Goal: Task Accomplishment & Management: Manage account settings

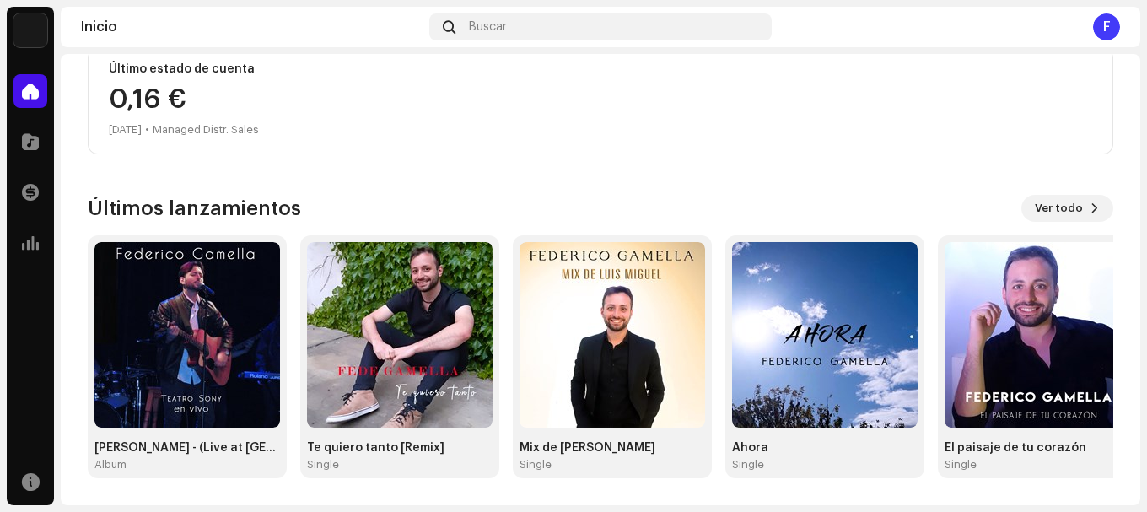
scroll to position [153, 0]
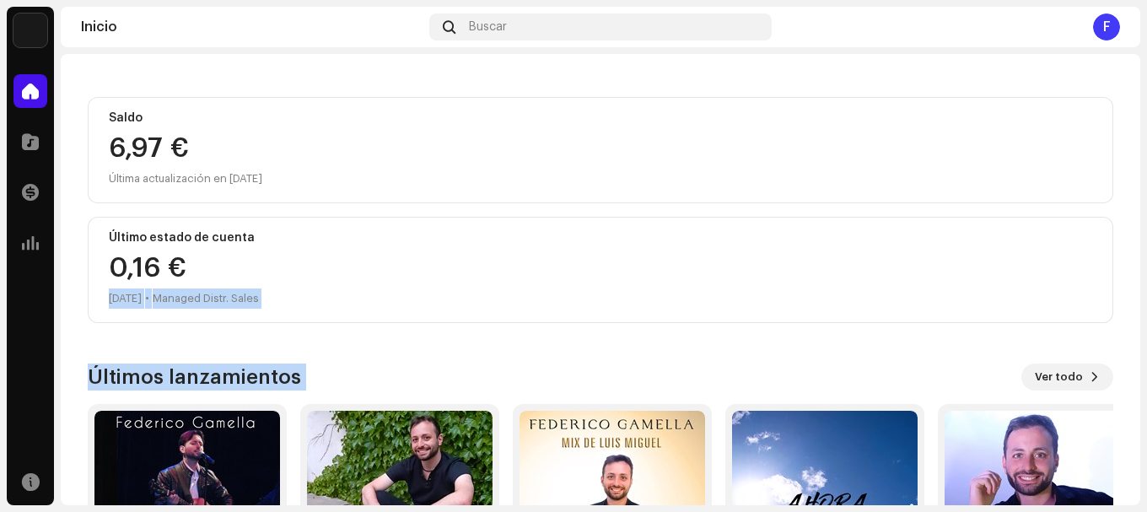
drag, startPoint x: 1146, startPoint y: 261, endPoint x: 1129, endPoint y: 356, distance: 96.0
click at [1146, 377] on div "[PERSON_NAME] Inicio Catálogo Transacciones Estadísticas Recursos Inicio Buscar…" at bounding box center [573, 256] width 1147 height 512
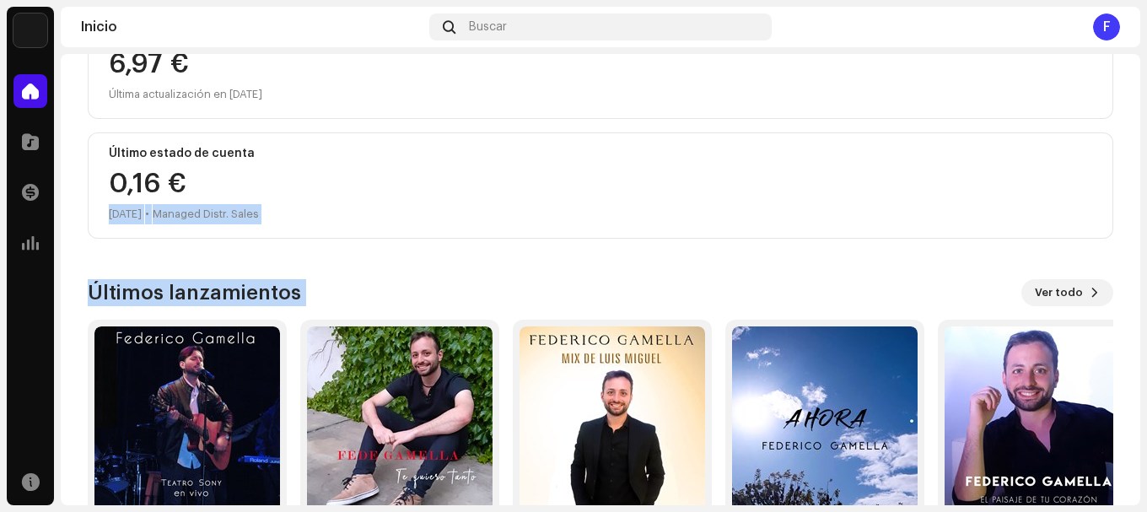
click at [598, 202] on div "0,16 € [DATE] • Managed Distr. Sales" at bounding box center [600, 197] width 983 height 54
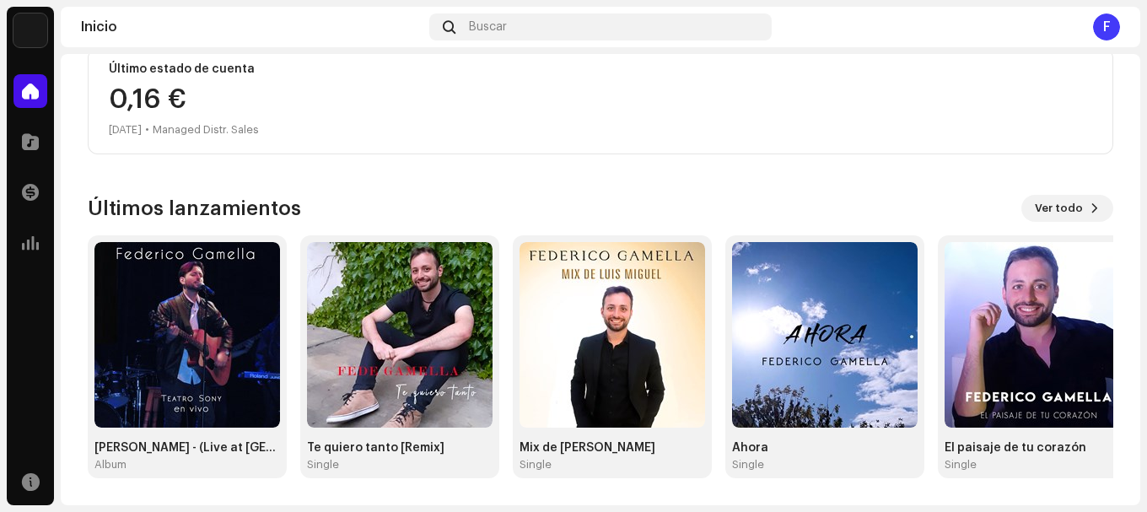
scroll to position [68, 0]
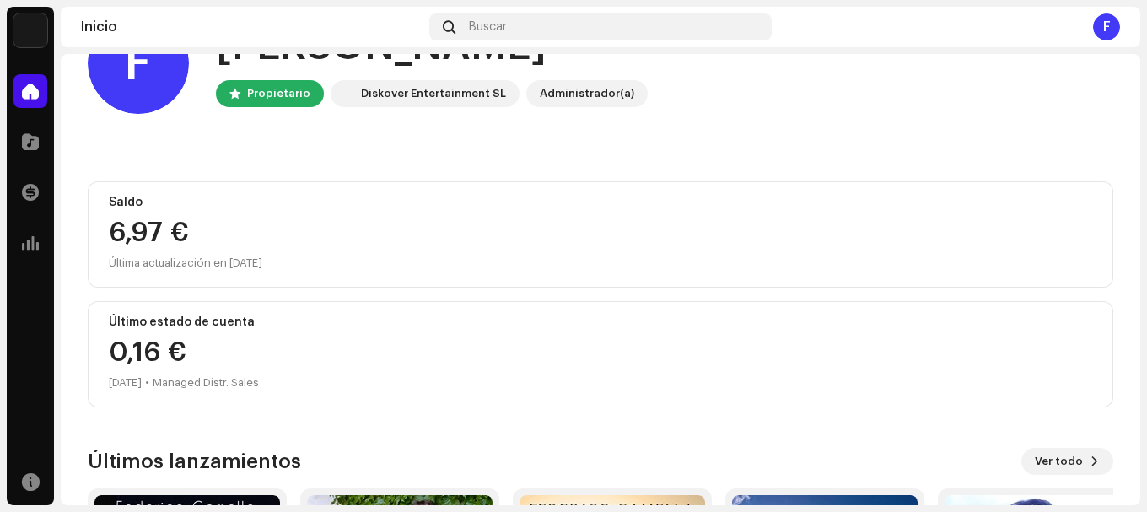
click at [125, 219] on div "6,97 €" at bounding box center [600, 232] width 983 height 27
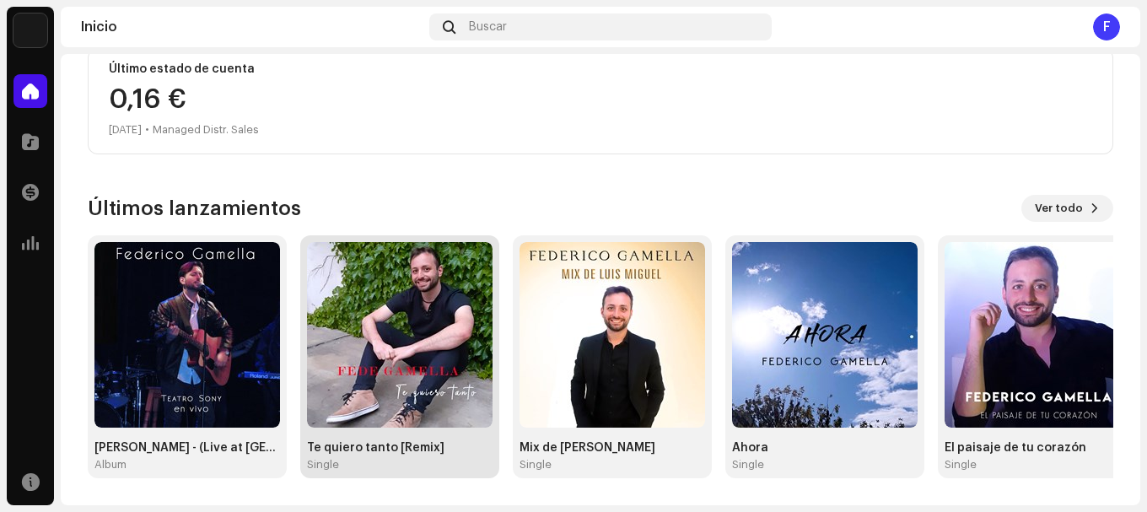
click at [385, 371] on img at bounding box center [400, 335] width 186 height 186
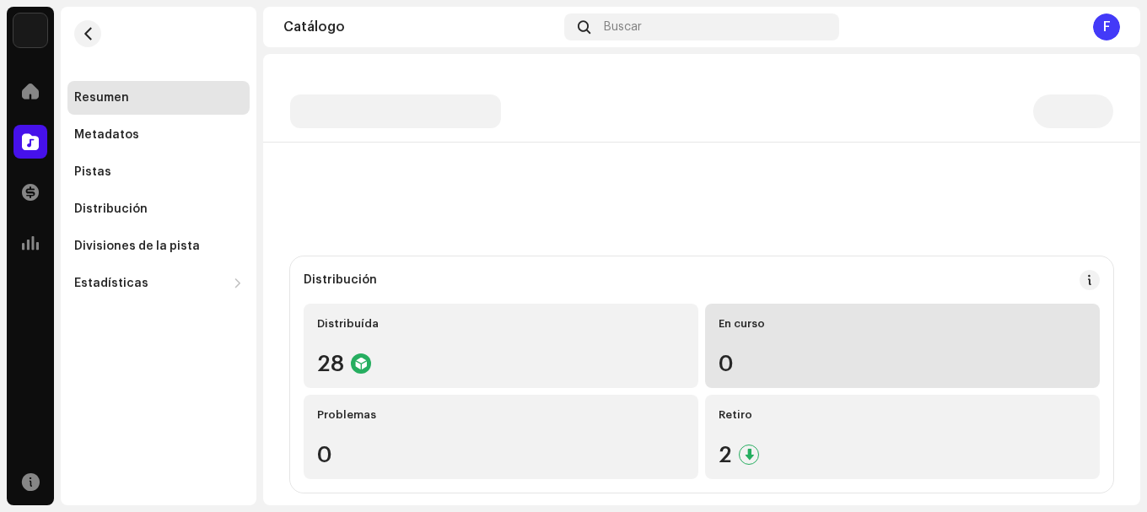
scroll to position [253, 0]
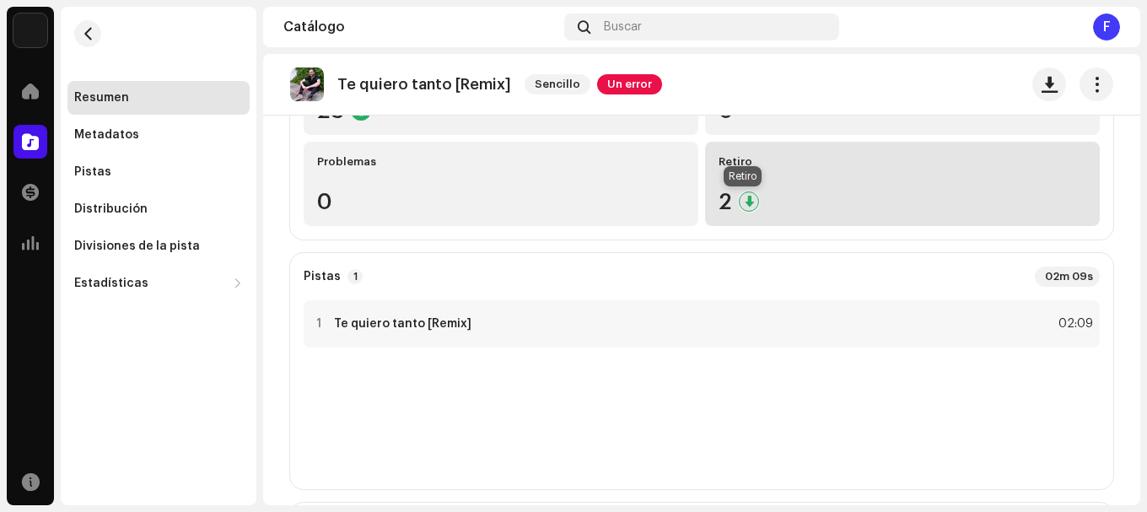
click at [748, 202] on div at bounding box center [749, 201] width 20 height 20
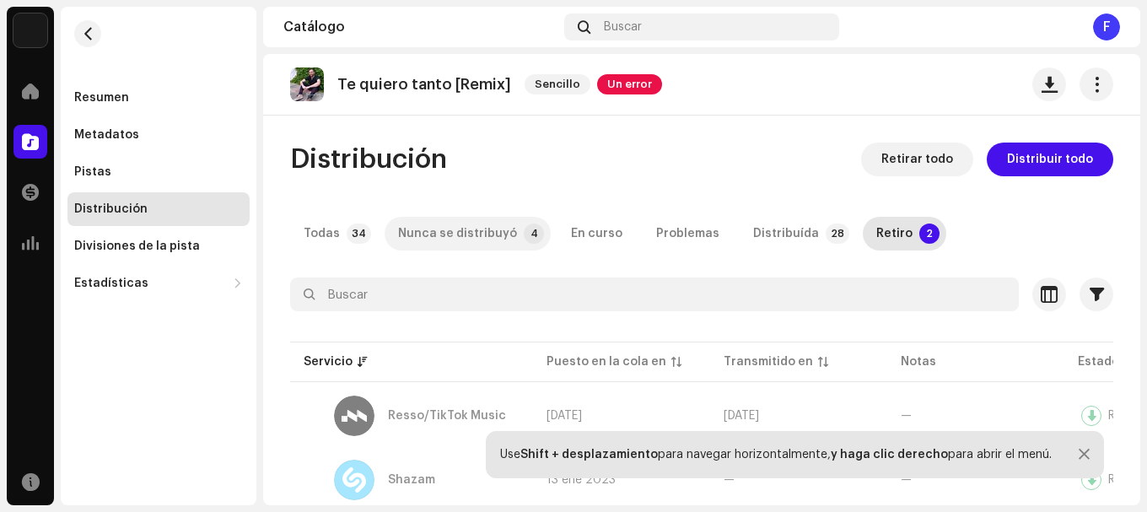
click at [452, 240] on div "Nunca se distribuyó" at bounding box center [457, 234] width 119 height 34
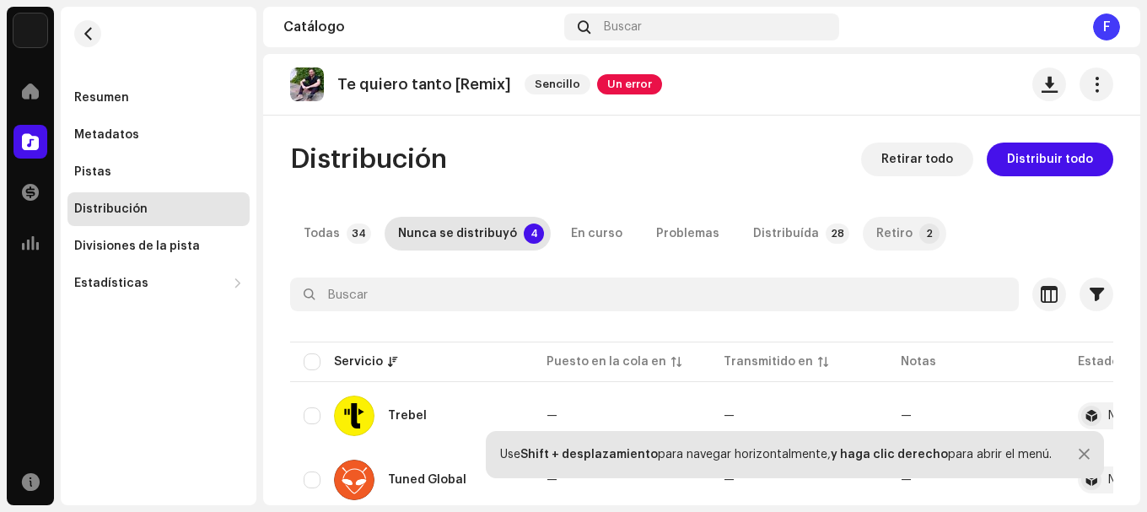
click at [890, 234] on div "Retiro" at bounding box center [894, 234] width 36 height 34
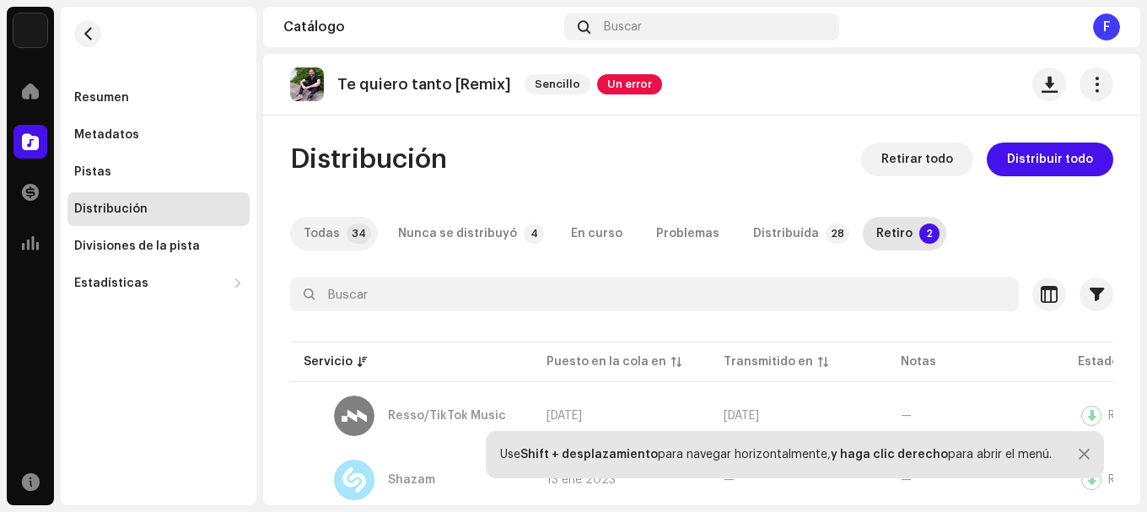
click at [314, 235] on div "Todas" at bounding box center [322, 234] width 36 height 34
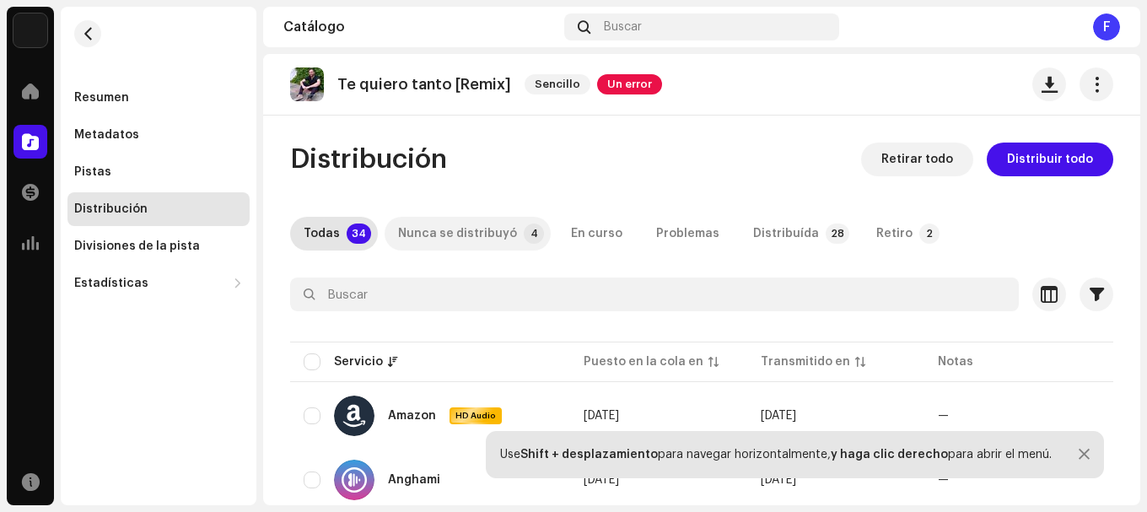
click at [450, 234] on div "Nunca se distribuyó" at bounding box center [457, 234] width 119 height 34
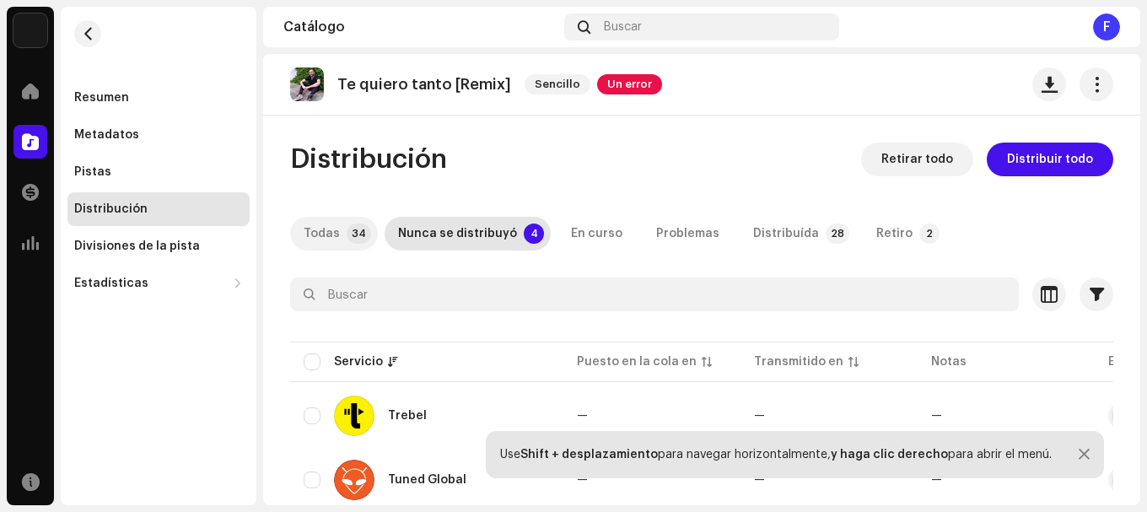
click at [332, 242] on div "Todas" at bounding box center [322, 234] width 36 height 34
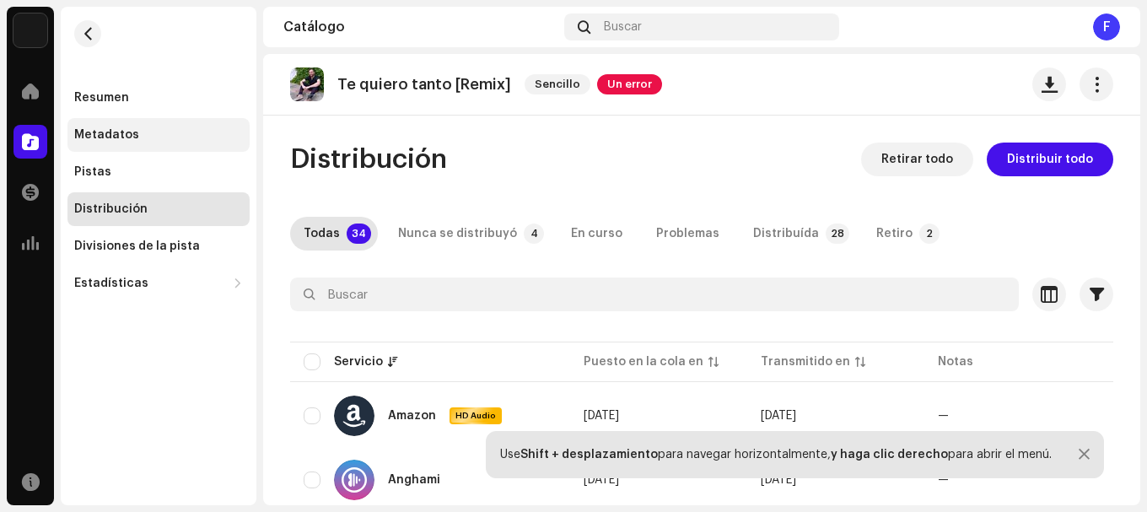
click at [155, 146] on div "Metadatos" at bounding box center [158, 135] width 182 height 34
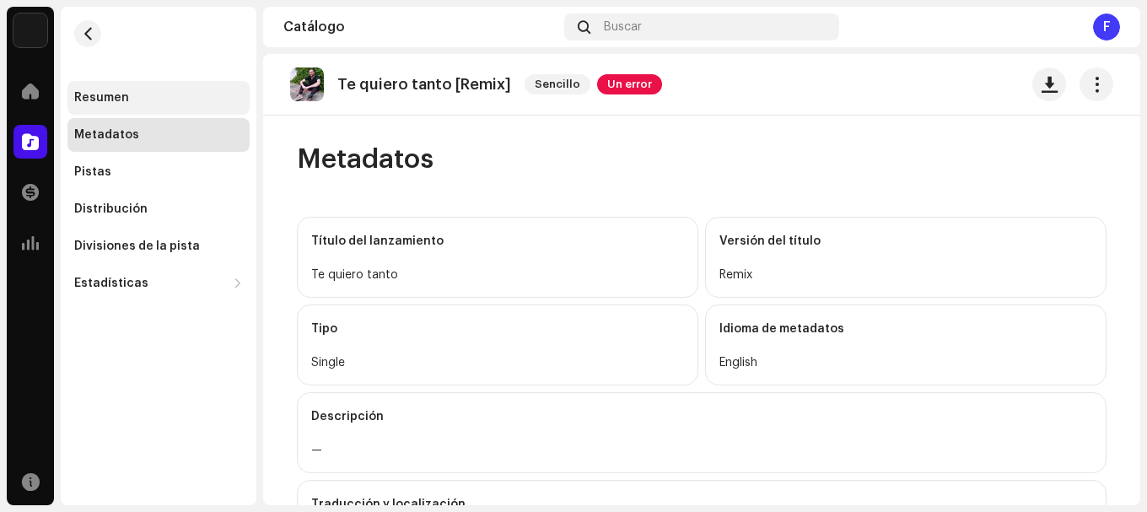
click at [143, 94] on div "Resumen" at bounding box center [158, 97] width 169 height 13
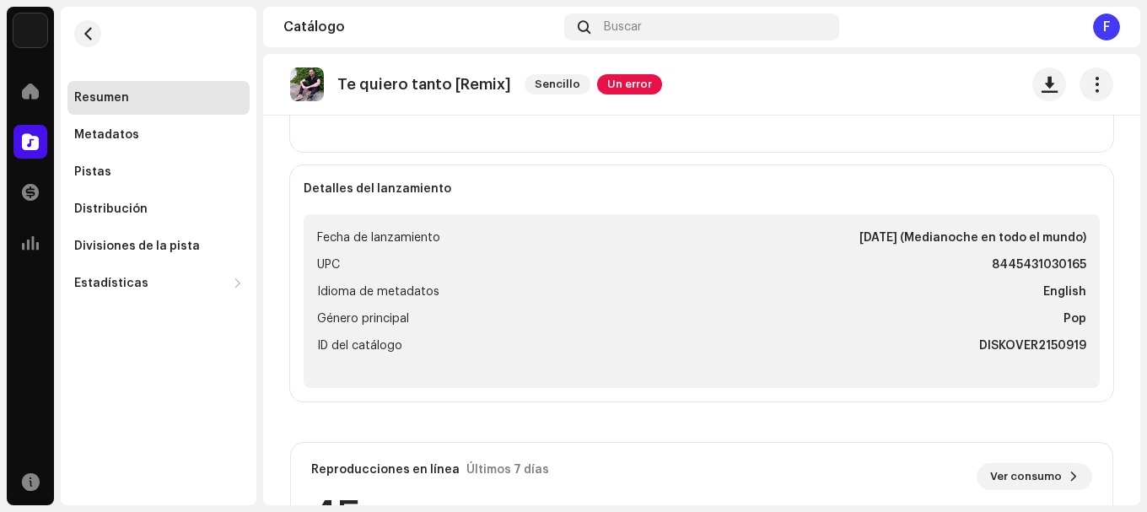
scroll to position [506, 0]
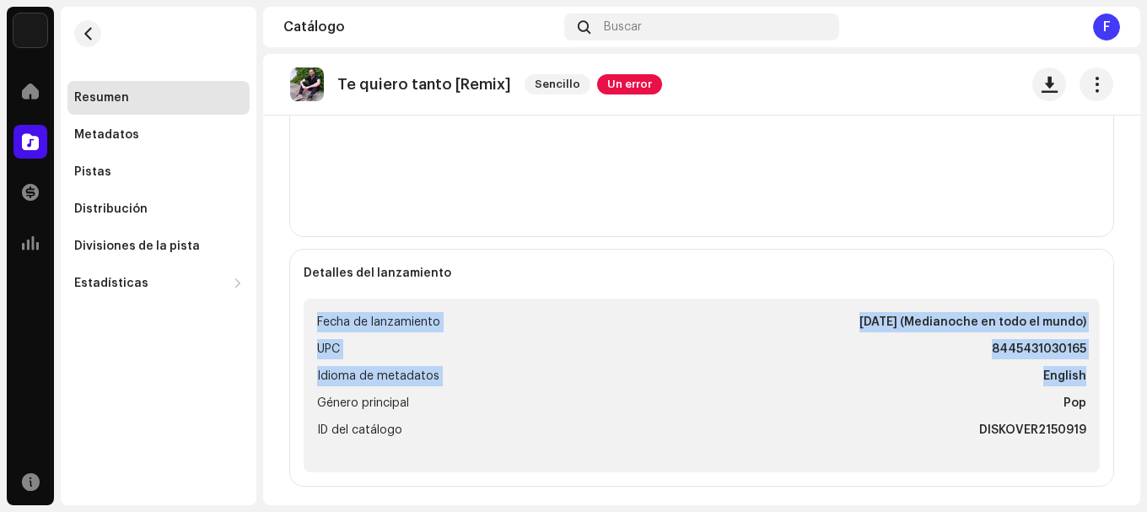
drag, startPoint x: 1146, startPoint y: 245, endPoint x: 1110, endPoint y: 344, distance: 105.1
click at [1142, 380] on div "[PERSON_NAME] Inicio Catálogo Transacciones Estadísticas Recursos Resumen Metad…" at bounding box center [573, 256] width 1147 height 512
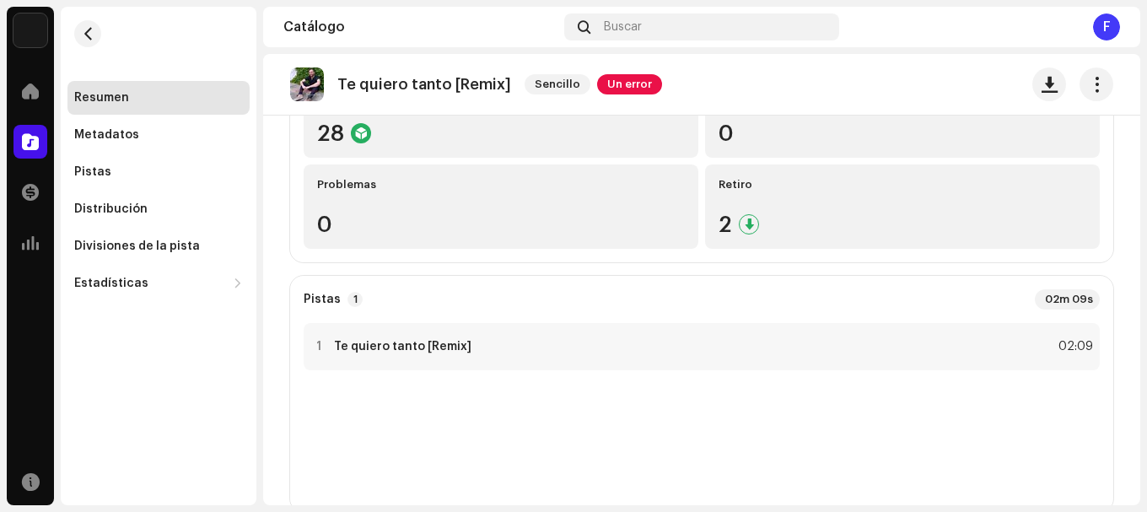
scroll to position [0, 0]
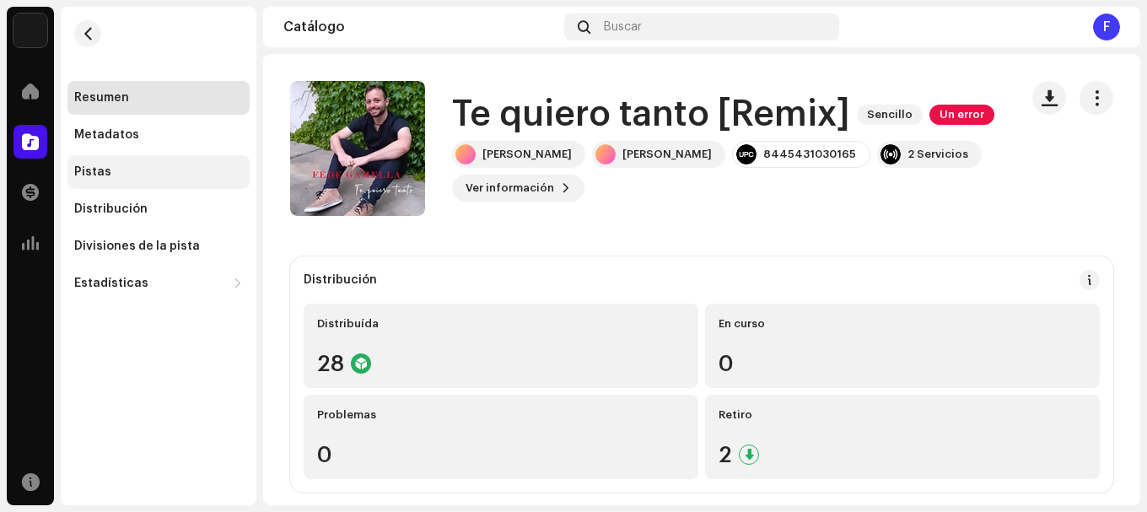
click at [112, 170] on div "Pistas" at bounding box center [158, 171] width 169 height 13
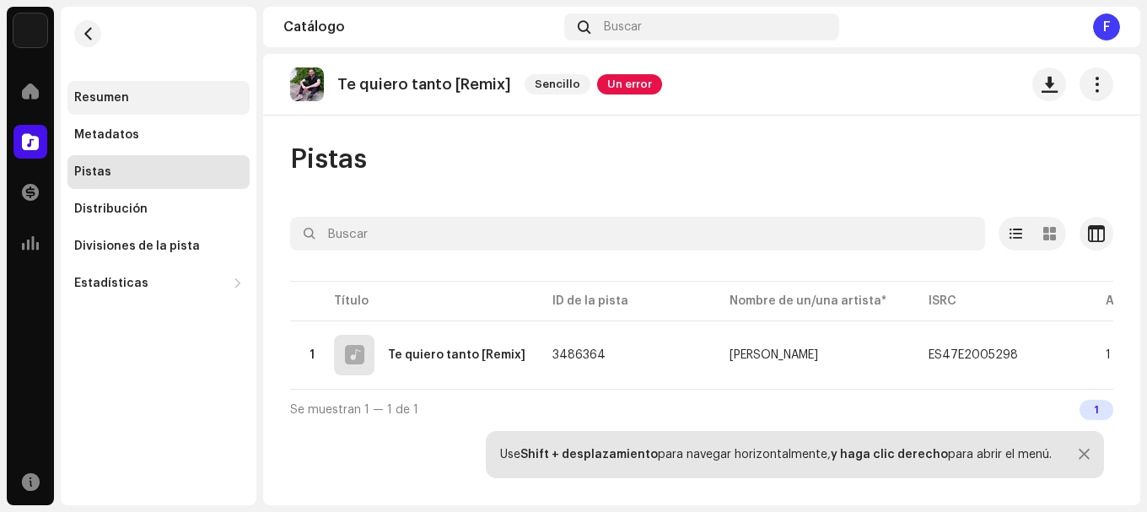
click at [135, 97] on div "Resumen" at bounding box center [158, 97] width 169 height 13
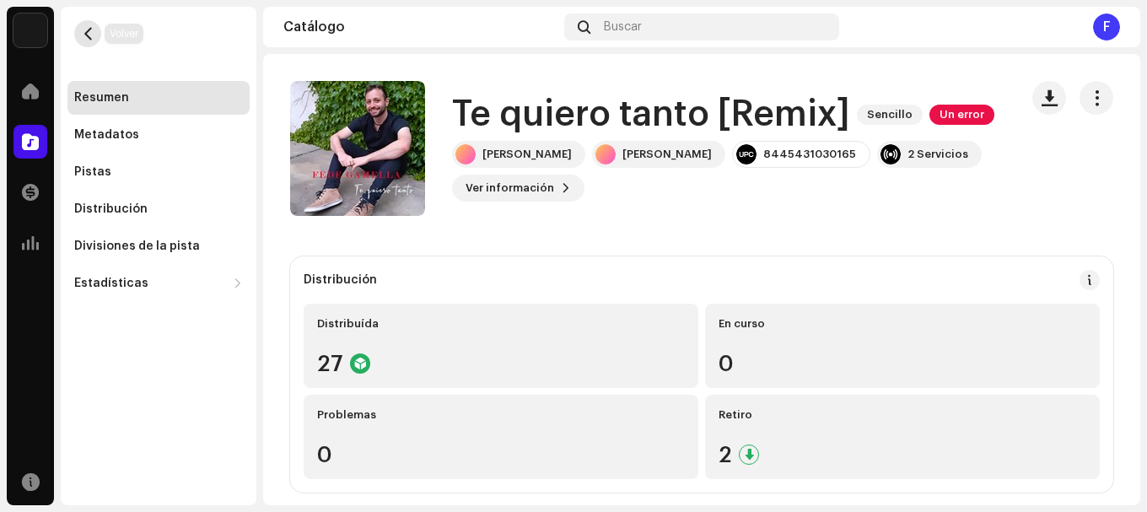
click at [98, 30] on button "button" at bounding box center [87, 33] width 27 height 27
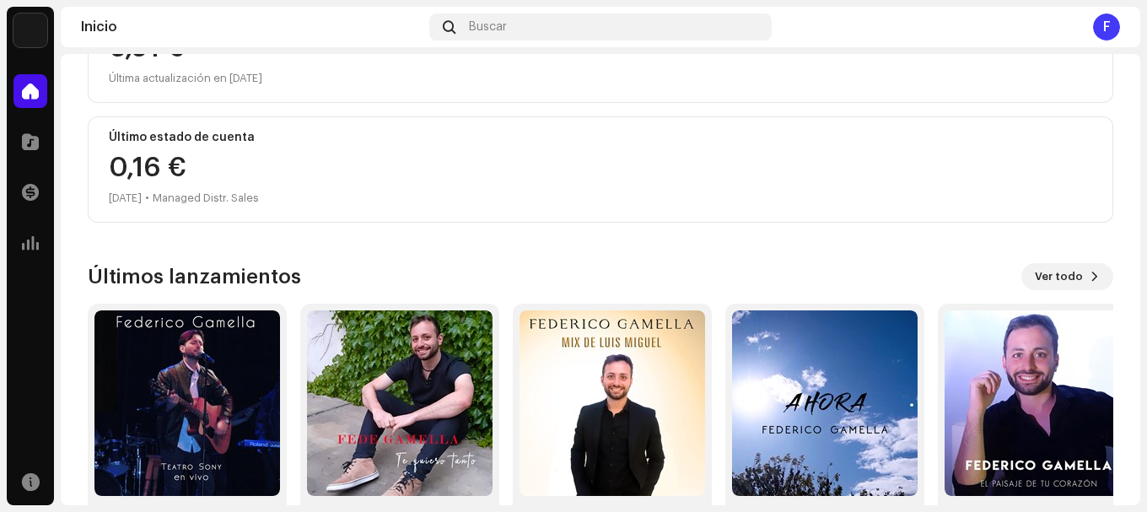
scroll to position [321, 0]
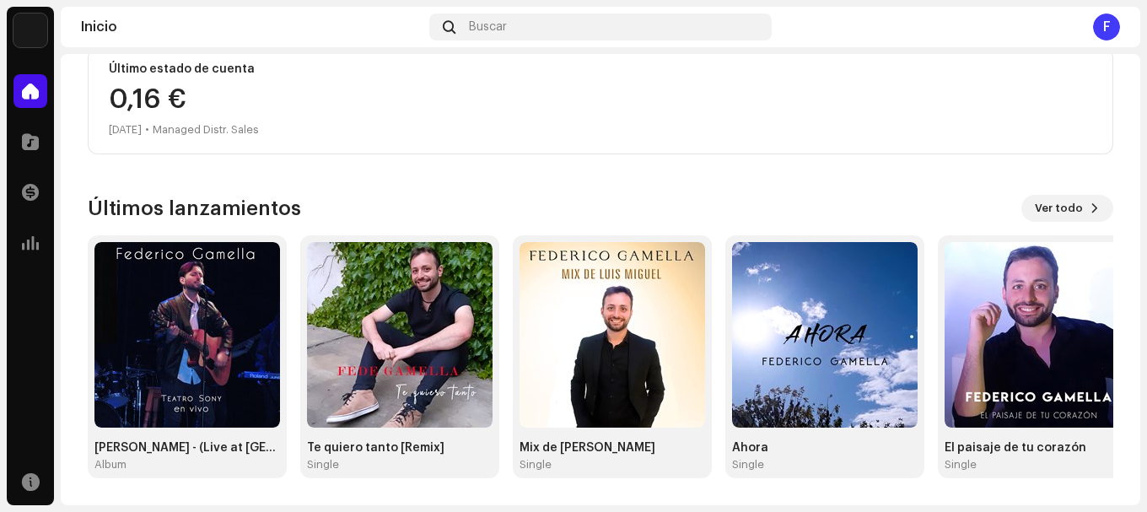
click at [1052, 225] on div "Últimos lanzamientos Ver todo [PERSON_NAME] - (Live at [GEOGRAPHIC_DATA]) [Live…" at bounding box center [601, 336] width 1026 height 283
click at [1057, 213] on span "Ver todo" at bounding box center [1059, 208] width 48 height 34
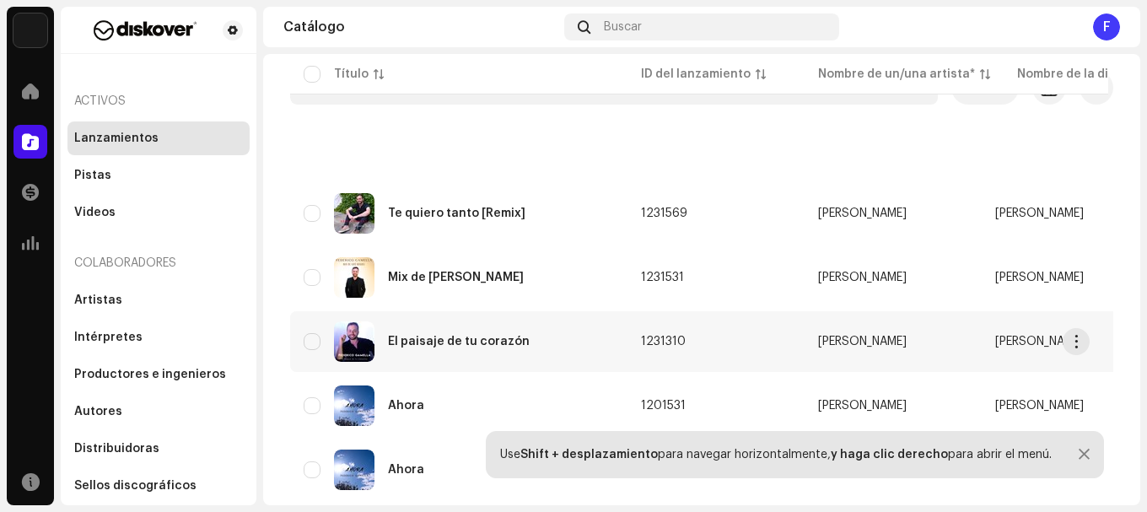
scroll to position [169, 0]
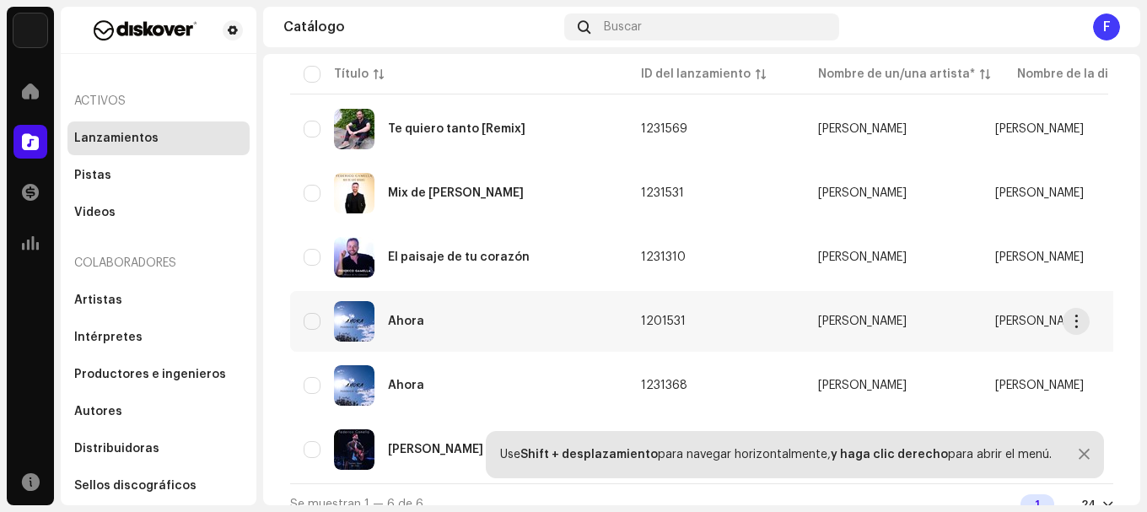
click at [408, 315] on div "Ahora" at bounding box center [406, 321] width 36 height 12
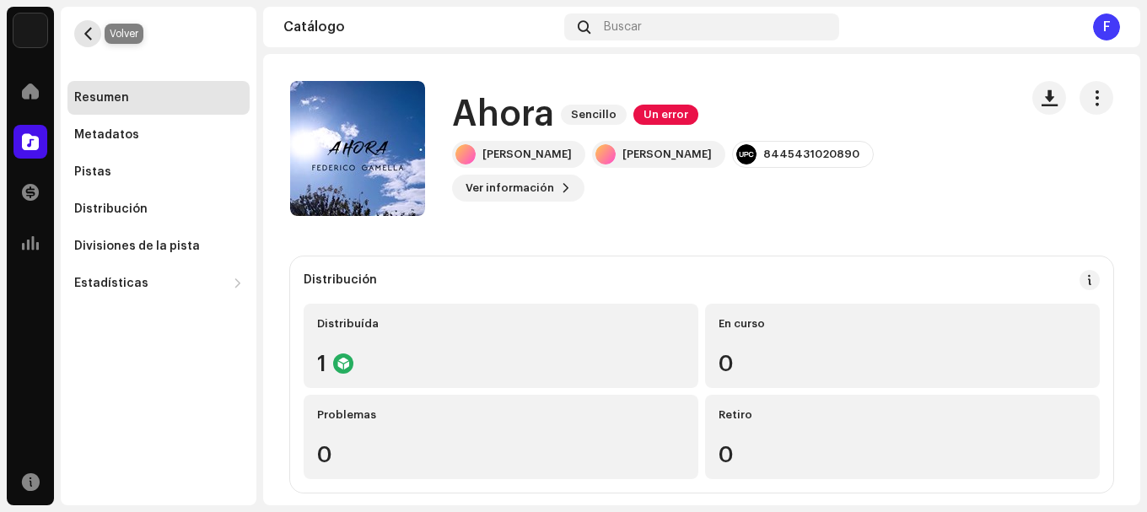
click at [95, 36] on button "button" at bounding box center [87, 33] width 27 height 27
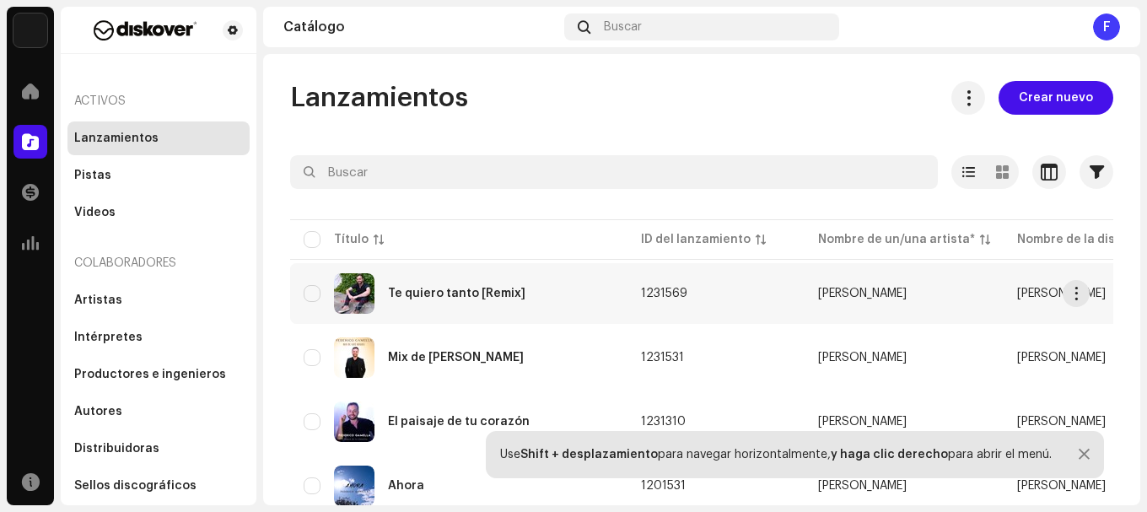
click at [612, 284] on div "Te quiero tanto [Remix]" at bounding box center [459, 293] width 310 height 40
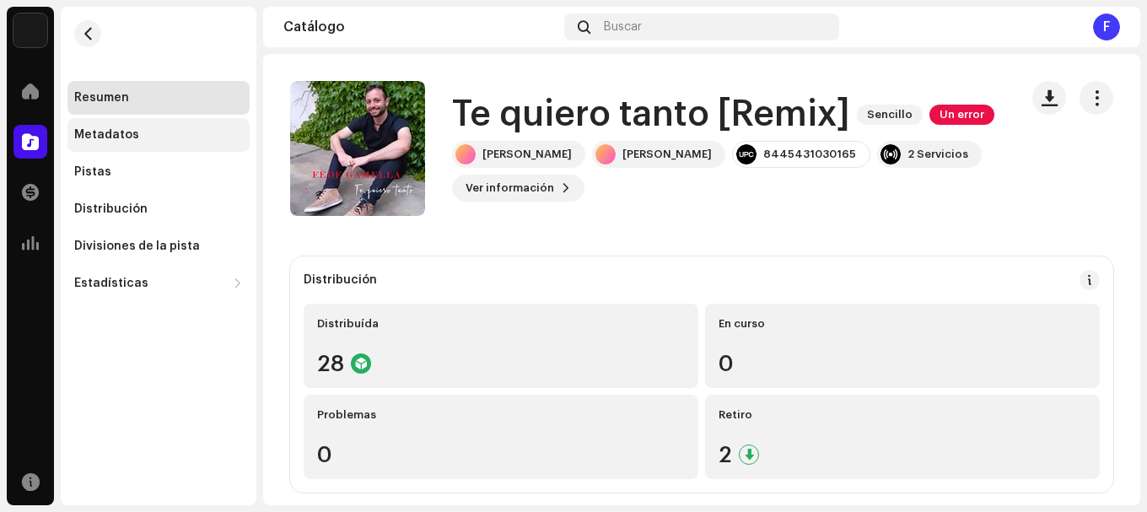
click at [109, 126] on div "Metadatos" at bounding box center [158, 135] width 182 height 34
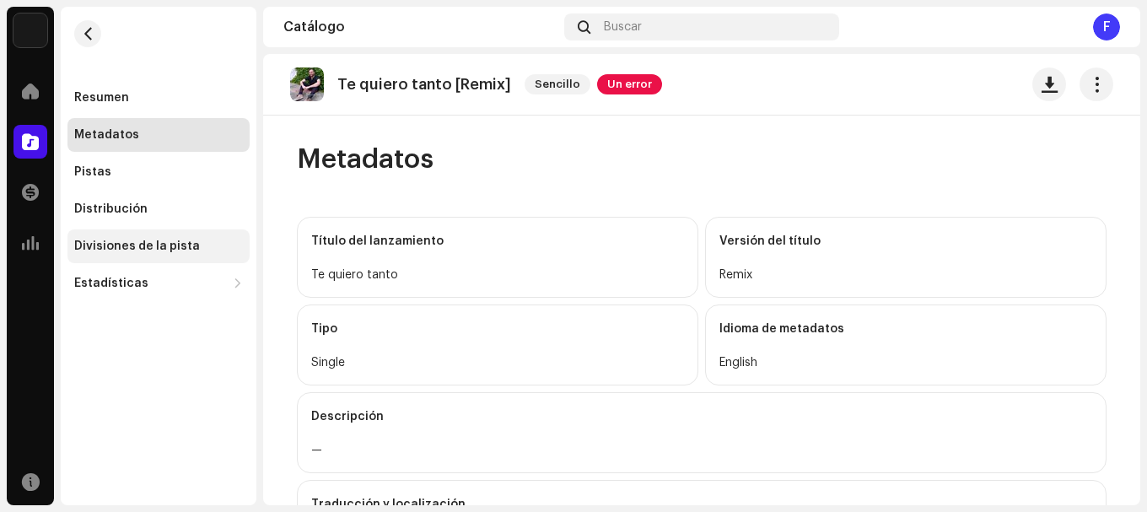
click at [133, 245] on div "Divisiones de la pista" at bounding box center [137, 246] width 126 height 13
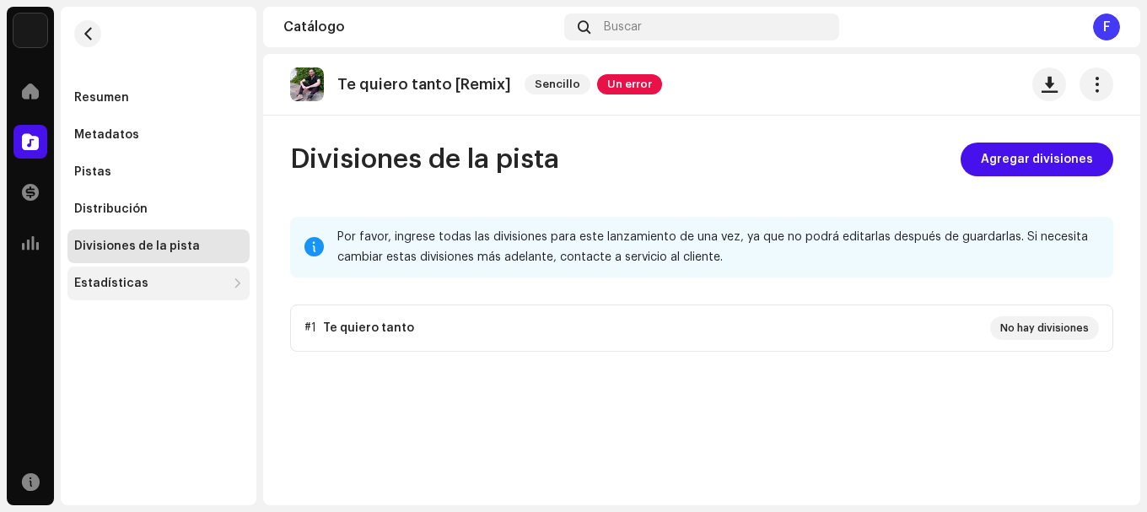
click at [137, 285] on div "Estadísticas" at bounding box center [111, 283] width 74 height 13
click at [149, 280] on div "Estadísticas" at bounding box center [150, 283] width 152 height 13
click at [83, 32] on span "button" at bounding box center [88, 33] width 13 height 13
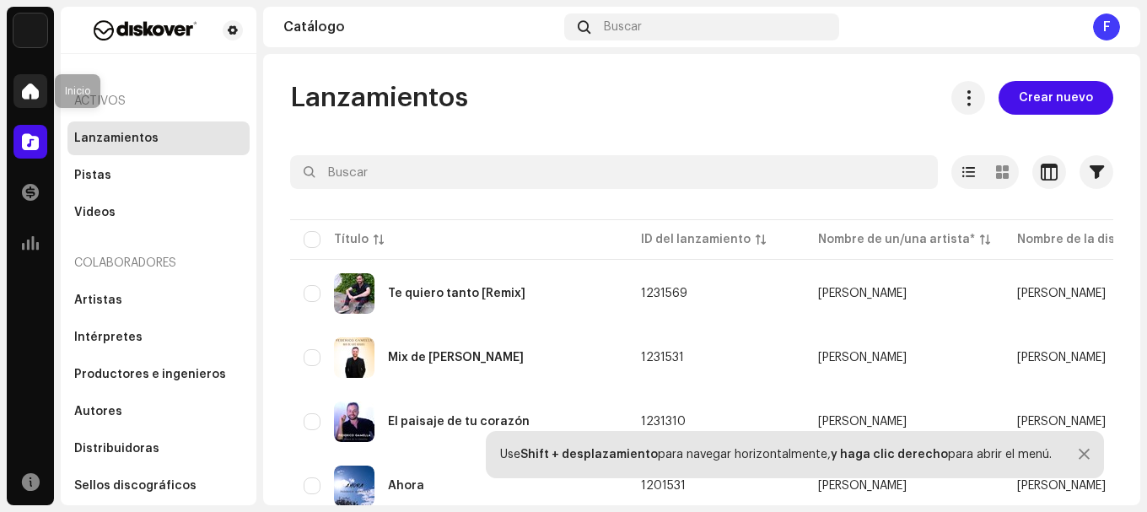
click at [25, 86] on span at bounding box center [30, 90] width 17 height 13
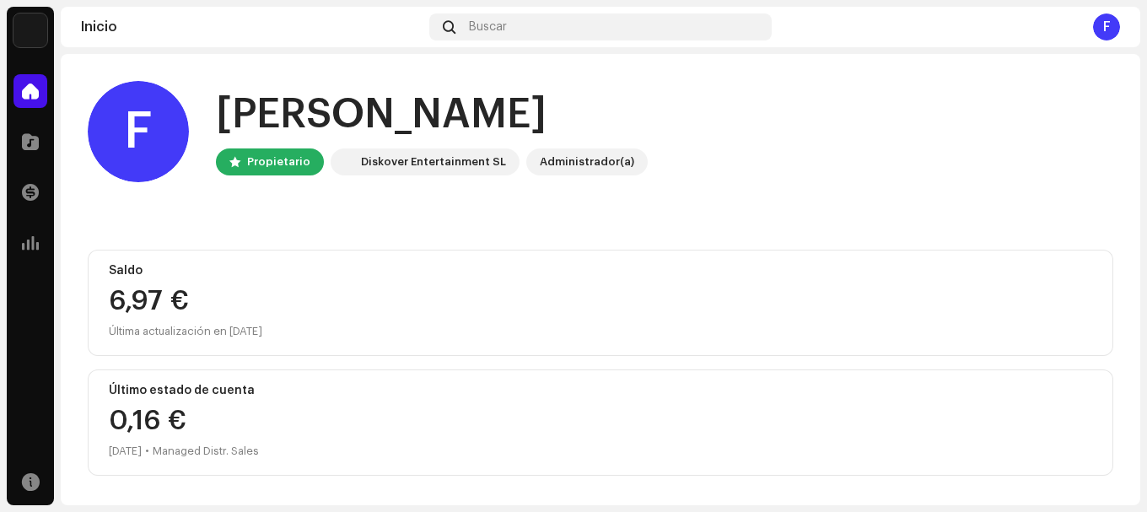
click at [174, 292] on div "6,97 €" at bounding box center [600, 301] width 983 height 27
click at [35, 195] on span at bounding box center [30, 192] width 17 height 13
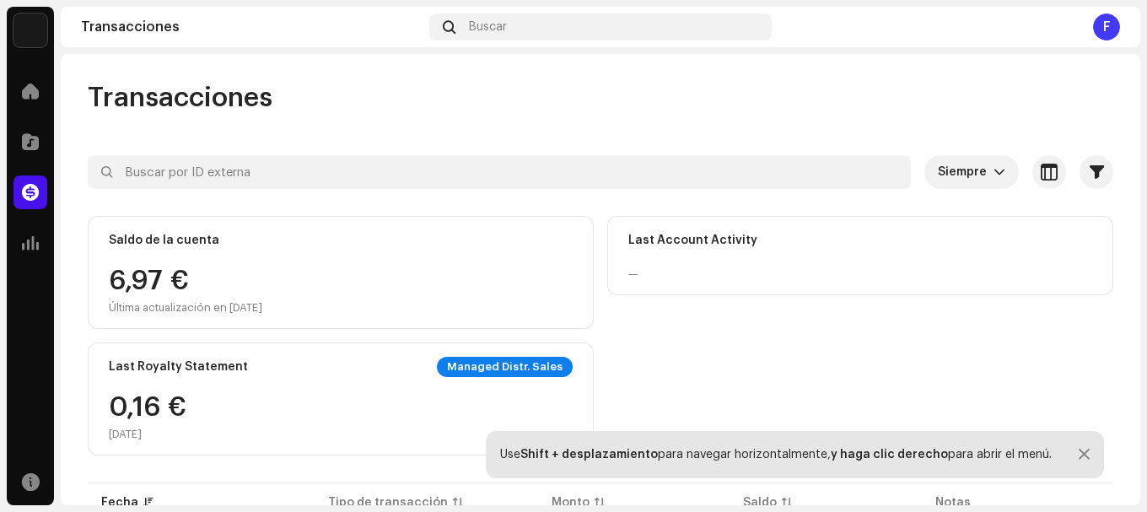
click at [707, 259] on div "Last Account Activity —" at bounding box center [860, 255] width 506 height 79
click at [1110, 18] on div "F" at bounding box center [1106, 26] width 27 height 27
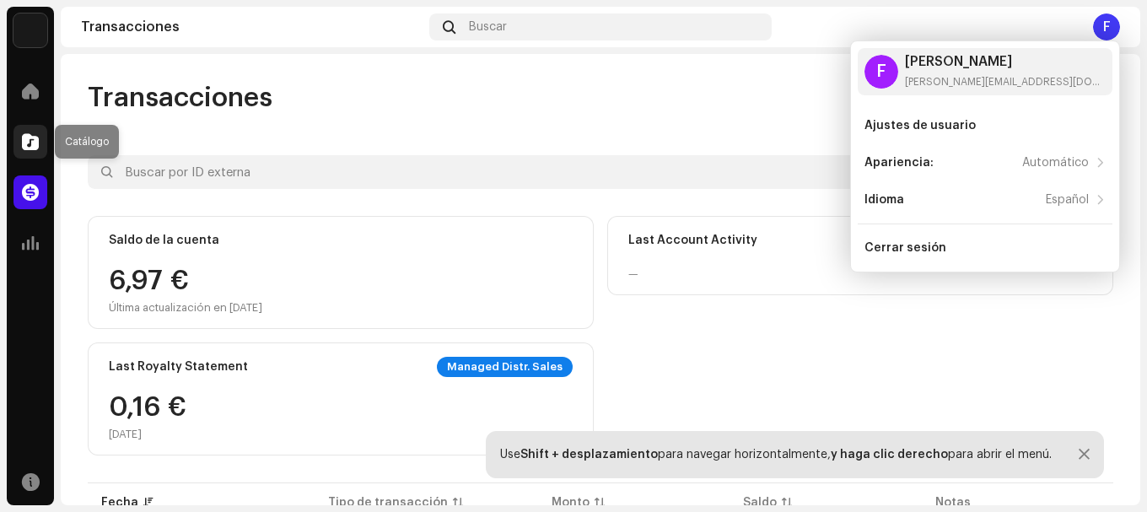
click at [26, 144] on span at bounding box center [30, 141] width 17 height 13
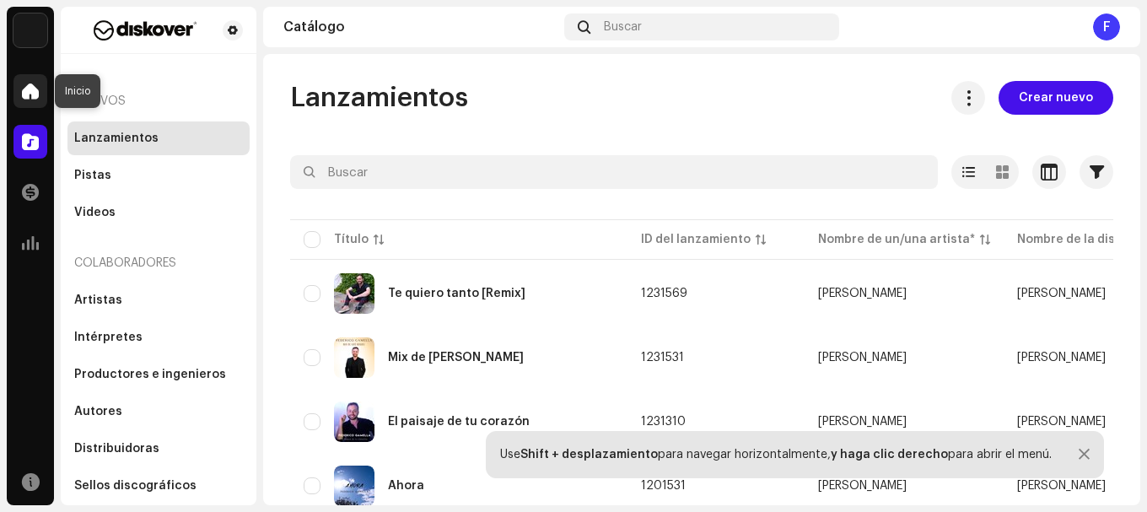
click at [35, 86] on span at bounding box center [30, 90] width 17 height 13
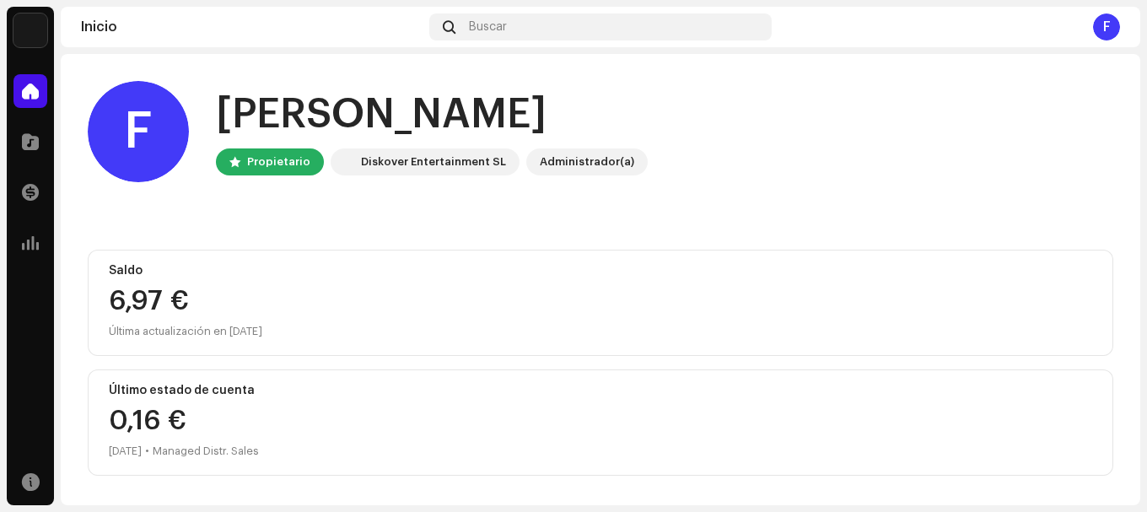
click at [170, 312] on div "6,97 €" at bounding box center [600, 301] width 983 height 27
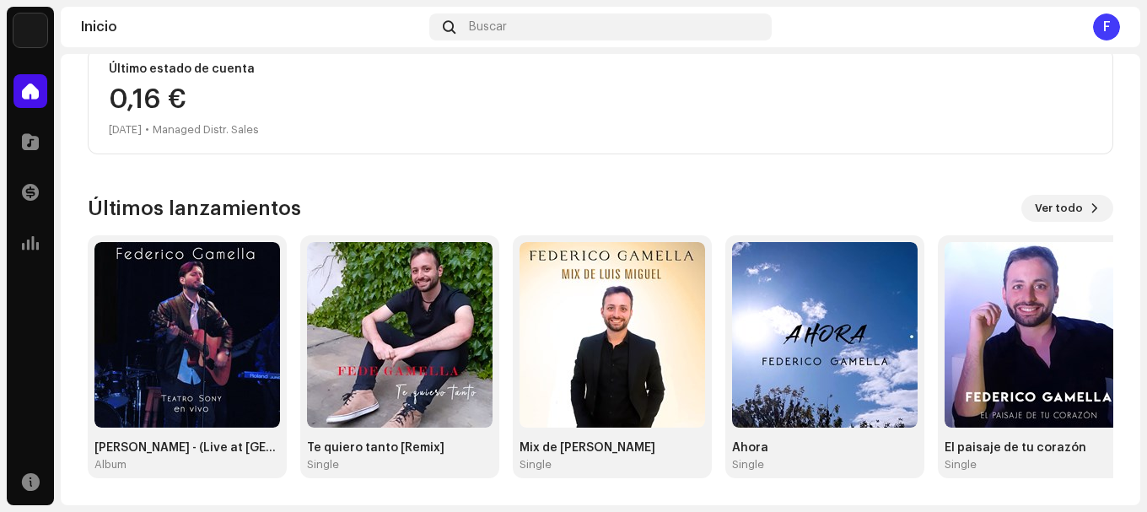
scroll to position [68, 0]
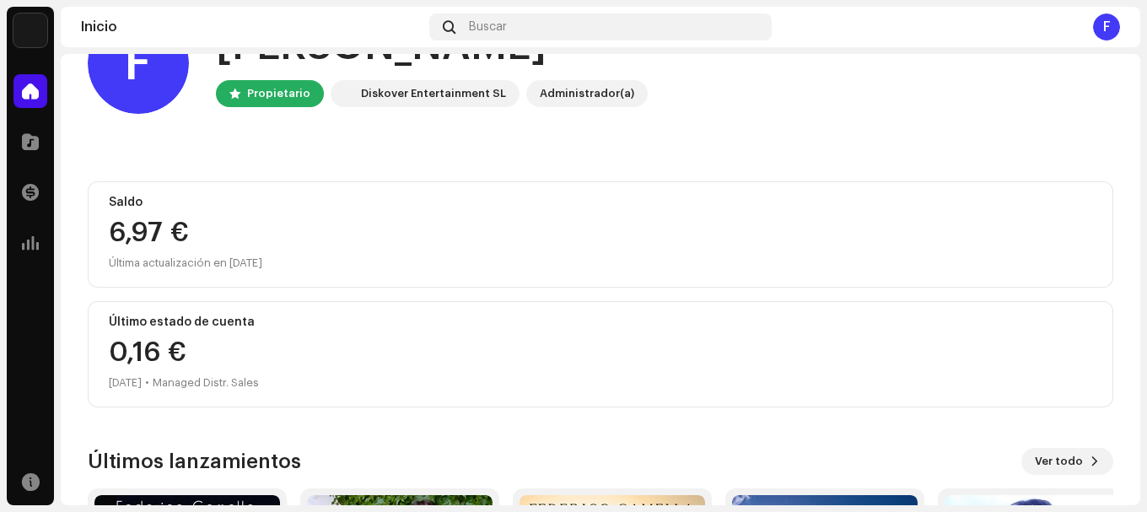
click at [165, 260] on div "Última actualización en [DATE]" at bounding box center [600, 263] width 983 height 20
click at [164, 229] on div "6,97 €" at bounding box center [600, 232] width 983 height 27
click at [19, 197] on div at bounding box center [30, 192] width 34 height 34
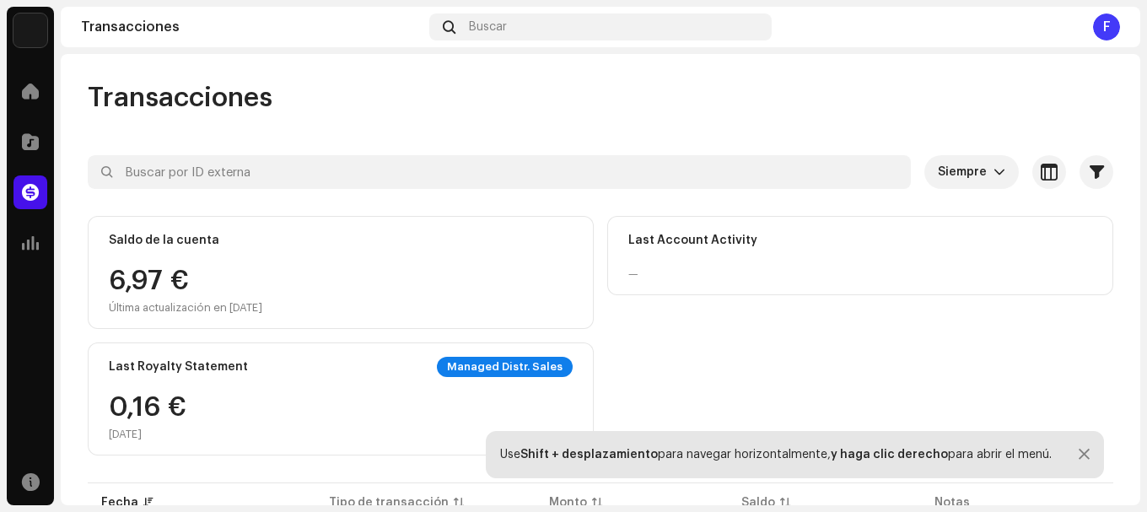
drag, startPoint x: 197, startPoint y: 279, endPoint x: 153, endPoint y: 281, distance: 43.9
click at [157, 280] on div "6,97 € Última actualización en [DATE]" at bounding box center [185, 290] width 153 height 47
drag, startPoint x: 172, startPoint y: 275, endPoint x: 215, endPoint y: 216, distance: 73.0
click at [197, 261] on div "Saldo de la cuenta 6,97 € Última actualización en [DATE]" at bounding box center [341, 272] width 506 height 113
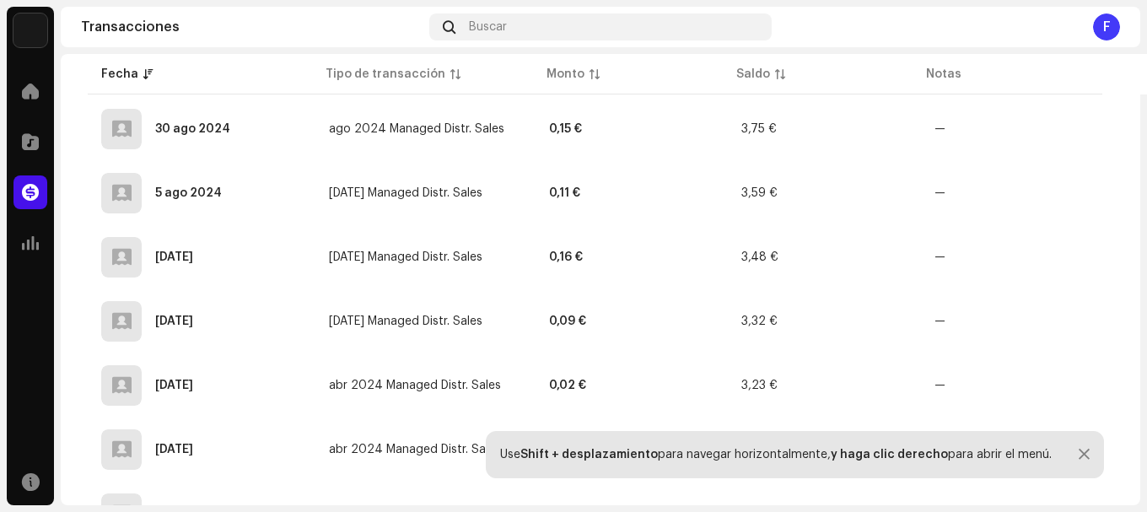
scroll to position [1771, 0]
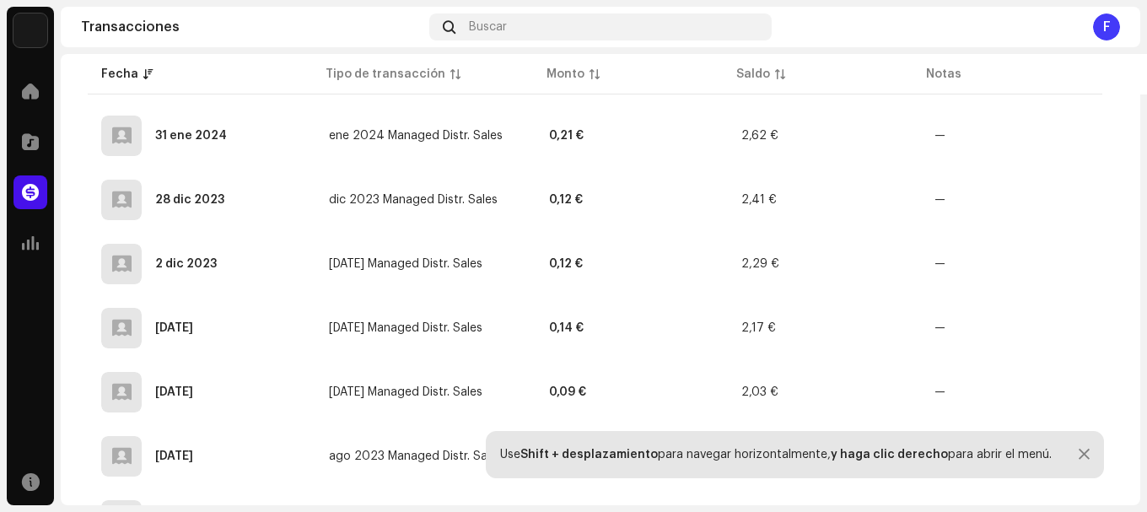
click at [343, 225] on td "dic 2023 Managed Distr. Sales" at bounding box center [425, 200] width 220 height 61
click at [394, 196] on span "dic 2023 Managed Distr. Sales" at bounding box center [413, 200] width 169 height 12
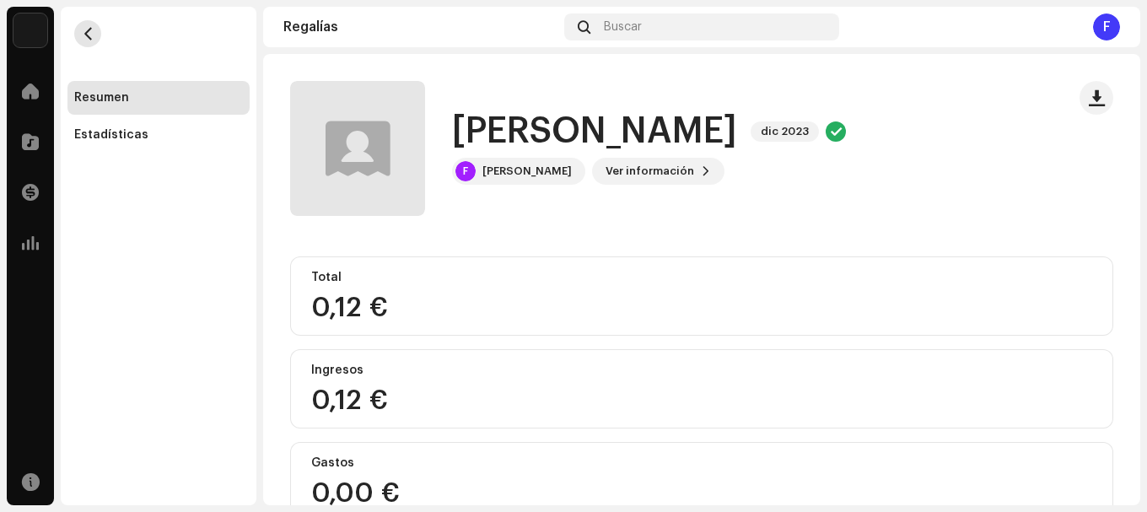
click at [86, 37] on span "button" at bounding box center [88, 33] width 13 height 13
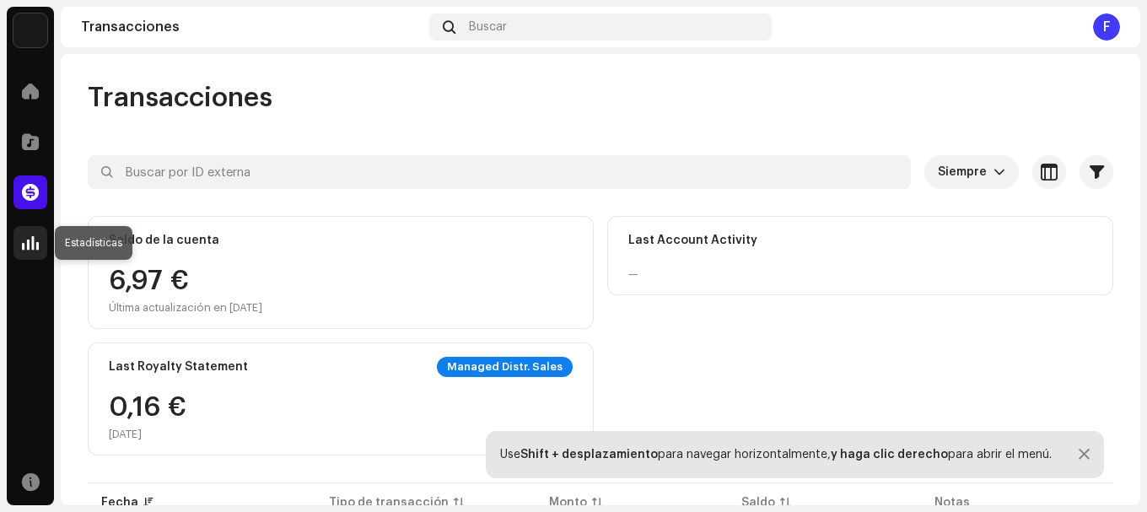
click at [35, 241] on span at bounding box center [30, 242] width 17 height 13
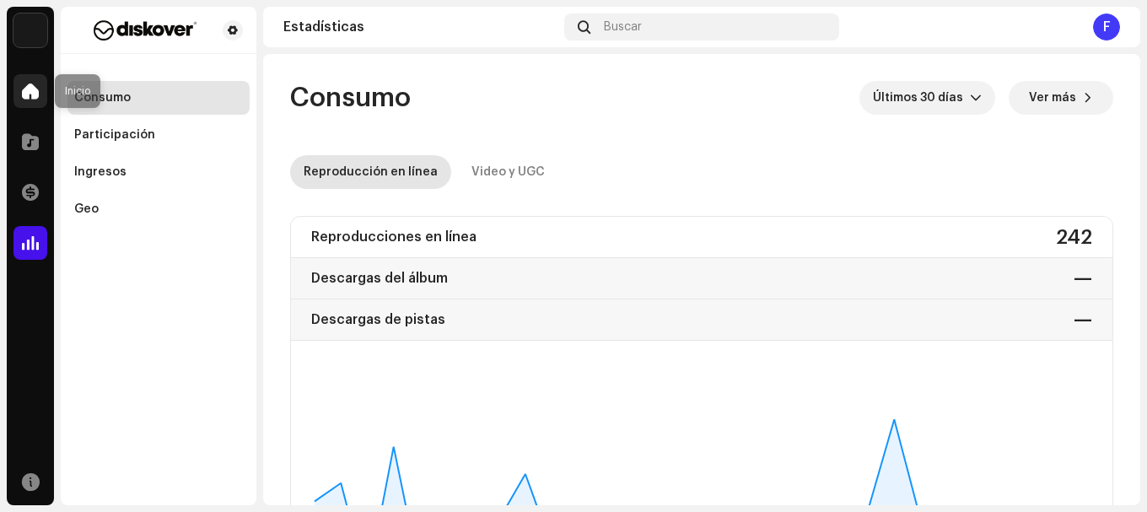
click at [28, 98] on span at bounding box center [30, 90] width 17 height 13
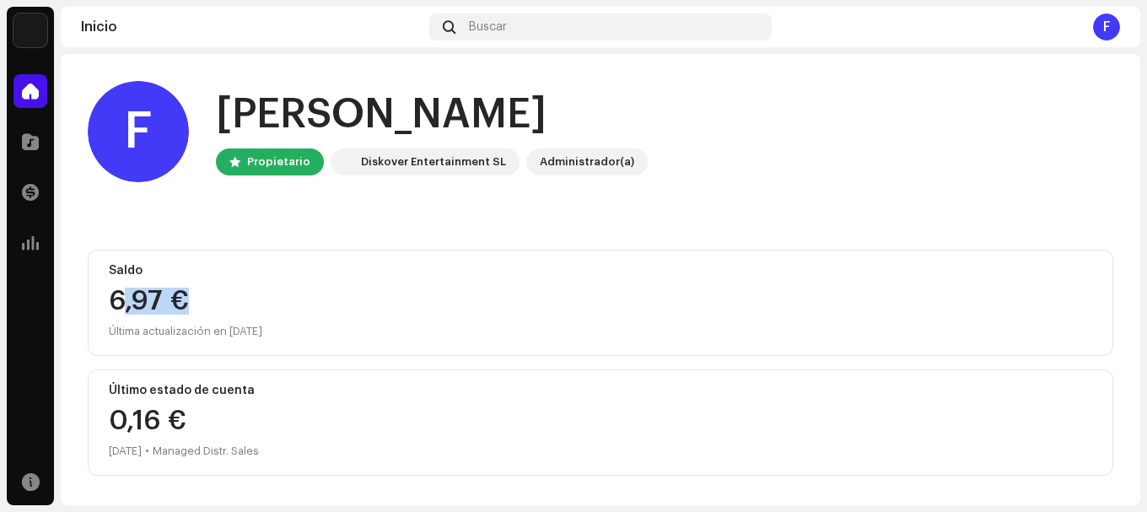
drag, startPoint x: 123, startPoint y: 299, endPoint x: 268, endPoint y: 308, distance: 145.3
click at [268, 308] on div "6,97 €" at bounding box center [600, 301] width 983 height 27
click at [419, 172] on div "Diskover Entertainment SL" at bounding box center [425, 161] width 189 height 27
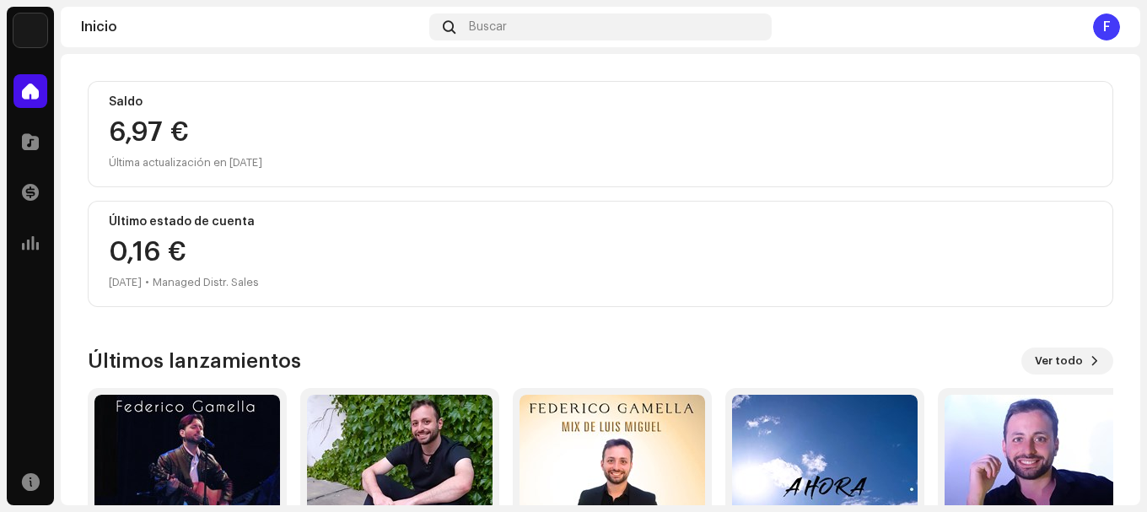
scroll to position [84, 0]
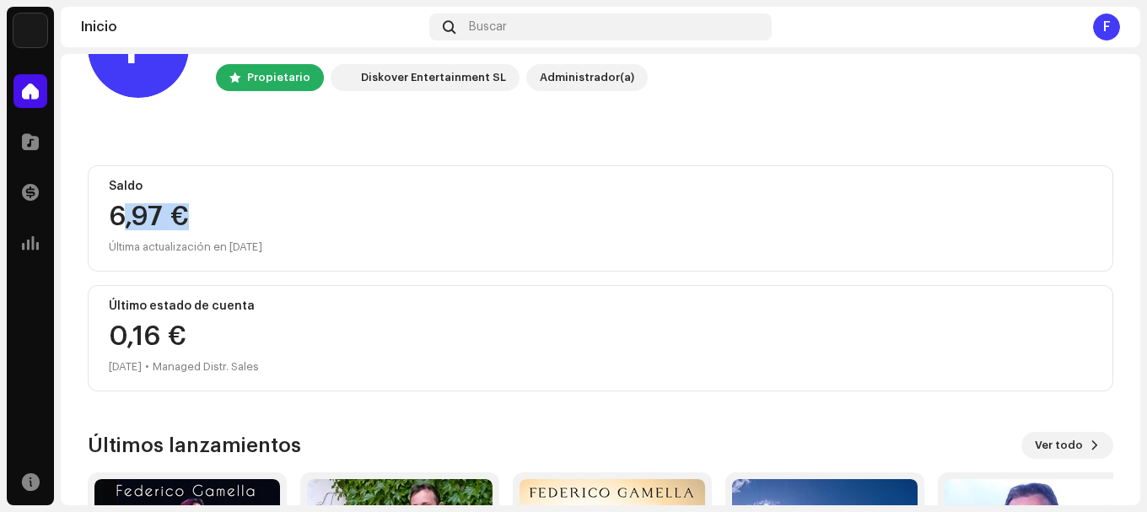
drag, startPoint x: 119, startPoint y: 206, endPoint x: 221, endPoint y: 206, distance: 102.1
click at [221, 206] on div "6,97 €" at bounding box center [600, 216] width 983 height 27
drag, startPoint x: 1146, startPoint y: 156, endPoint x: 1135, endPoint y: 223, distance: 67.5
click at [1135, 223] on div "[PERSON_NAME] Inicio Catálogo Transacciones Estadísticas Recursos Inicio Buscar…" at bounding box center [573, 256] width 1147 height 512
click at [820, 139] on div "F Hola, , [PERSON_NAME] Diskover Entertainment SL Administrador(a) Saldo 6,97 €…" at bounding box center [601, 356] width 1026 height 773
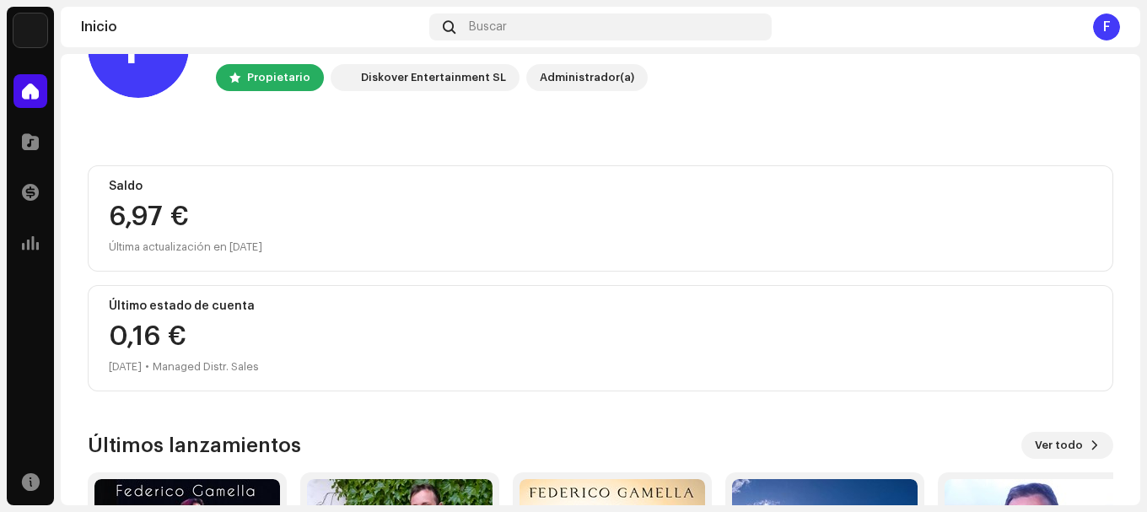
scroll to position [0, 0]
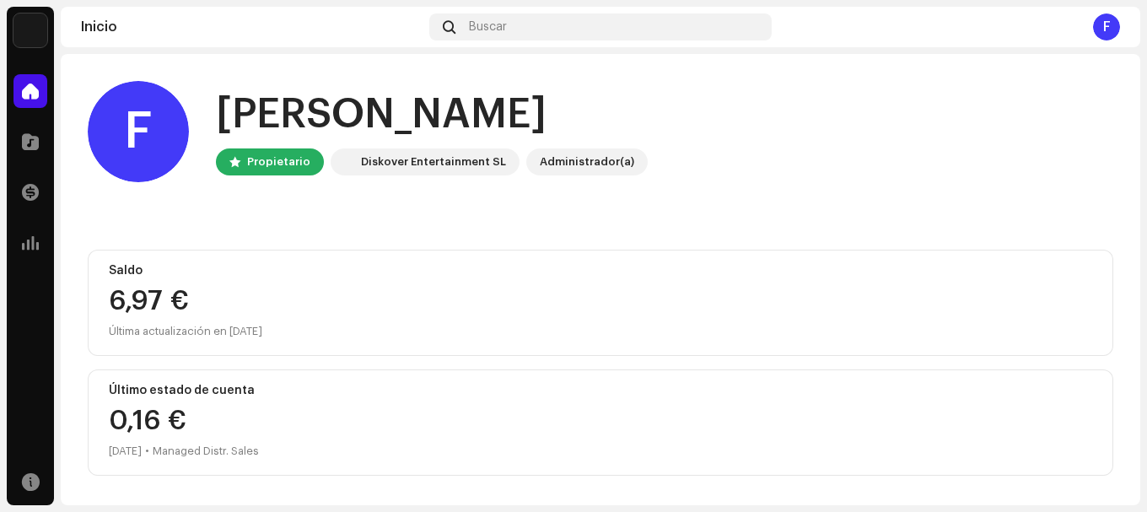
click at [284, 164] on div "Propietario" at bounding box center [278, 162] width 63 height 20
click at [507, 11] on div "Inicio Buscar F" at bounding box center [601, 27] width 1080 height 40
click at [171, 314] on div "6,97 €" at bounding box center [600, 301] width 983 height 27
click at [168, 306] on div "6,97 €" at bounding box center [600, 301] width 983 height 27
click at [168, 294] on div "6,97 €" at bounding box center [600, 301] width 983 height 27
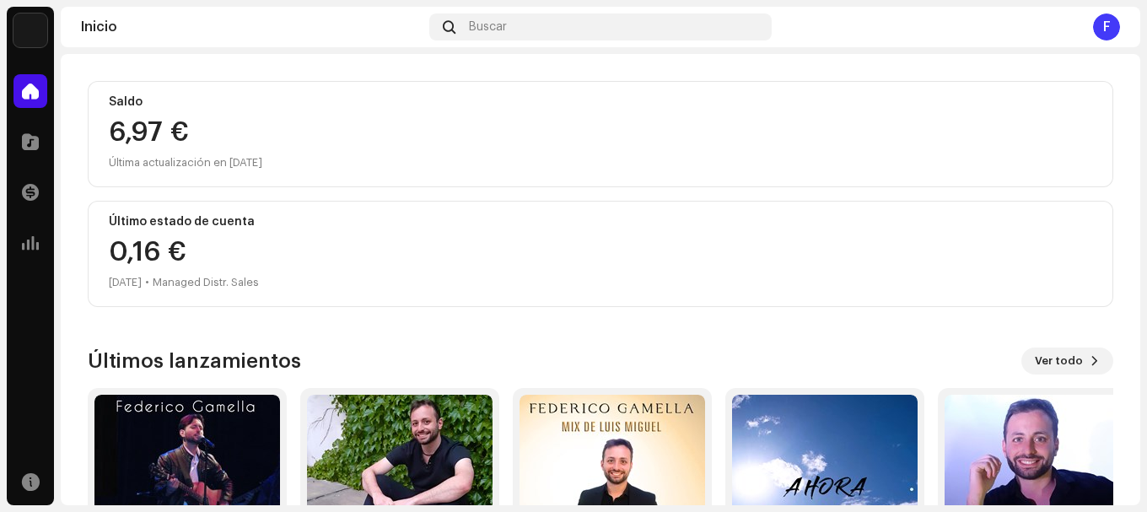
click at [177, 293] on div "Último estado de cuenta 0,16 € [DATE] • Managed Distr. Sales" at bounding box center [601, 254] width 1026 height 106
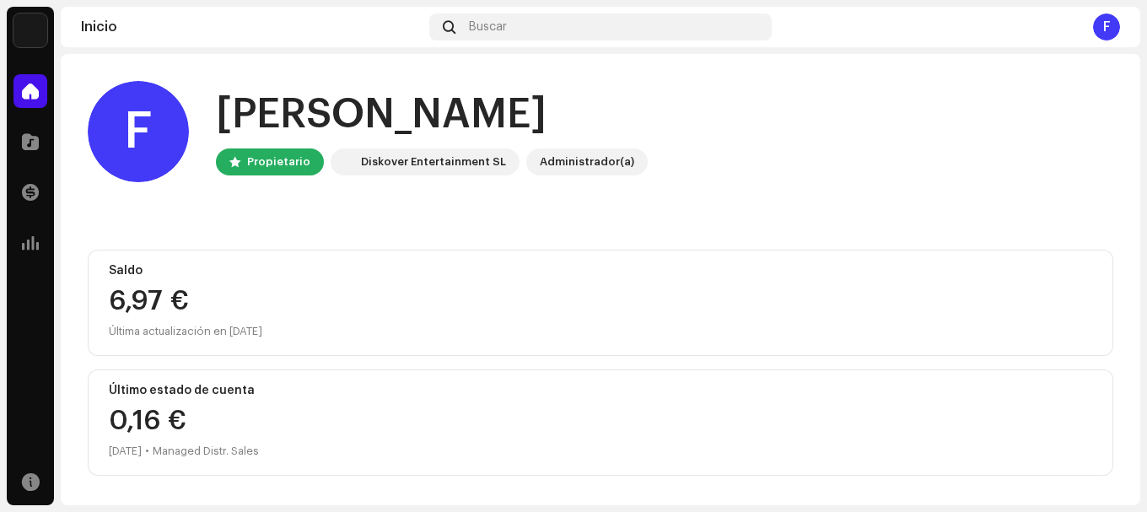
click at [545, 154] on div "Administrador(a)" at bounding box center [587, 162] width 94 height 20
click at [547, 160] on div "Administrador(a)" at bounding box center [587, 162] width 94 height 20
click at [22, 478] on span at bounding box center [31, 481] width 18 height 13
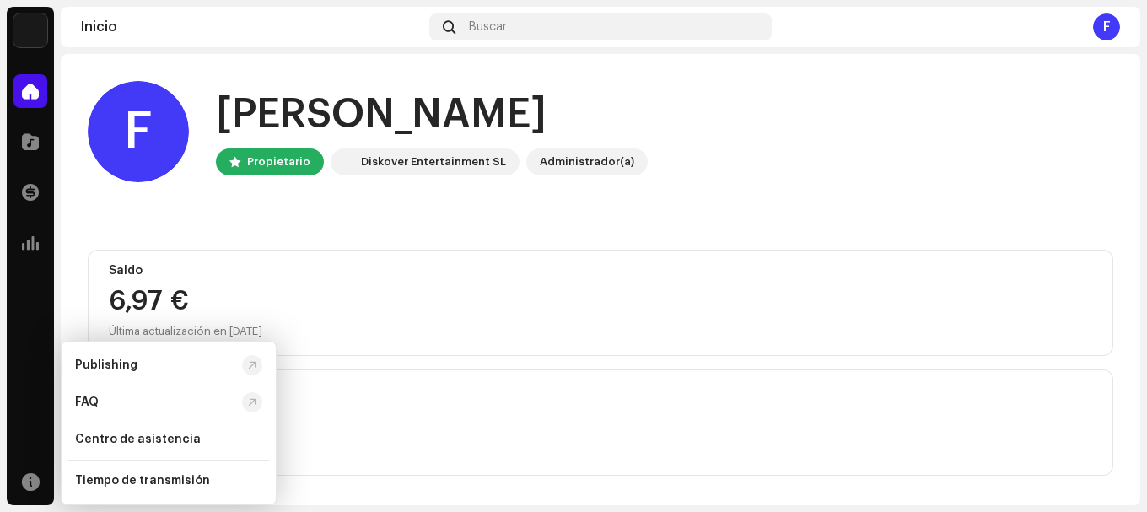
click at [1106, 12] on div "Inicio Buscar F" at bounding box center [601, 27] width 1080 height 40
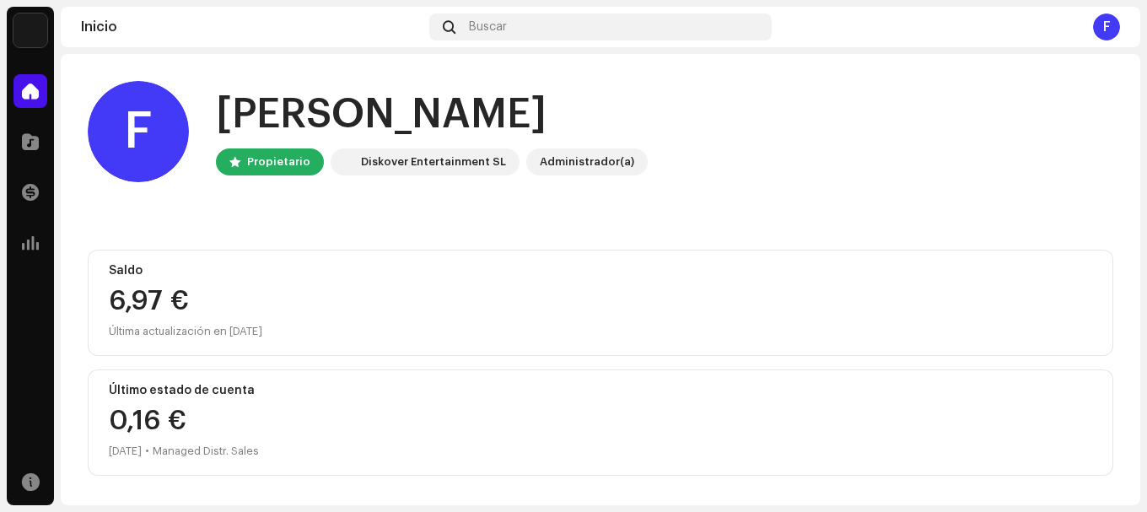
click at [1101, 24] on div "F" at bounding box center [1106, 26] width 27 height 27
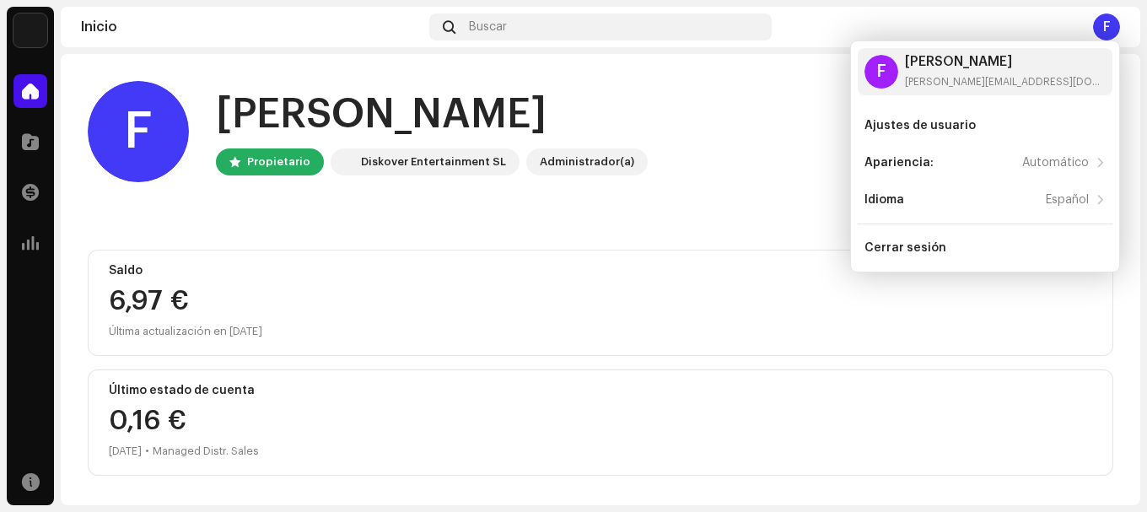
drag, startPoint x: 204, startPoint y: 311, endPoint x: 170, endPoint y: 304, distance: 34.6
click at [202, 311] on div "6,97 €" at bounding box center [600, 301] width 983 height 27
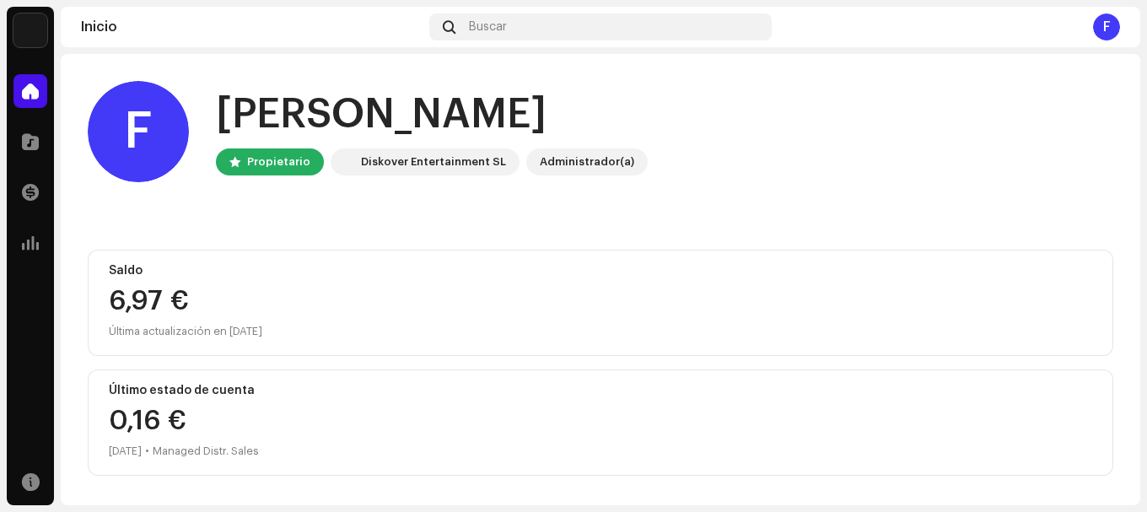
click at [166, 301] on div "6,97 €" at bounding box center [600, 301] width 983 height 27
click at [43, 137] on div at bounding box center [30, 142] width 34 height 34
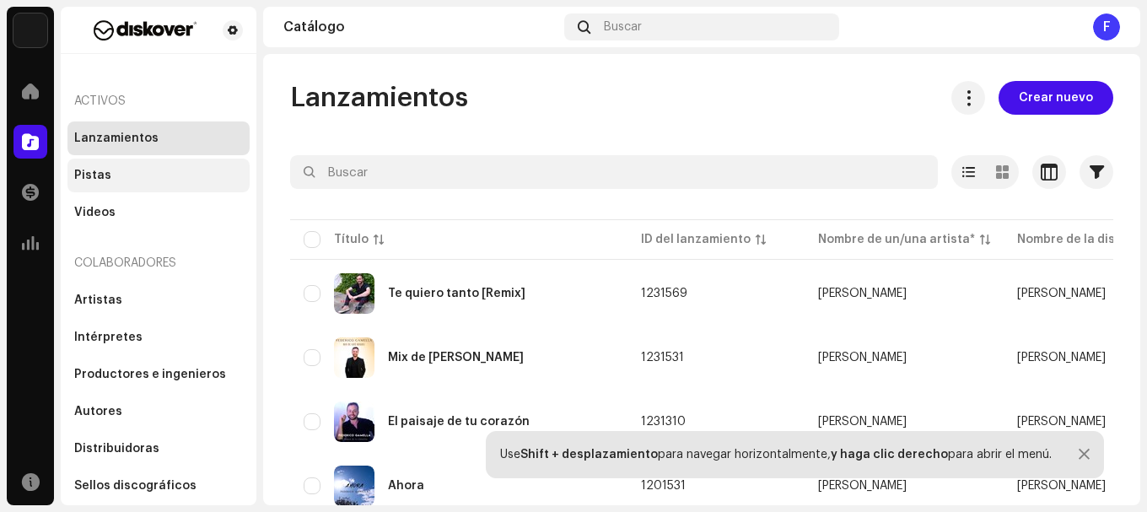
click at [122, 165] on div "Pistas" at bounding box center [158, 176] width 182 height 34
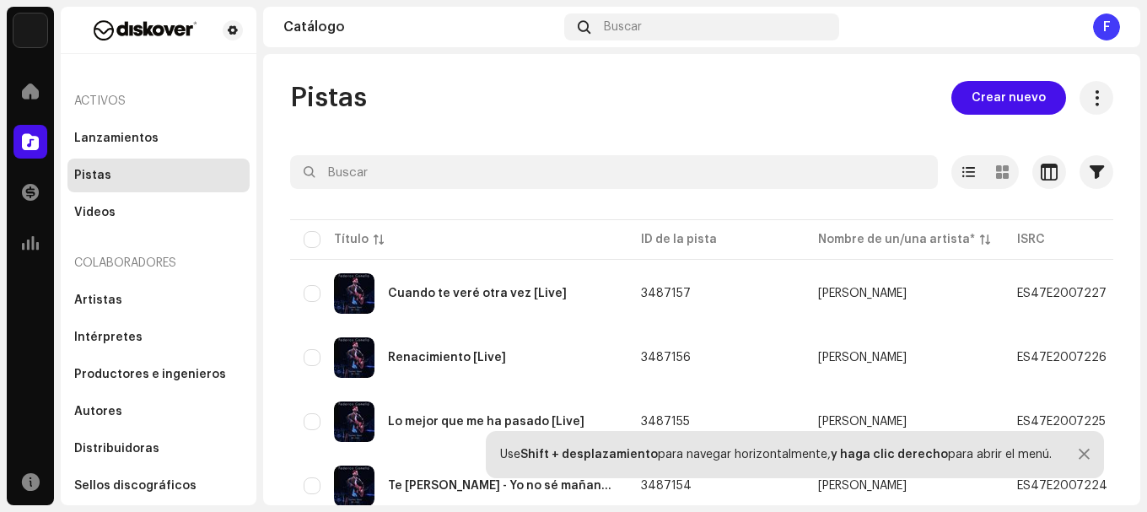
click at [144, 156] on div "Lanzamientos Pistas Videos" at bounding box center [158, 175] width 182 height 108
click at [159, 137] on div "Lanzamientos" at bounding box center [158, 138] width 169 height 13
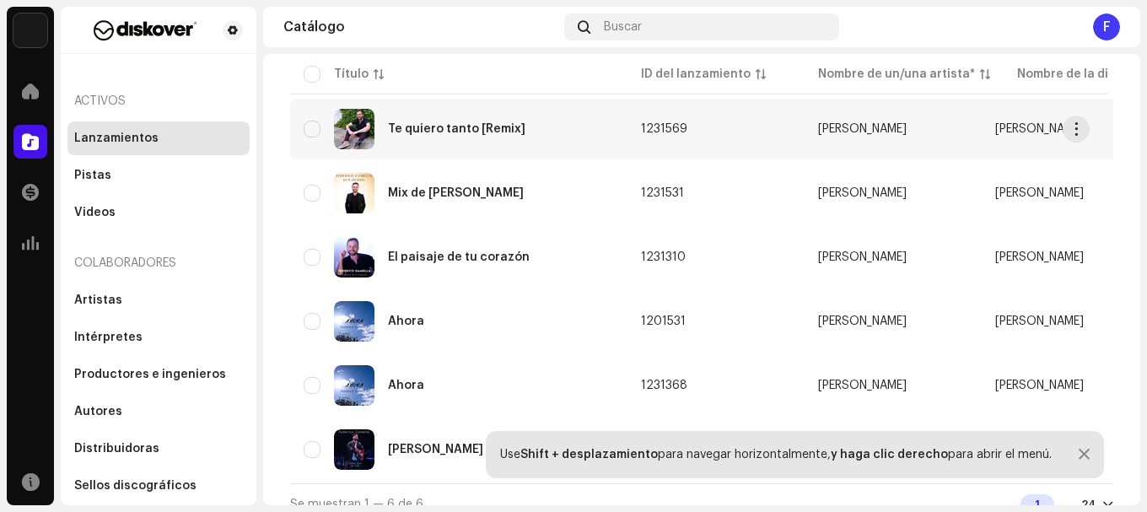
scroll to position [194, 0]
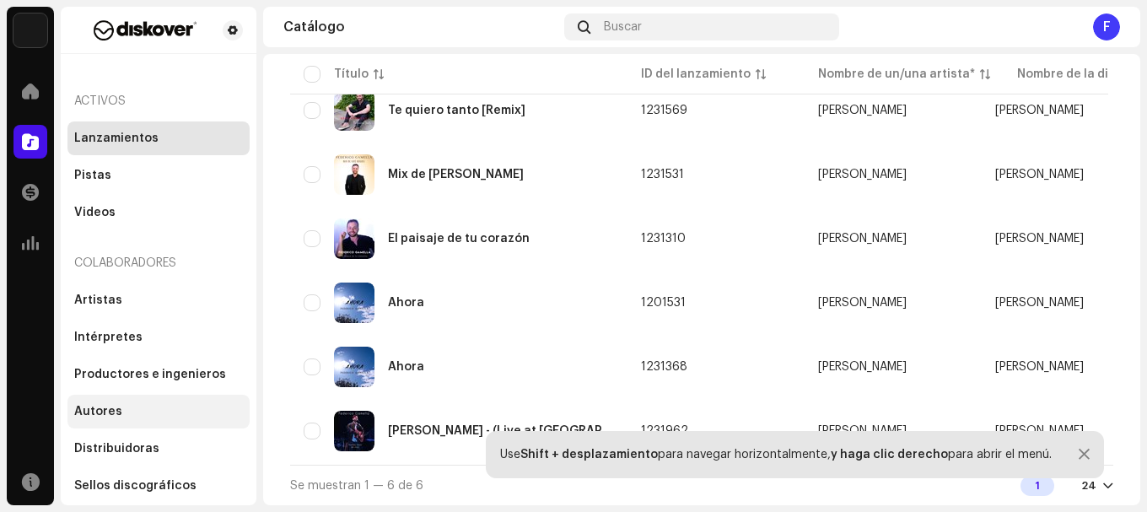
click at [137, 403] on div "Autores" at bounding box center [158, 412] width 182 height 34
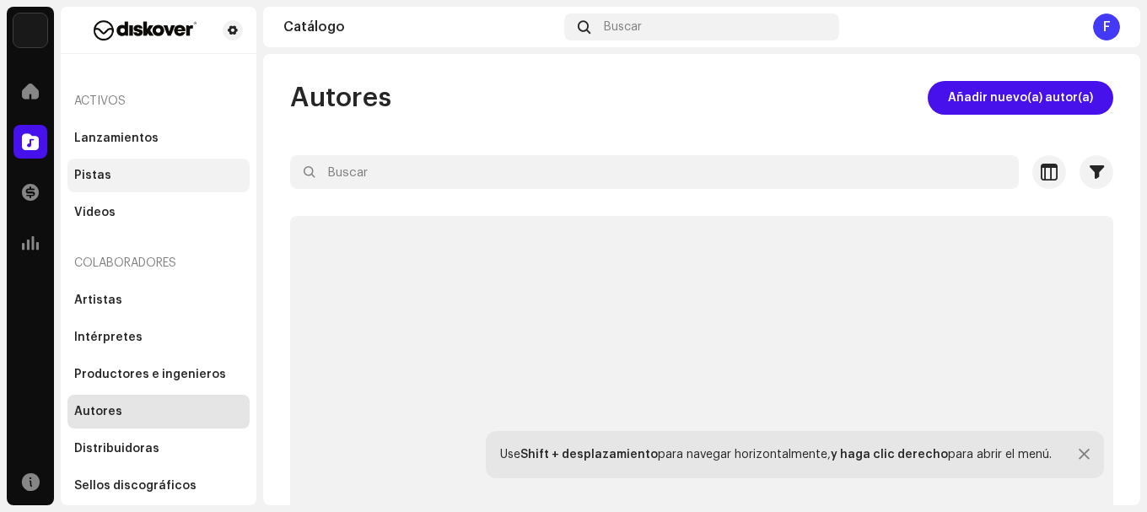
click at [99, 170] on div "Pistas" at bounding box center [92, 175] width 37 height 13
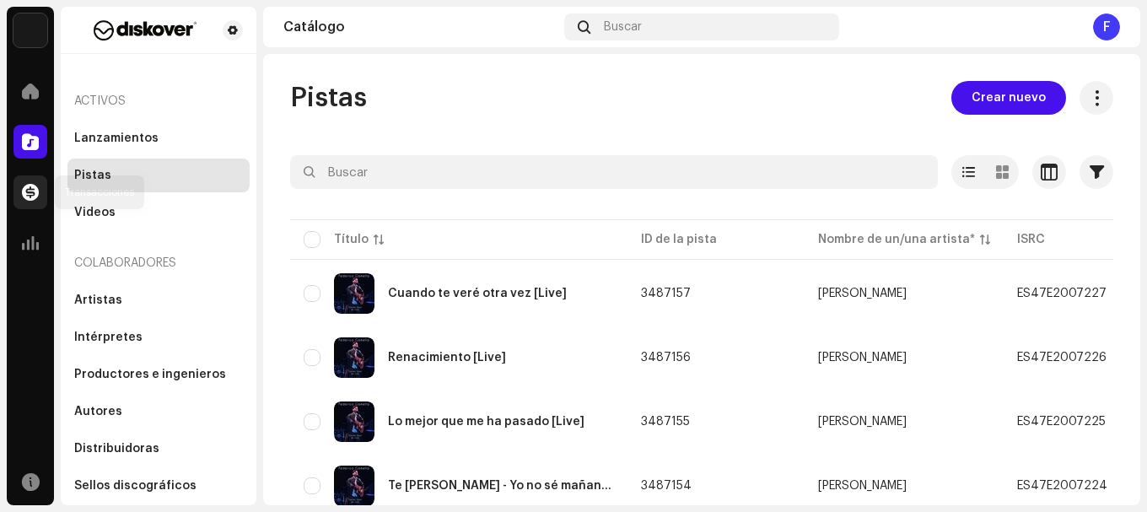
drag, startPoint x: 7, startPoint y: 190, endPoint x: 17, endPoint y: 186, distance: 10.7
click at [9, 188] on div "Transacciones" at bounding box center [30, 192] width 47 height 47
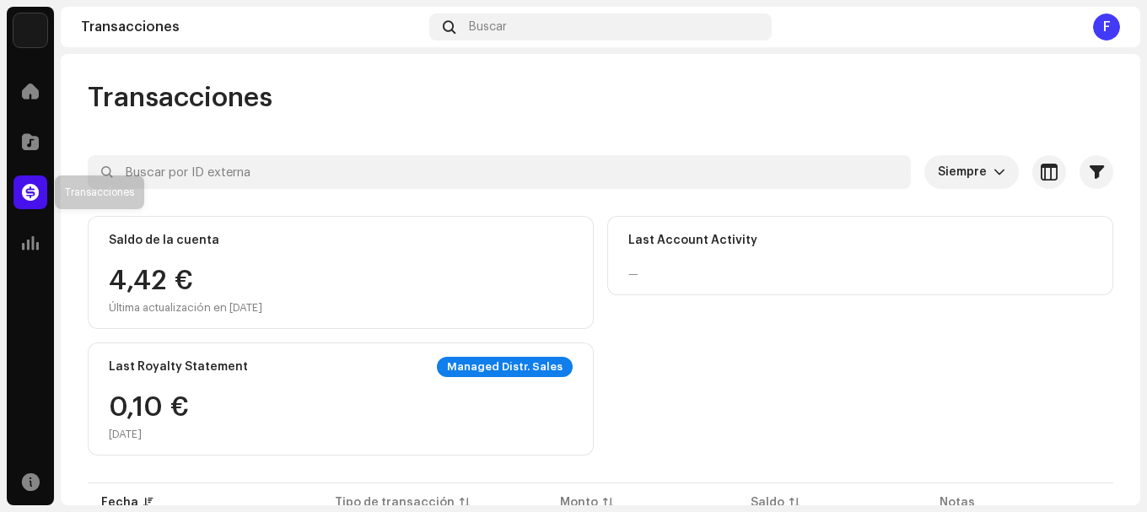
click at [17, 186] on div at bounding box center [30, 192] width 34 height 34
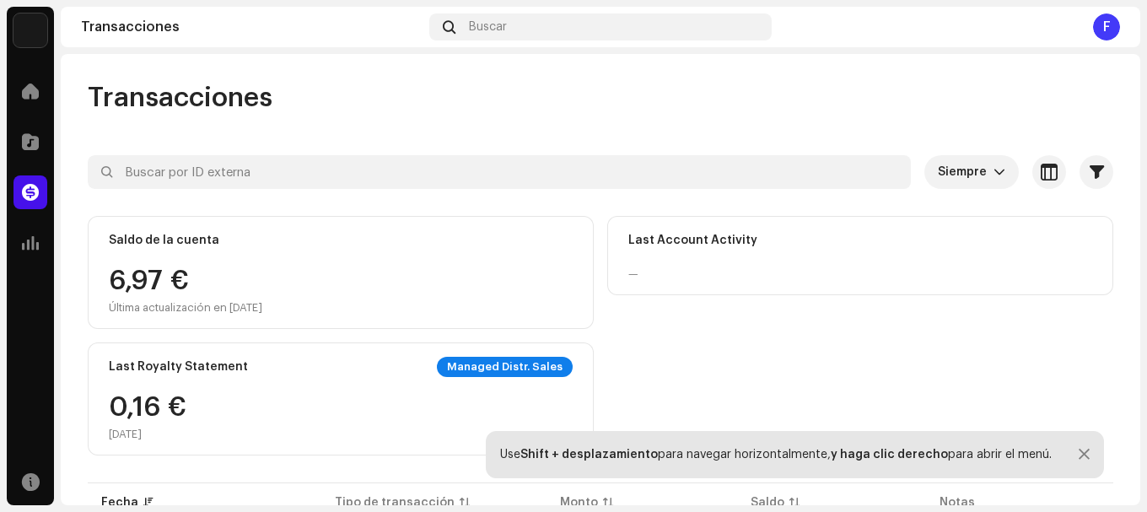
click at [499, 366] on div "Managed Distr. Sales" at bounding box center [505, 367] width 136 height 20
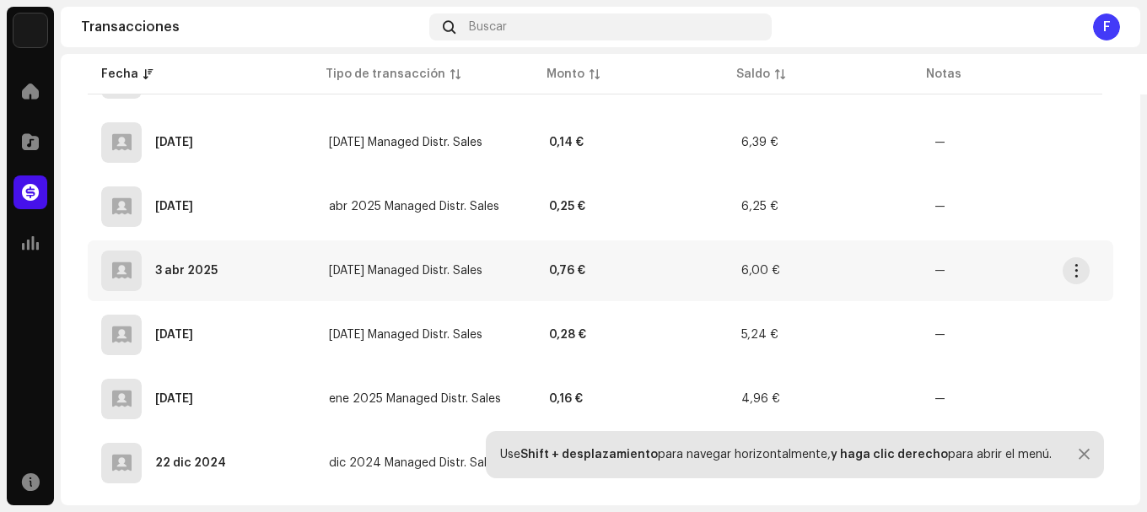
scroll to position [1349, 0]
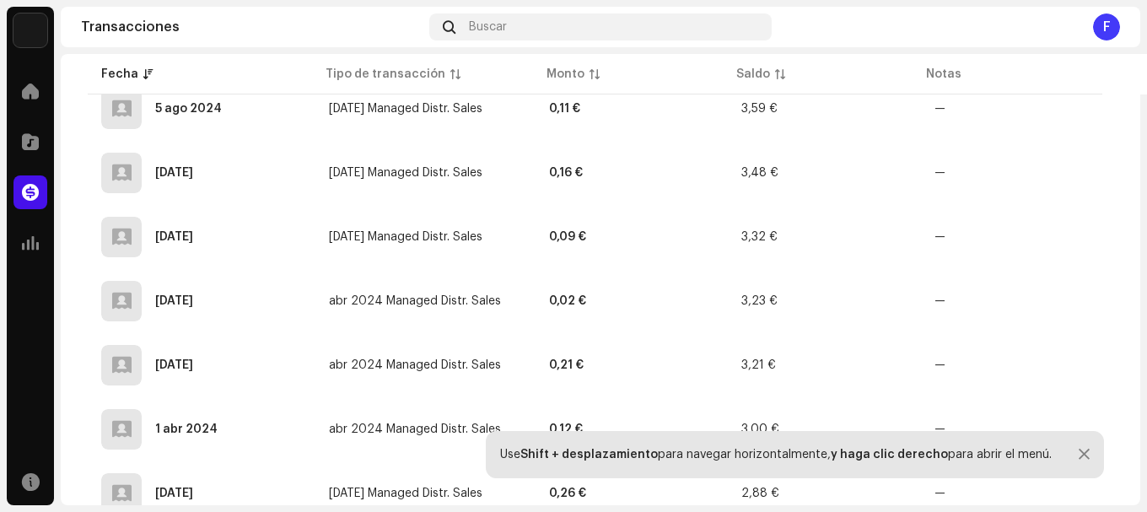
drag, startPoint x: 1146, startPoint y: 256, endPoint x: 1140, endPoint y: 317, distance: 61.0
click at [1138, 366] on div "[PERSON_NAME] Inicio Catálogo Transacciones Estadísticas Recursos Transacciones…" at bounding box center [573, 256] width 1147 height 512
drag, startPoint x: 1143, startPoint y: 276, endPoint x: 1133, endPoint y: 347, distance: 72.4
click at [1138, 367] on div "[PERSON_NAME] Inicio Catálogo Transacciones Estadísticas Recursos Transacciones…" at bounding box center [573, 256] width 1147 height 512
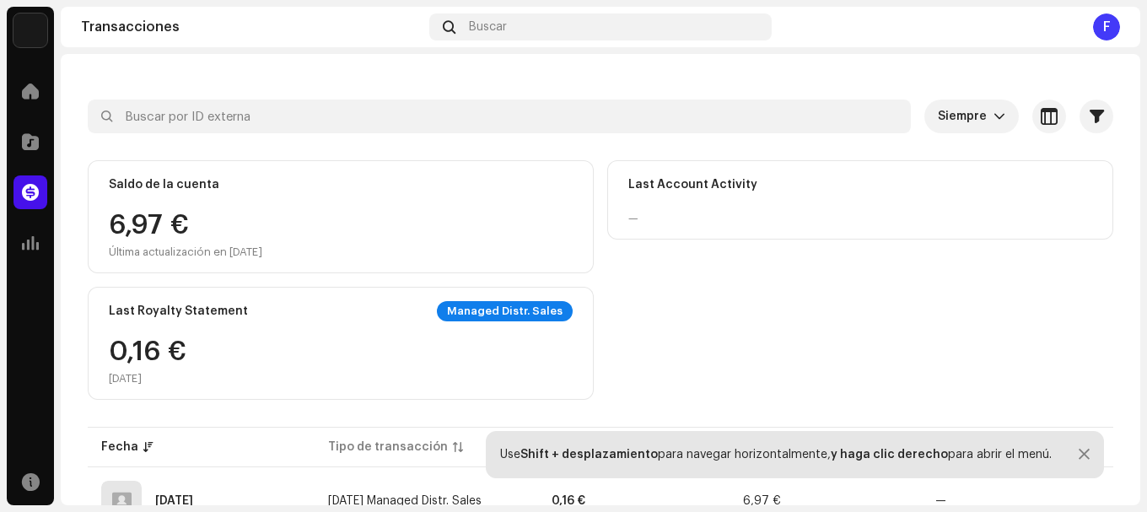
scroll to position [0, 0]
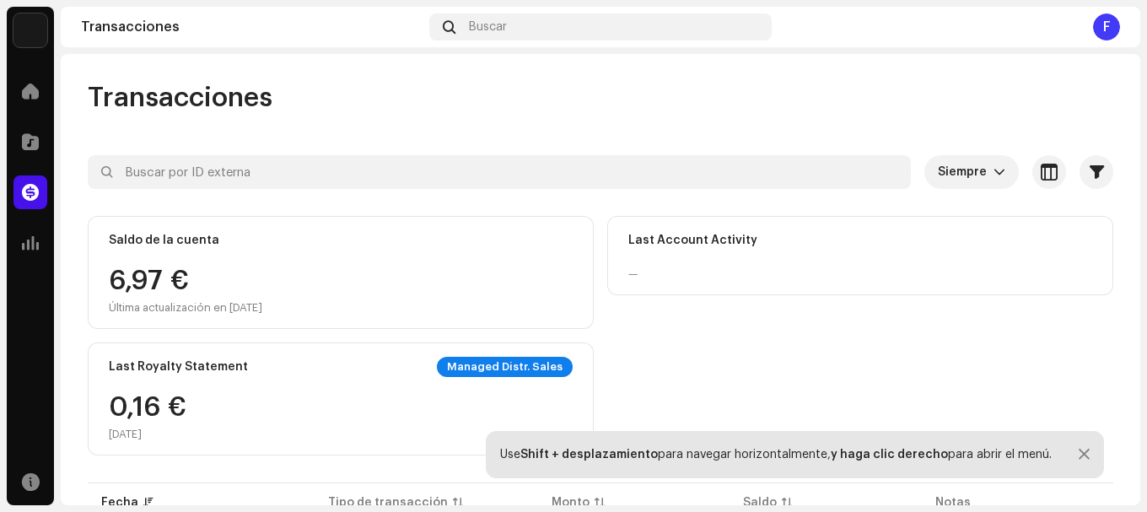
drag, startPoint x: 719, startPoint y: 270, endPoint x: 687, endPoint y: 256, distance: 34.3
click at [716, 268] on div "—" at bounding box center [860, 273] width 464 height 13
drag, startPoint x: 165, startPoint y: 302, endPoint x: 174, endPoint y: 289, distance: 15.2
click at [169, 297] on div "6,97 € Última actualización en [DATE]" at bounding box center [185, 290] width 153 height 47
drag, startPoint x: 182, startPoint y: 256, endPoint x: 152, endPoint y: 257, distance: 30.4
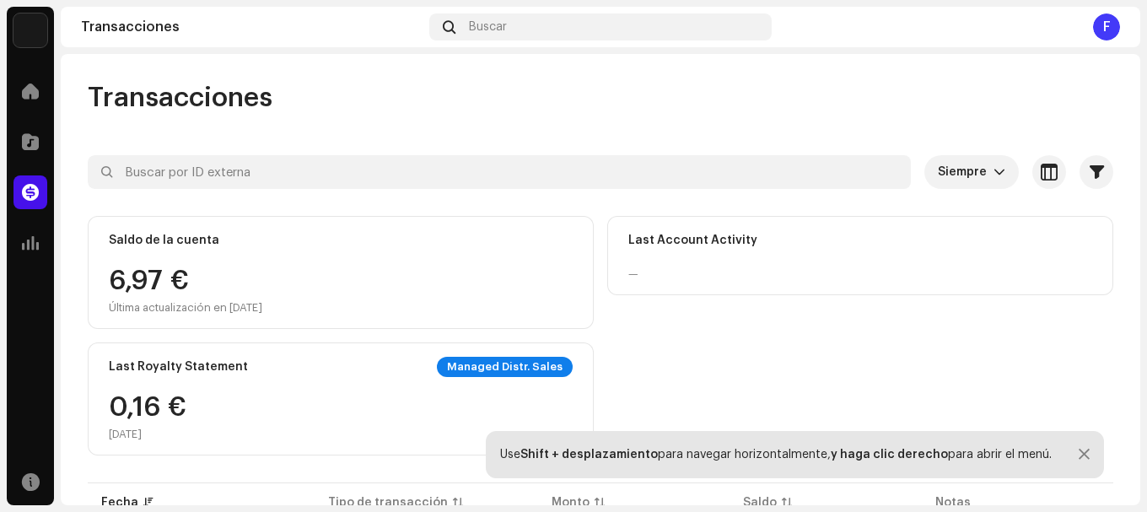
click at [168, 256] on div "Saldo de la cuenta 6,97 € Última actualización en [DATE]" at bounding box center [341, 272] width 506 height 113
click at [162, 256] on div "Saldo de la cuenta 6,97 € Última actualización en [DATE]" at bounding box center [341, 272] width 506 height 113
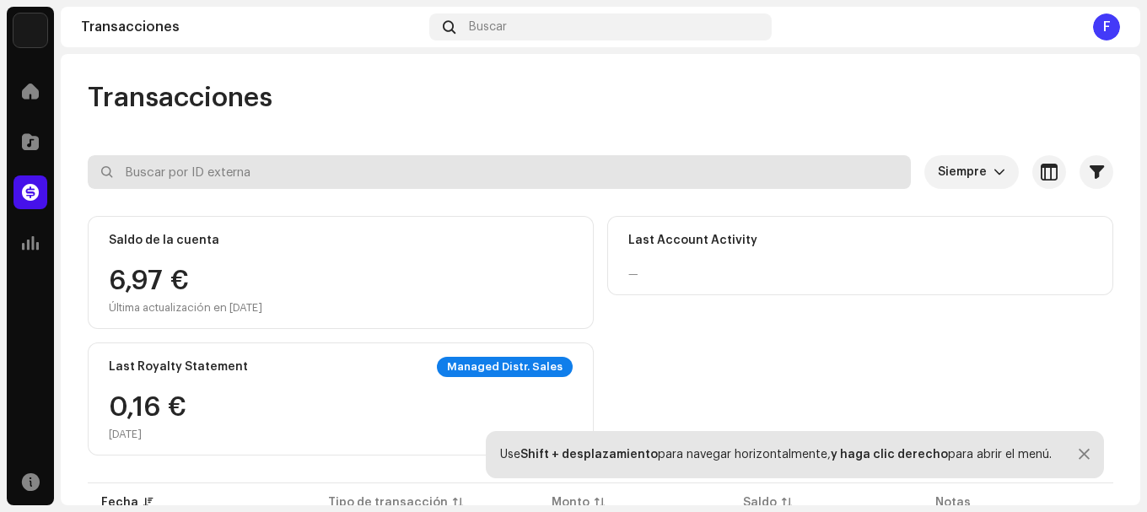
drag, startPoint x: 196, startPoint y: 206, endPoint x: 221, endPoint y: 170, distance: 44.2
click at [202, 196] on div at bounding box center [601, 202] width 1026 height 27
click at [223, 168] on input "text" at bounding box center [499, 172] width 823 height 34
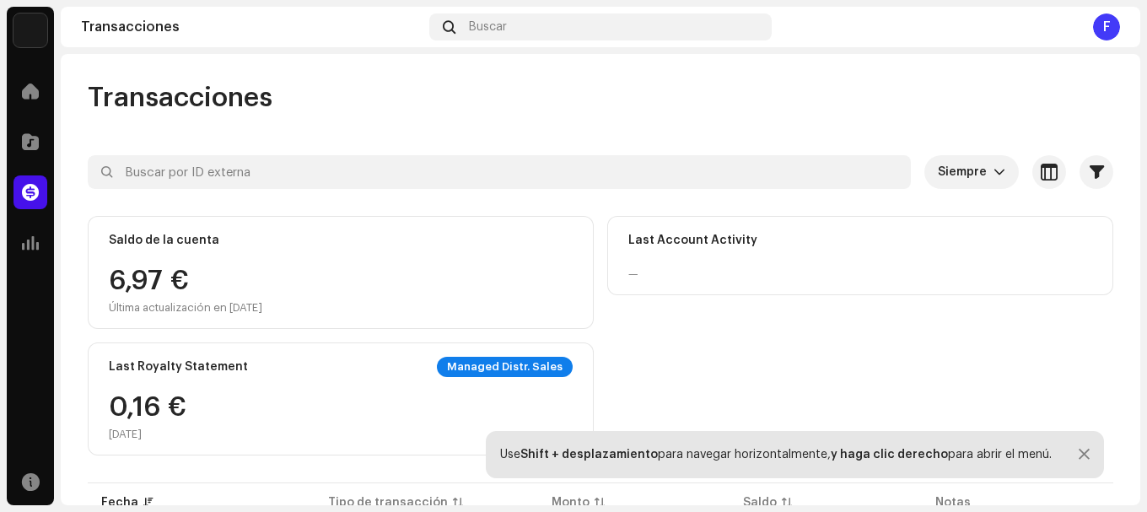
click at [364, 192] on div at bounding box center [601, 202] width 1026 height 27
click at [471, 364] on div "Managed Distr. Sales" at bounding box center [505, 367] width 136 height 20
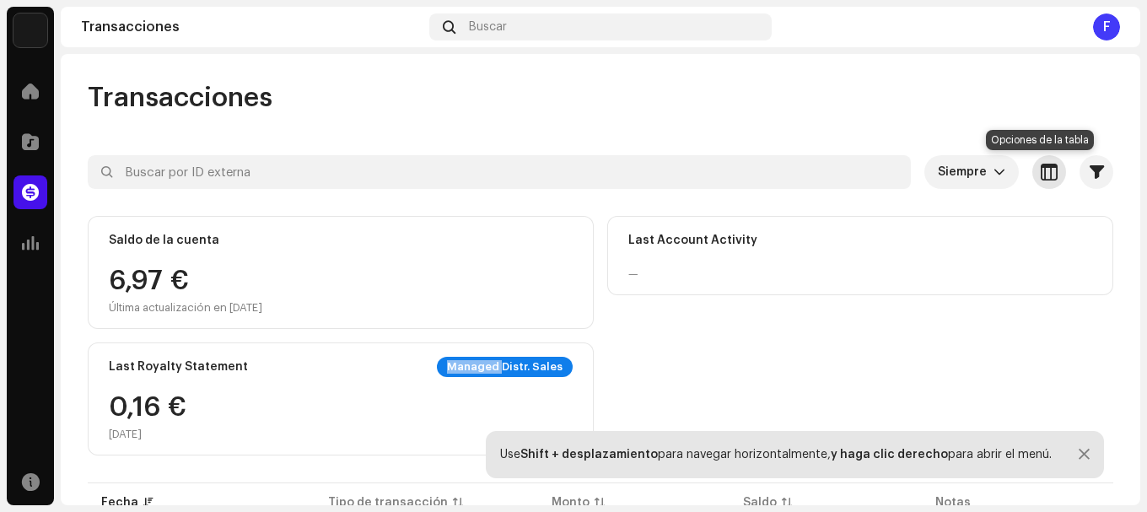
click at [1042, 174] on span "button" at bounding box center [1049, 171] width 17 height 13
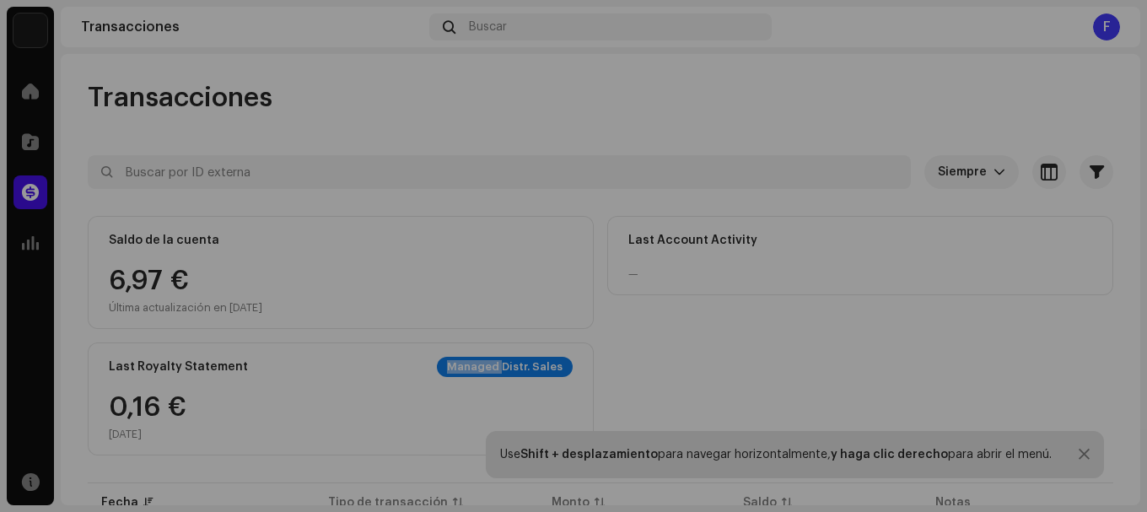
click at [993, 364] on div "Personalice su vista Restablecer [PERSON_NAME] Compacto Cómodo Columnas Tipo de…" at bounding box center [573, 256] width 1147 height 512
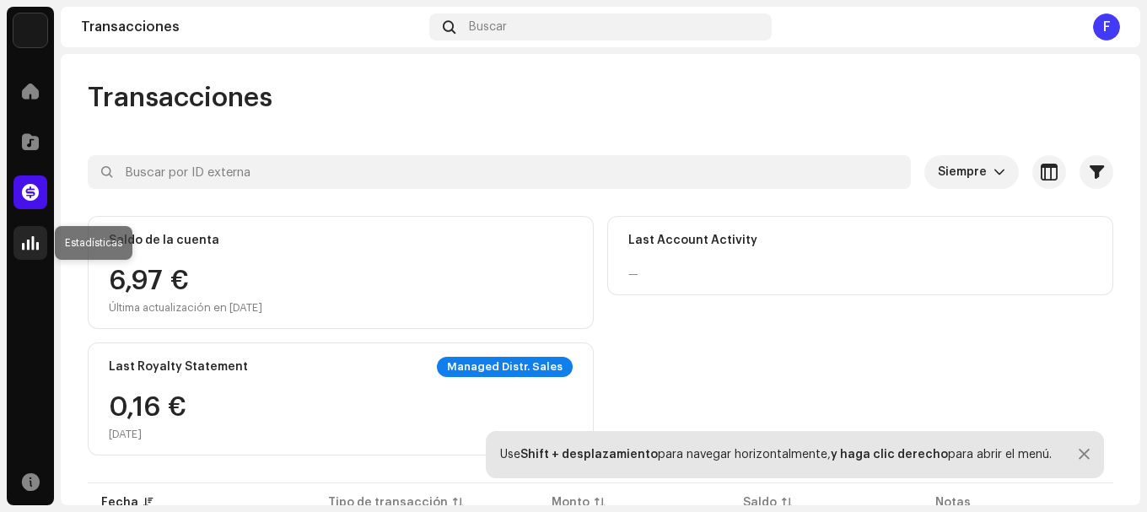
click at [13, 248] on div at bounding box center [30, 243] width 34 height 34
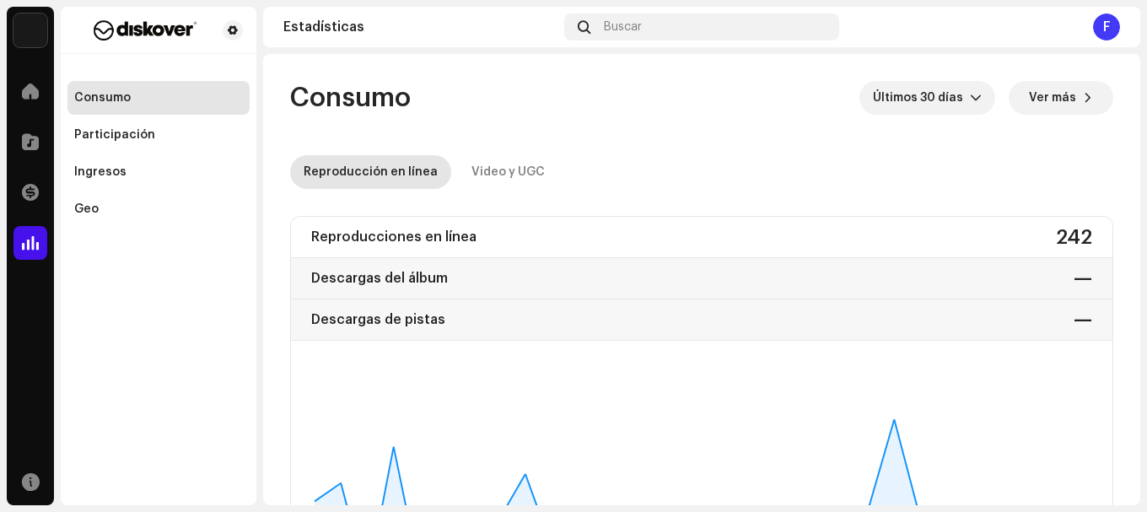
click at [403, 226] on div "Reproducciones en línea" at bounding box center [393, 236] width 165 height 27
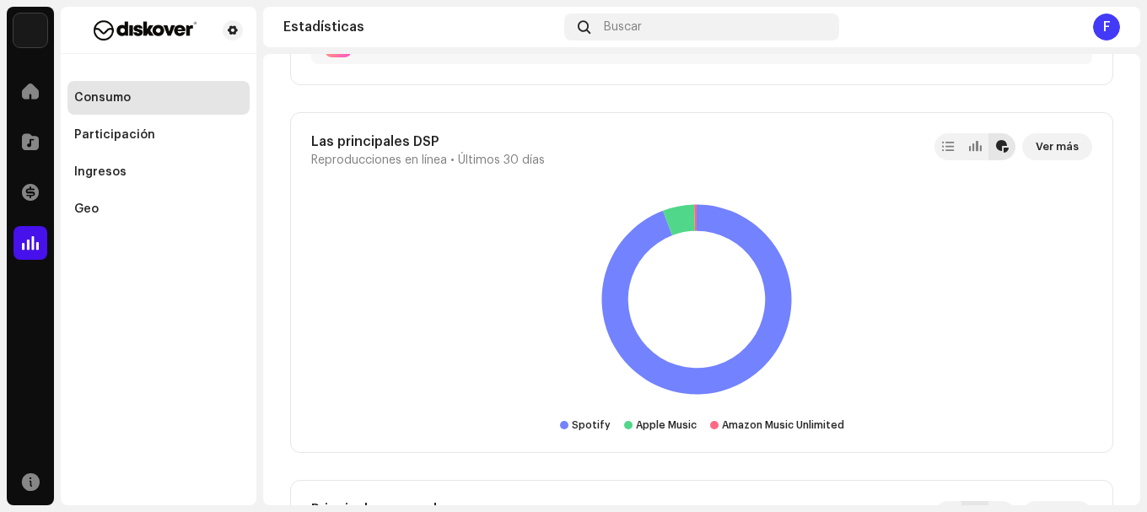
scroll to position [2193, 0]
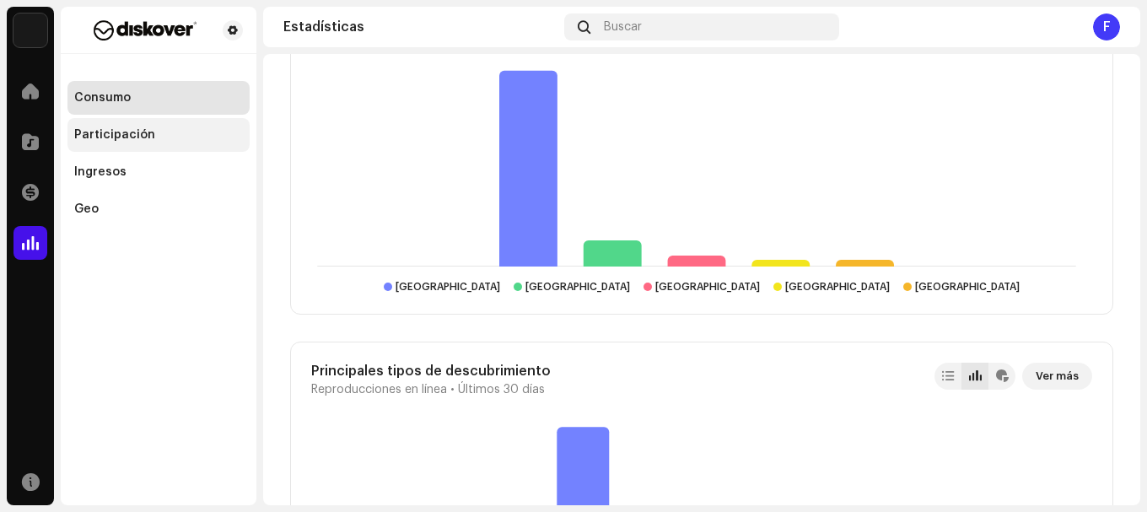
click at [100, 128] on div "Participación" at bounding box center [114, 134] width 81 height 13
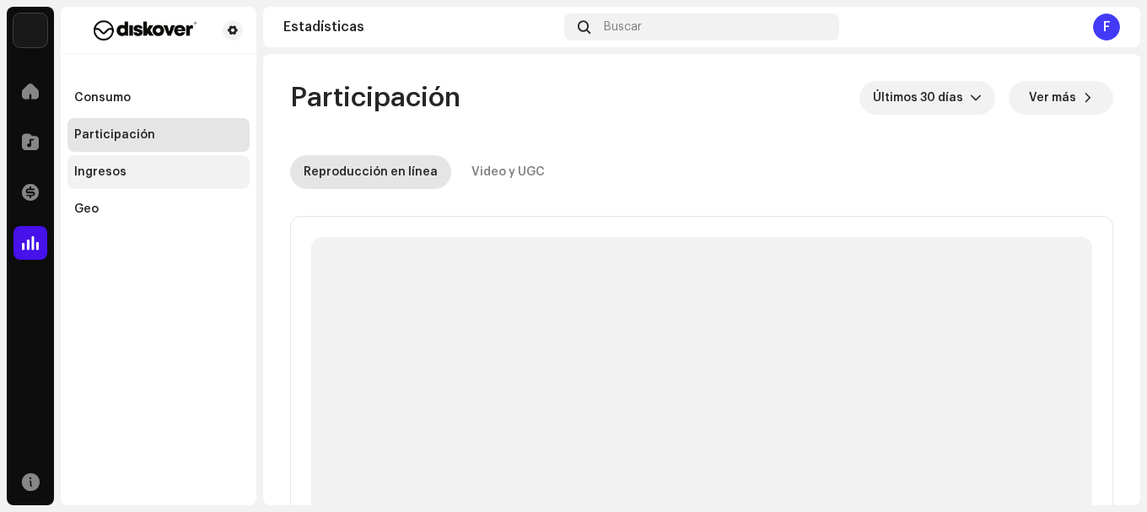
click at [116, 164] on div "Ingresos" at bounding box center [158, 172] width 182 height 34
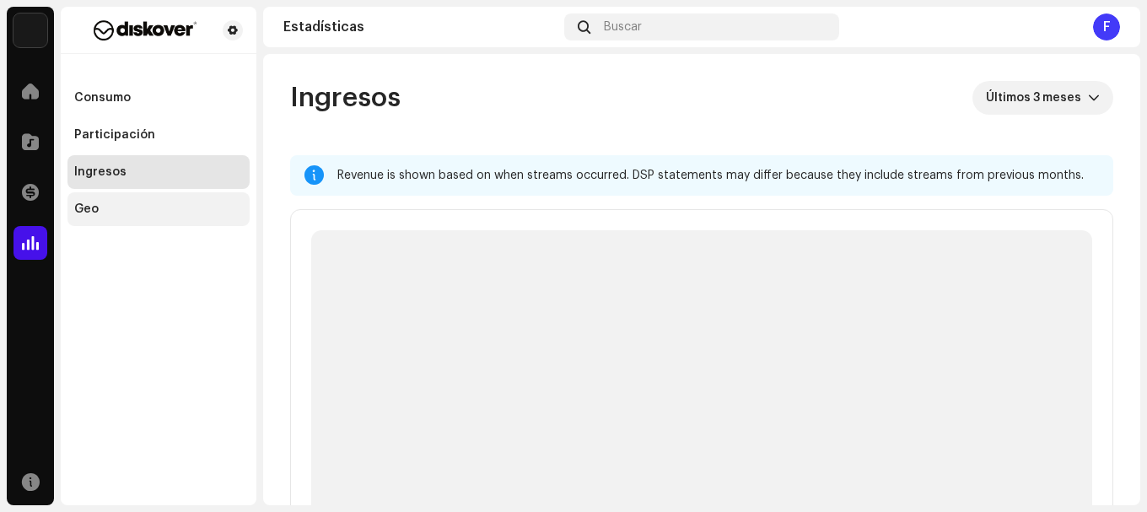
click at [125, 218] on div "Geo" at bounding box center [158, 209] width 182 height 34
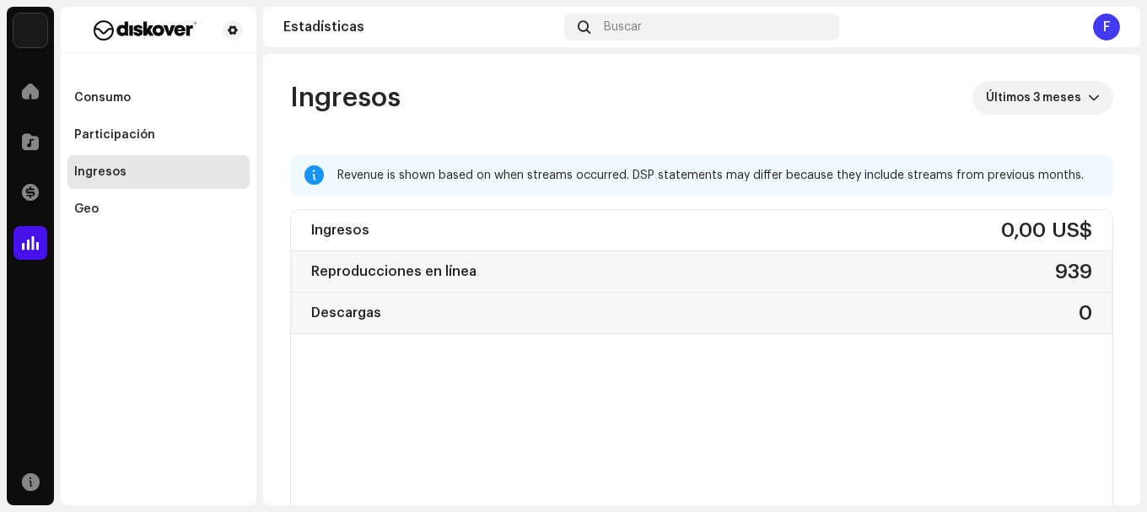
click at [158, 159] on div "Ingresos" at bounding box center [158, 172] width 182 height 34
click at [141, 154] on div "Consumo Participación Ingresos Geo" at bounding box center [158, 153] width 182 height 145
click at [108, 174] on div "Ingresos" at bounding box center [100, 171] width 52 height 13
click at [112, 209] on div "Geo" at bounding box center [158, 208] width 169 height 13
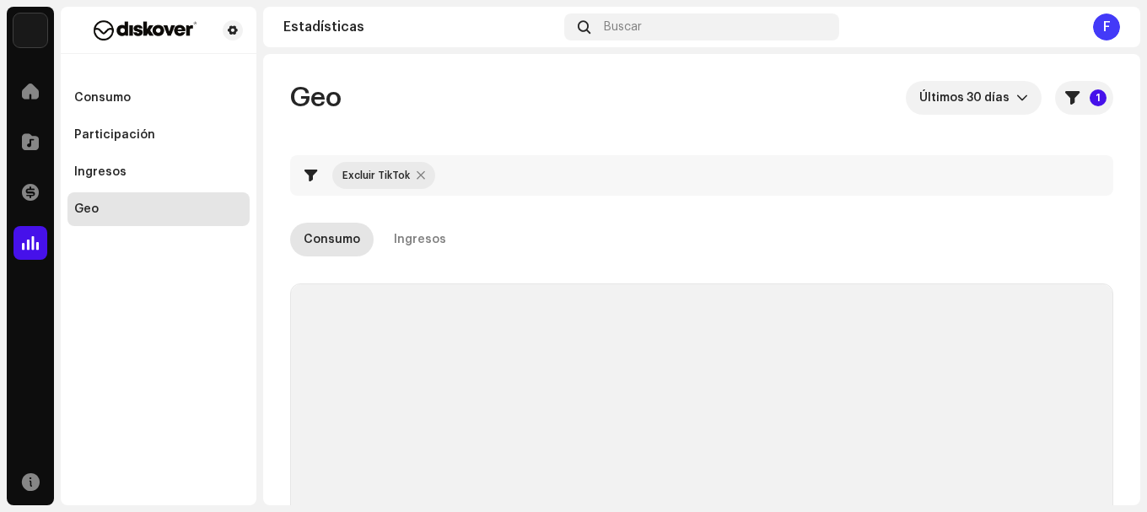
checkbox input "true"
click at [137, 173] on div "Ingresos" at bounding box center [158, 171] width 169 height 13
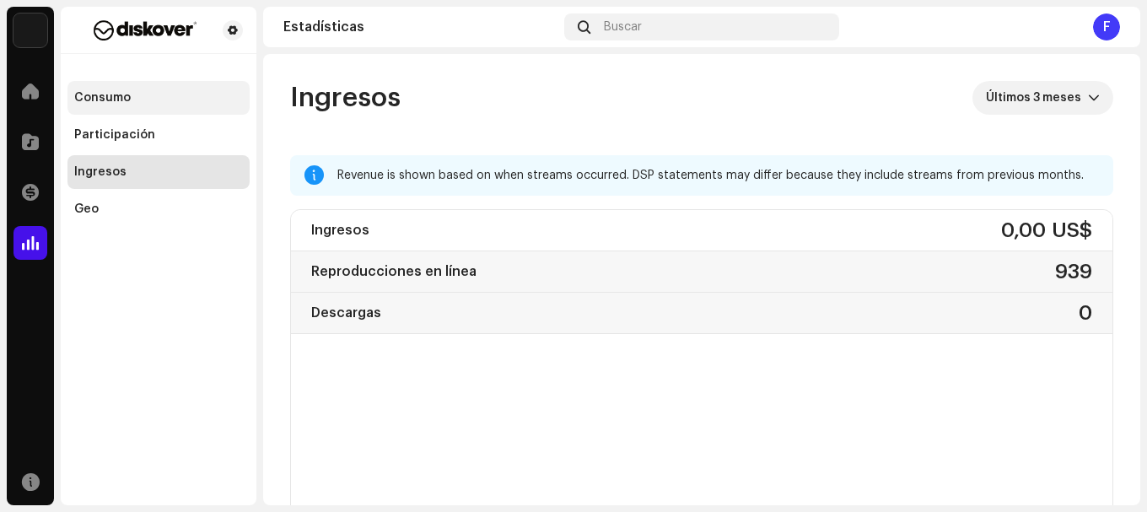
click at [144, 104] on div "Consumo" at bounding box center [158, 97] width 169 height 13
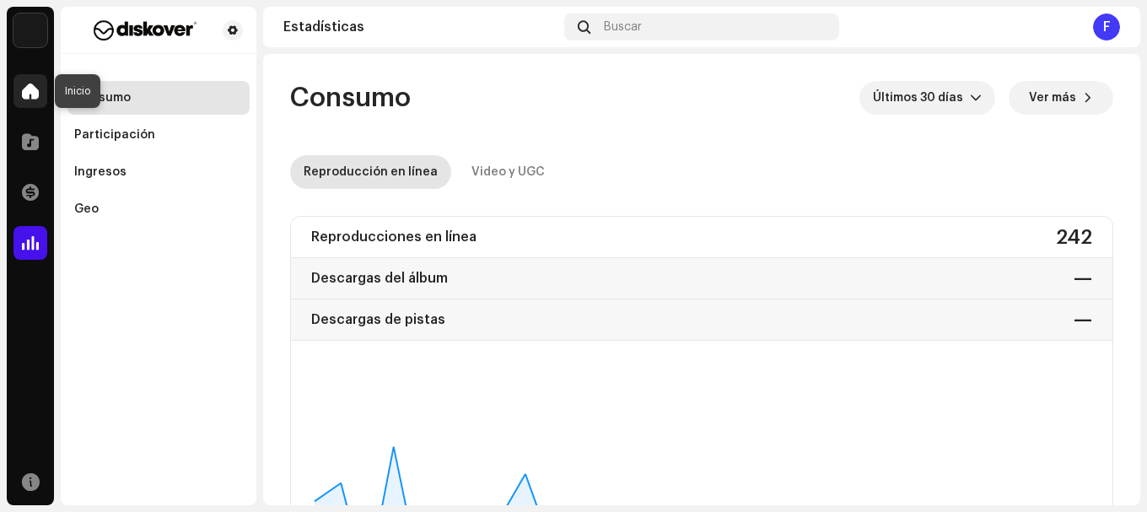
click at [35, 87] on span at bounding box center [30, 90] width 17 height 13
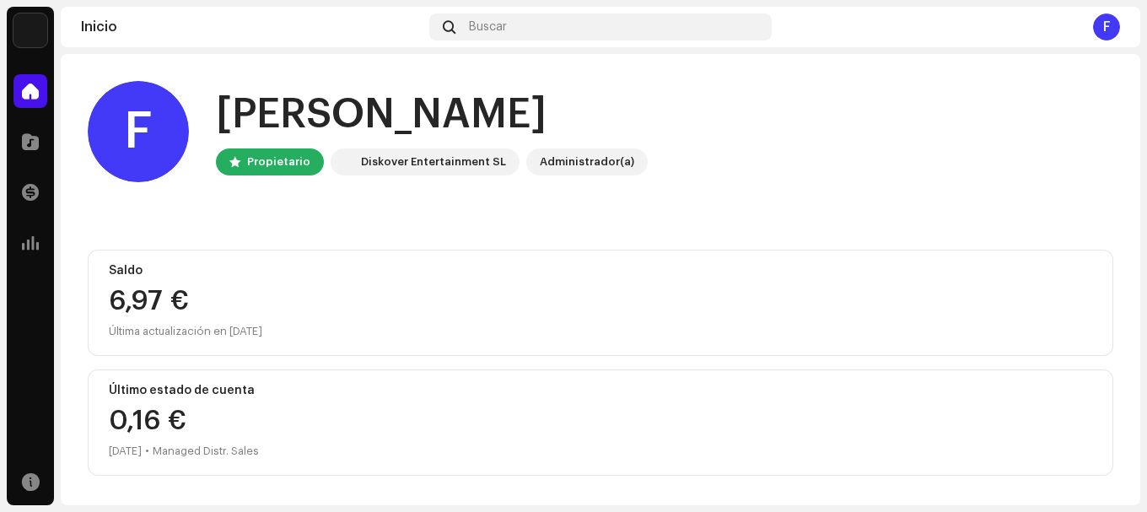
scroll to position [321, 0]
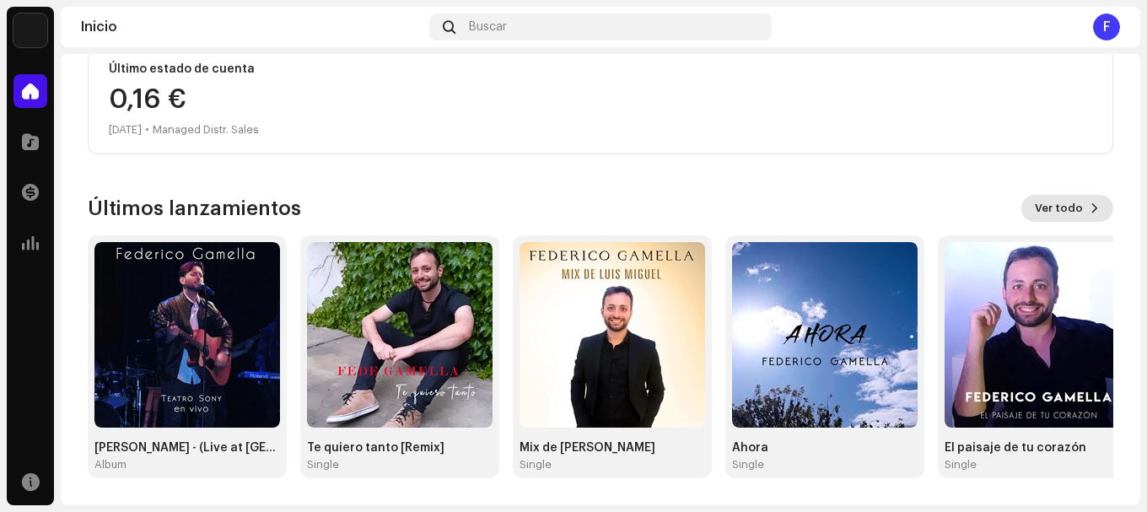
click at [1053, 204] on span "Ver todo" at bounding box center [1059, 208] width 48 height 34
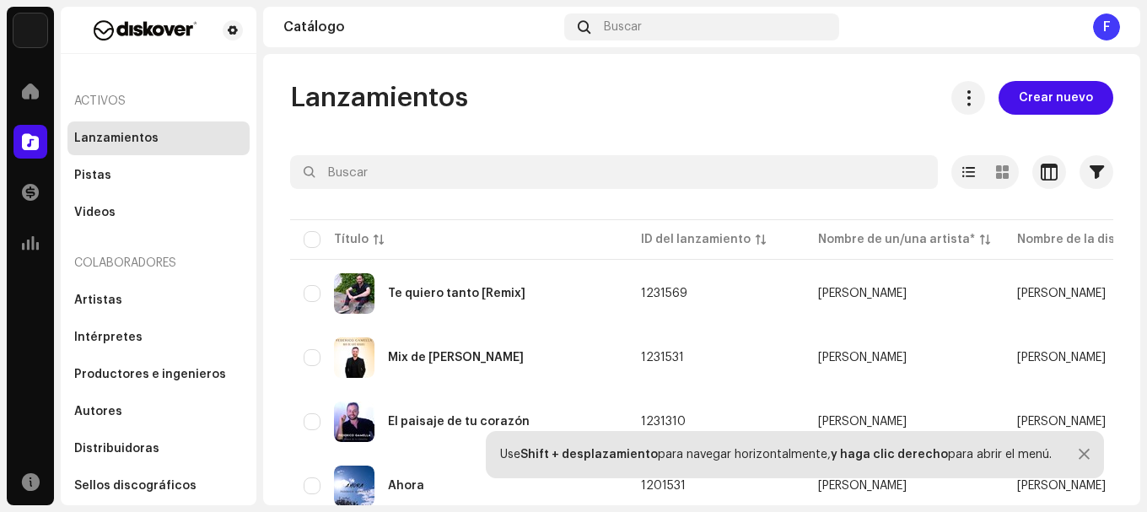
click at [23, 73] on div "Inicio" at bounding box center [30, 90] width 47 height 47
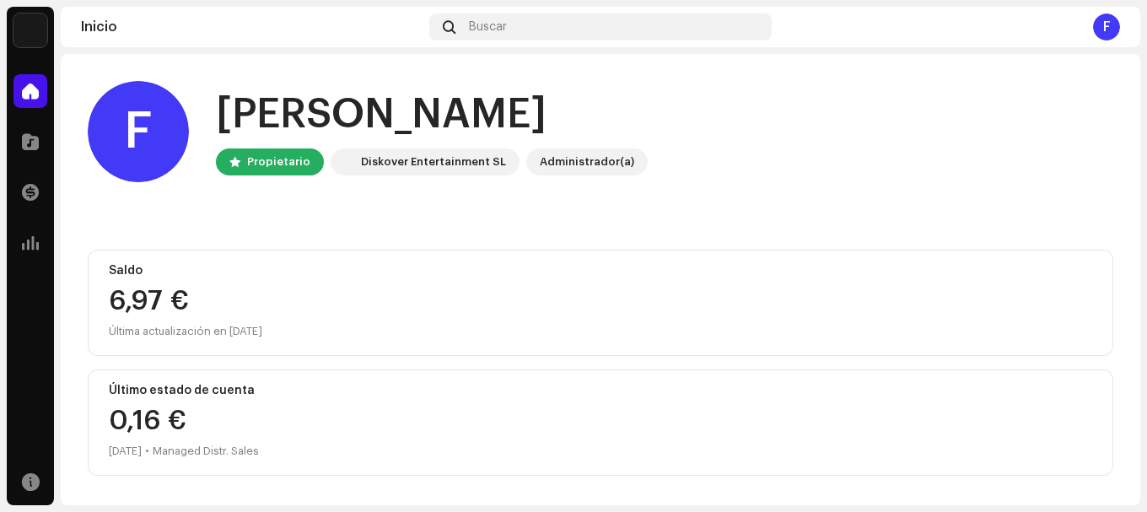
click at [199, 307] on div "6,97 €" at bounding box center [600, 301] width 983 height 27
click at [601, 169] on div "Administrador(a)" at bounding box center [587, 162] width 94 height 20
click at [1116, 25] on div "F" at bounding box center [1106, 26] width 27 height 27
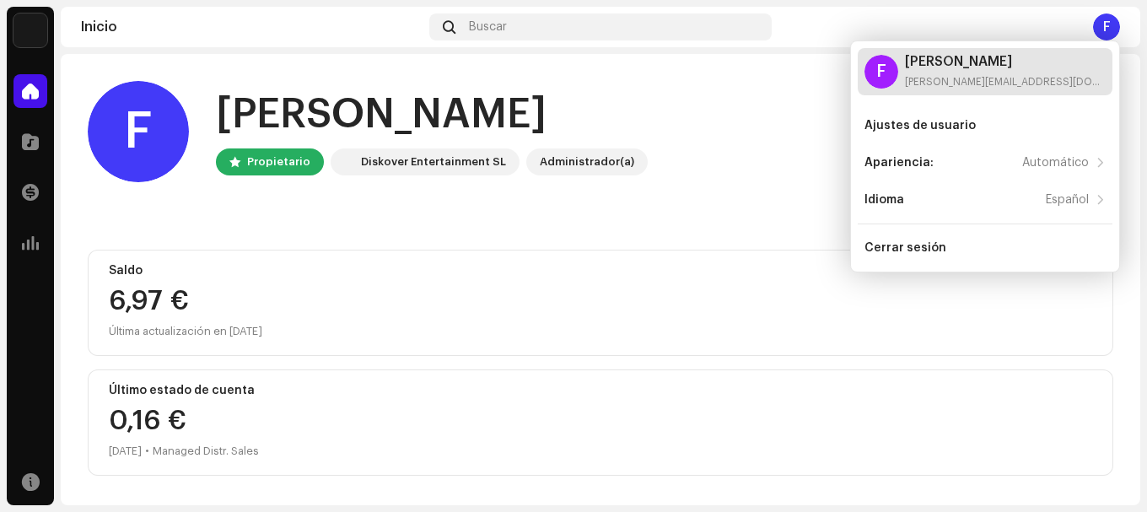
click at [955, 62] on div "[PERSON_NAME]" at bounding box center [1005, 61] width 201 height 13
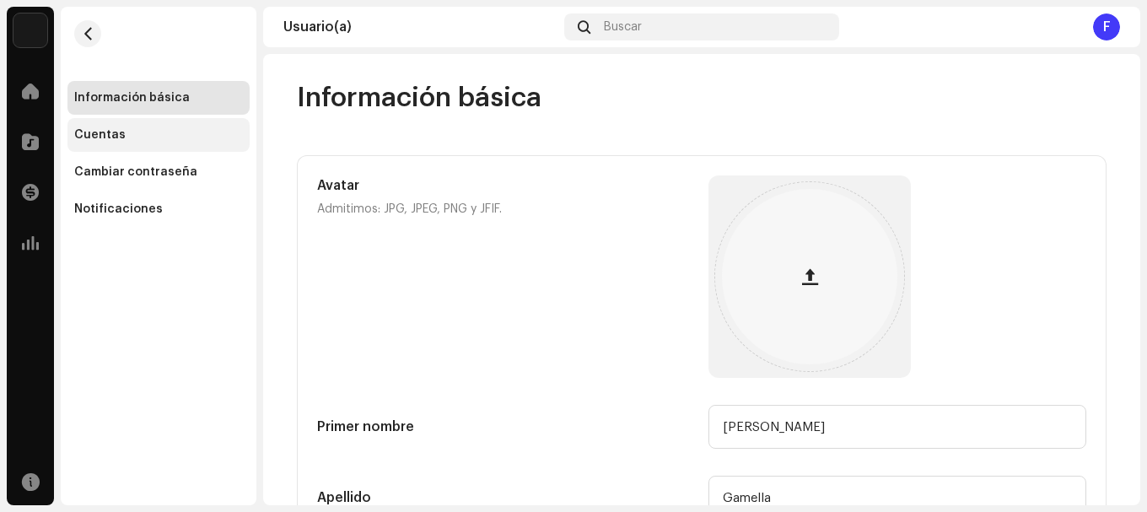
click at [83, 146] on div "Cuentas" at bounding box center [158, 135] width 182 height 34
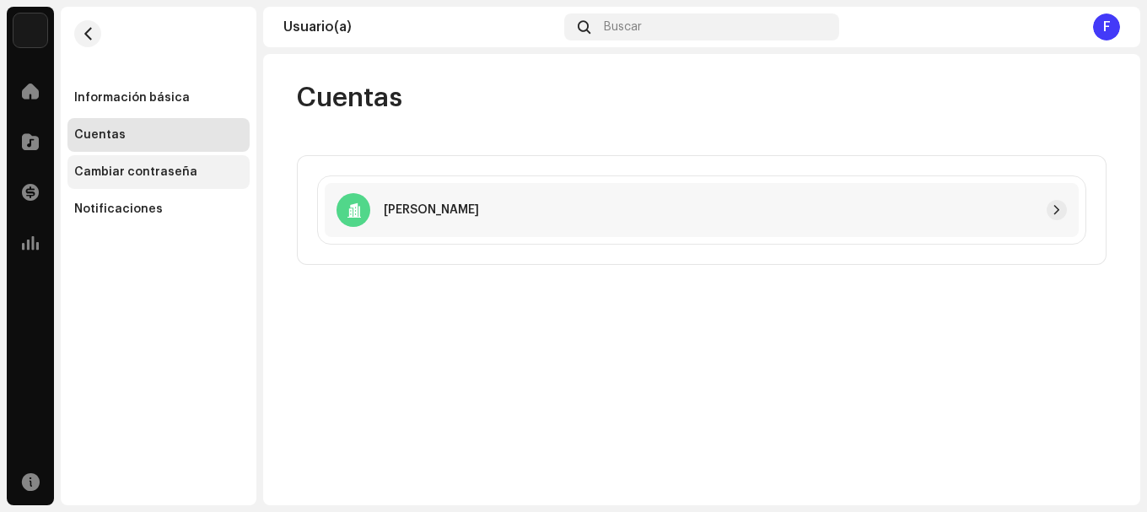
click at [102, 159] on div "Cambiar contraseña" at bounding box center [158, 172] width 182 height 34
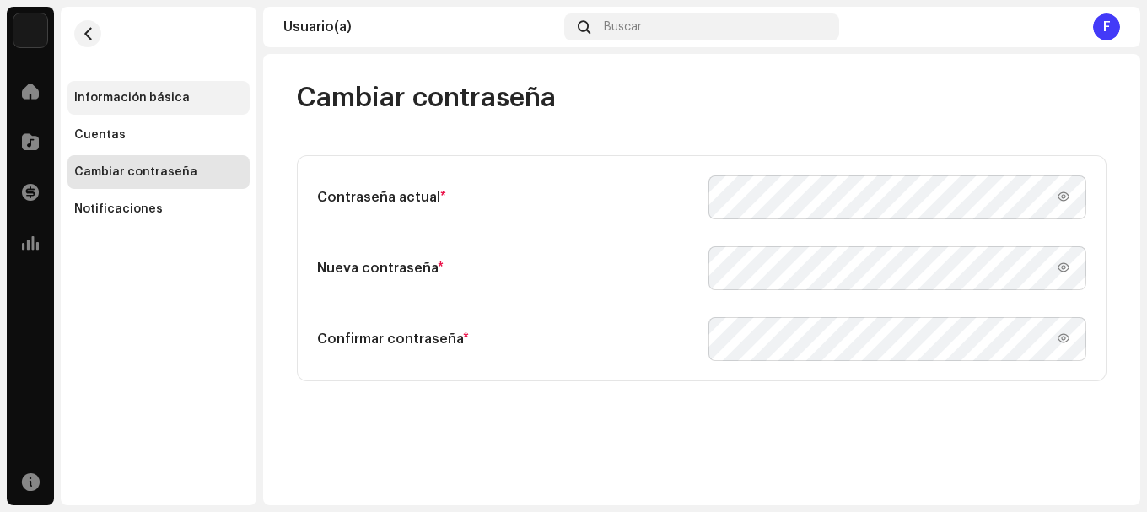
click at [149, 95] on div "Información básica" at bounding box center [132, 97] width 116 height 13
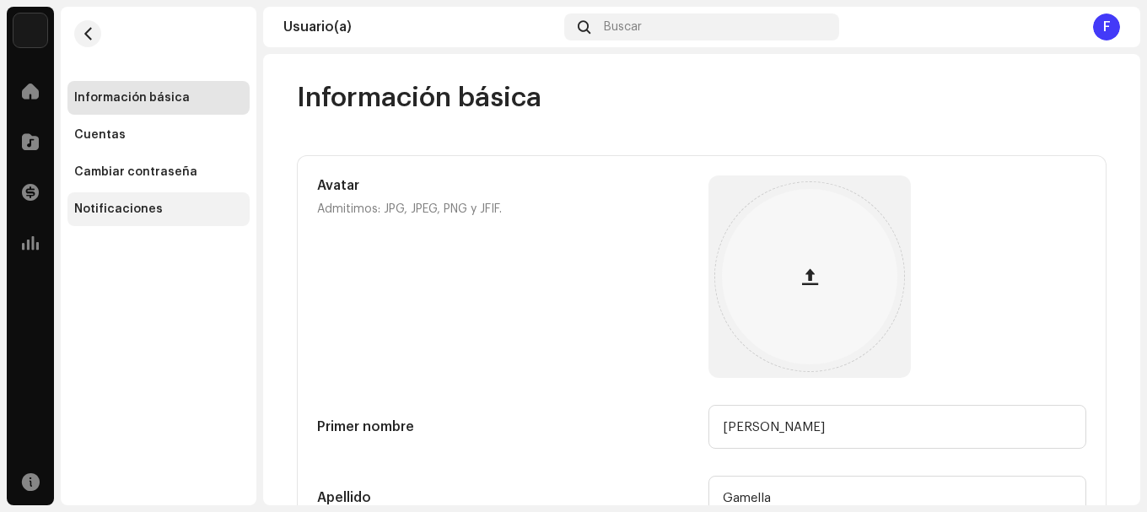
click at [145, 213] on div "Notificaciones" at bounding box center [118, 208] width 89 height 13
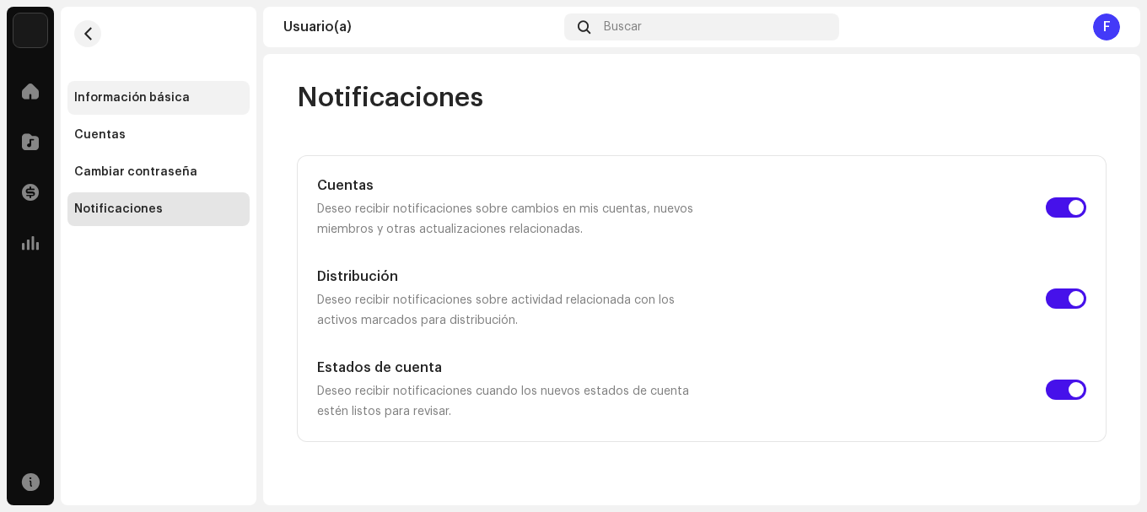
click at [164, 101] on div "Información básica" at bounding box center [132, 97] width 116 height 13
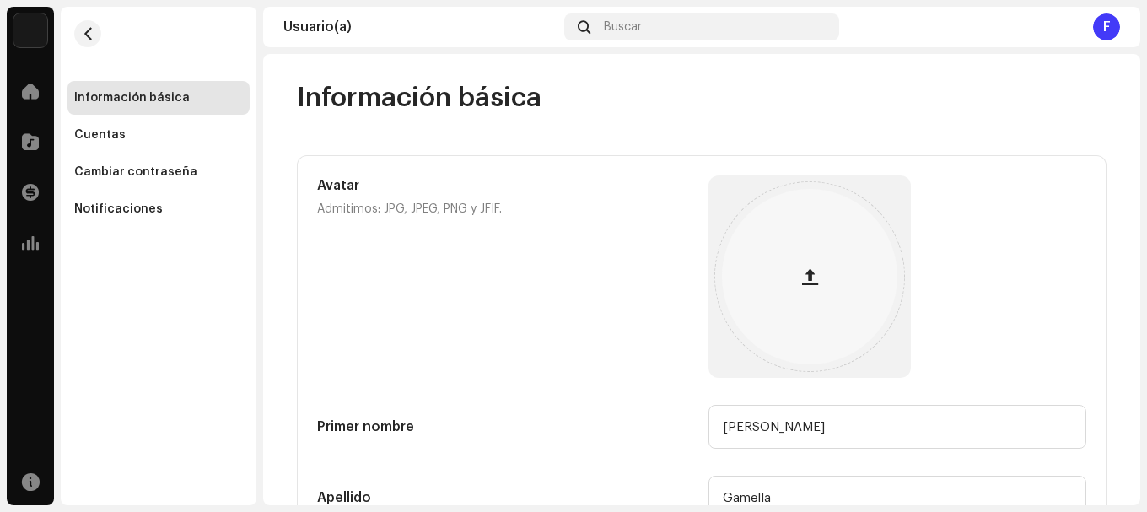
scroll to position [271, 0]
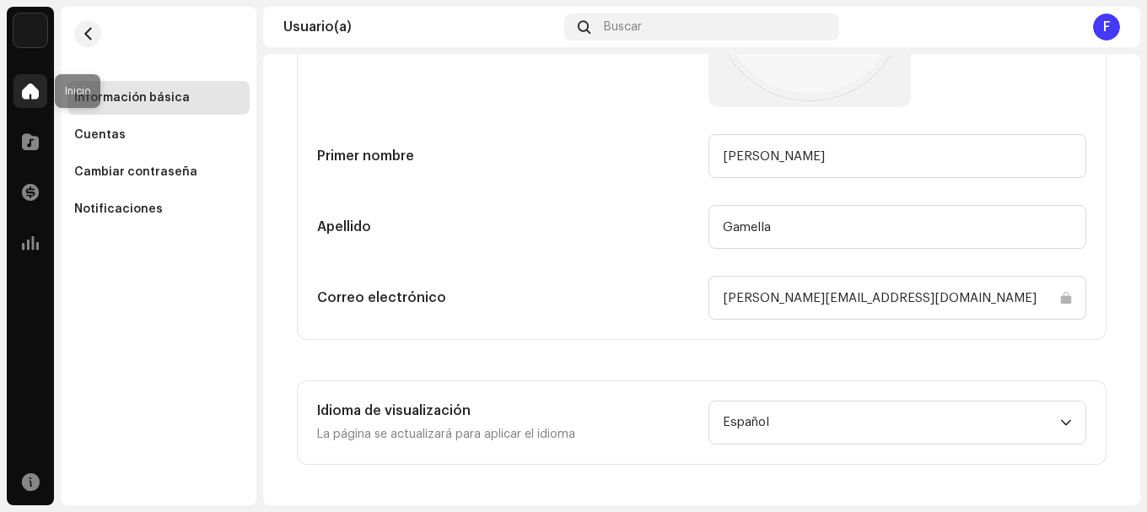
click at [24, 82] on div at bounding box center [30, 91] width 34 height 34
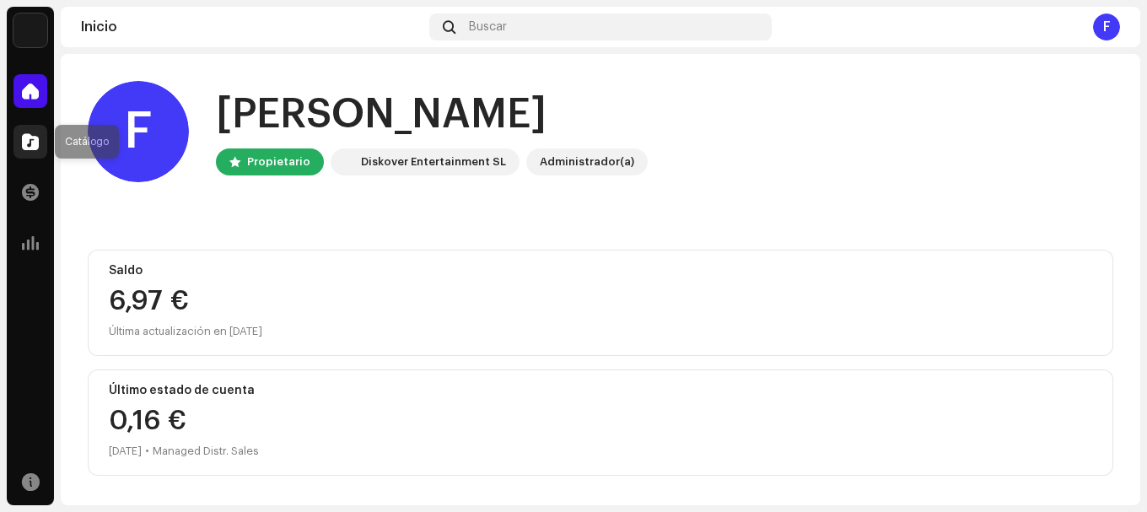
click at [20, 137] on div at bounding box center [30, 142] width 34 height 34
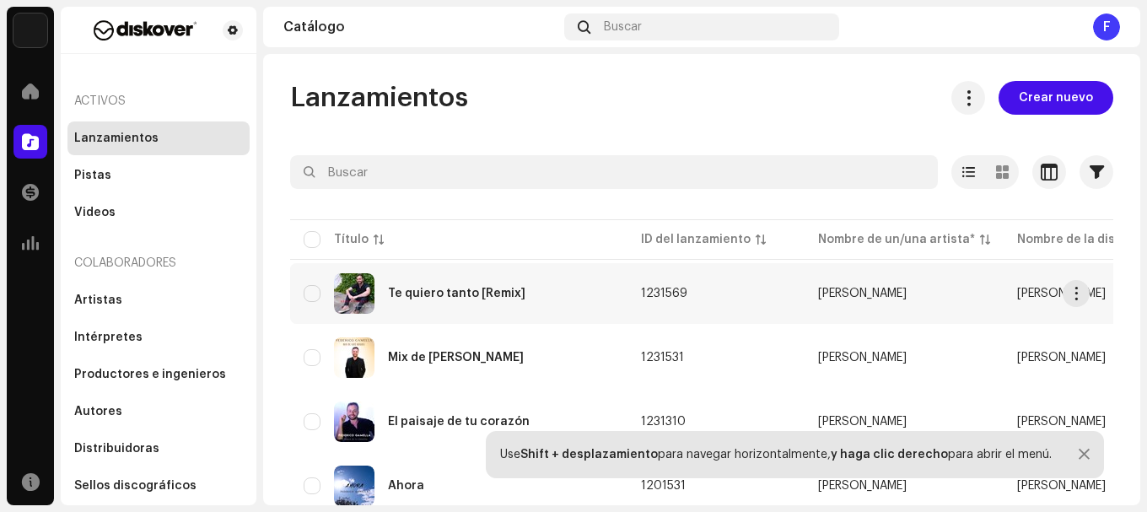
click at [416, 292] on div "Te quiero tanto [Remix]" at bounding box center [456, 294] width 137 height 12
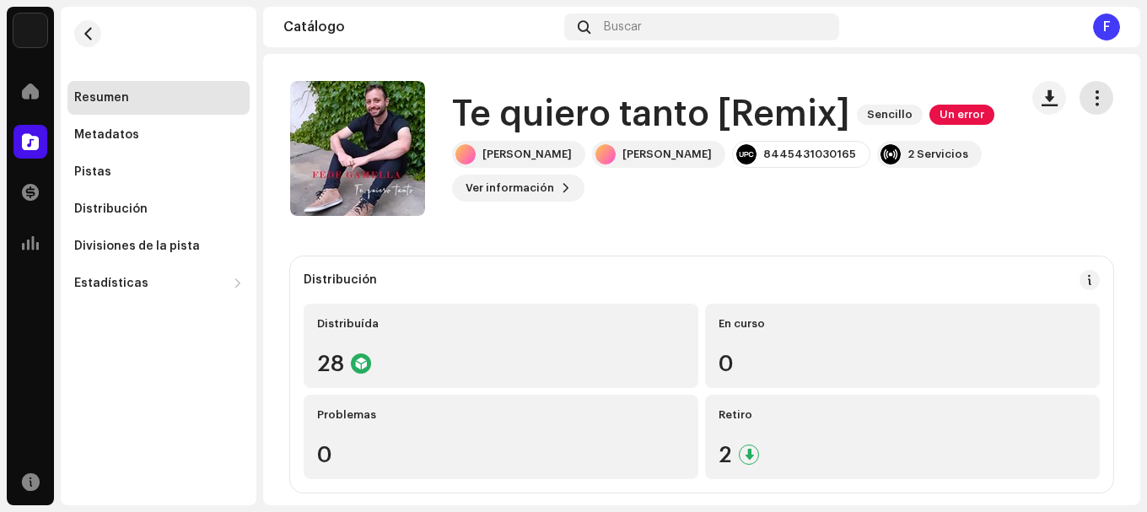
click at [1089, 99] on span "button" at bounding box center [1097, 97] width 16 height 13
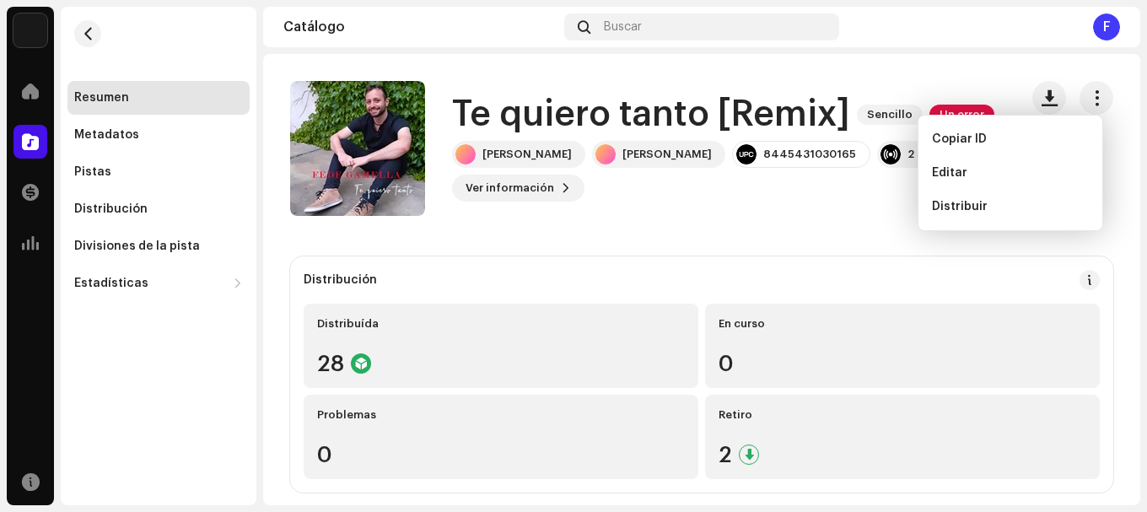
click at [699, 214] on div "Te quiero tanto [Remix] Sencillo Un error [PERSON_NAME] [PERSON_NAME] 844543103…" at bounding box center [647, 148] width 715 height 135
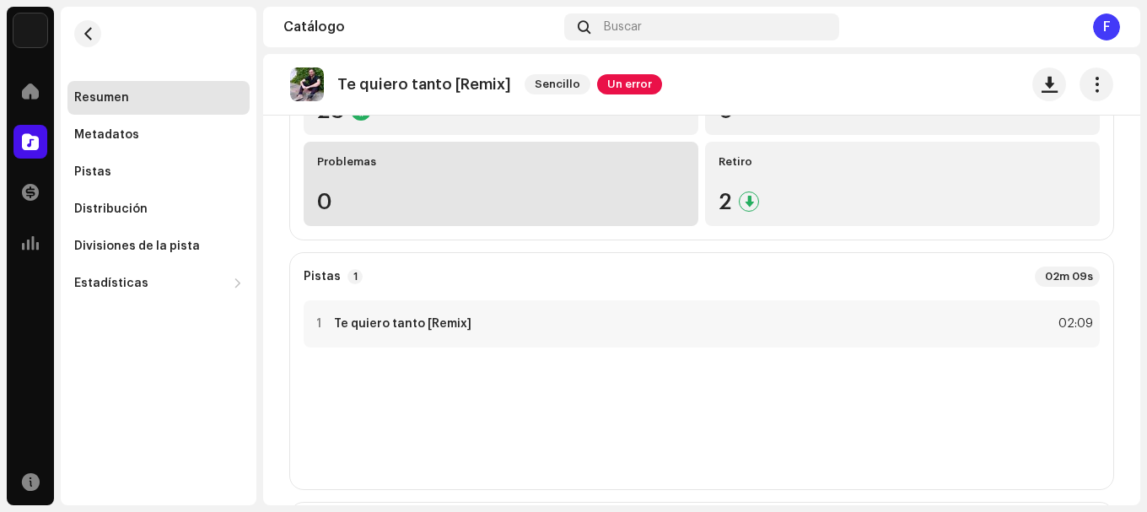
scroll to position [84, 0]
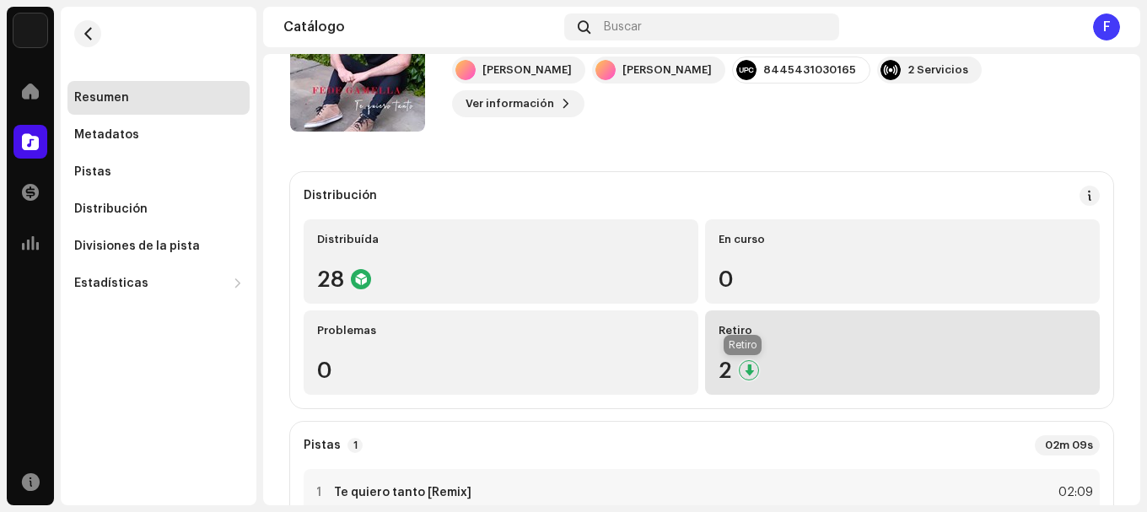
click at [740, 371] on div at bounding box center [749, 370] width 20 height 20
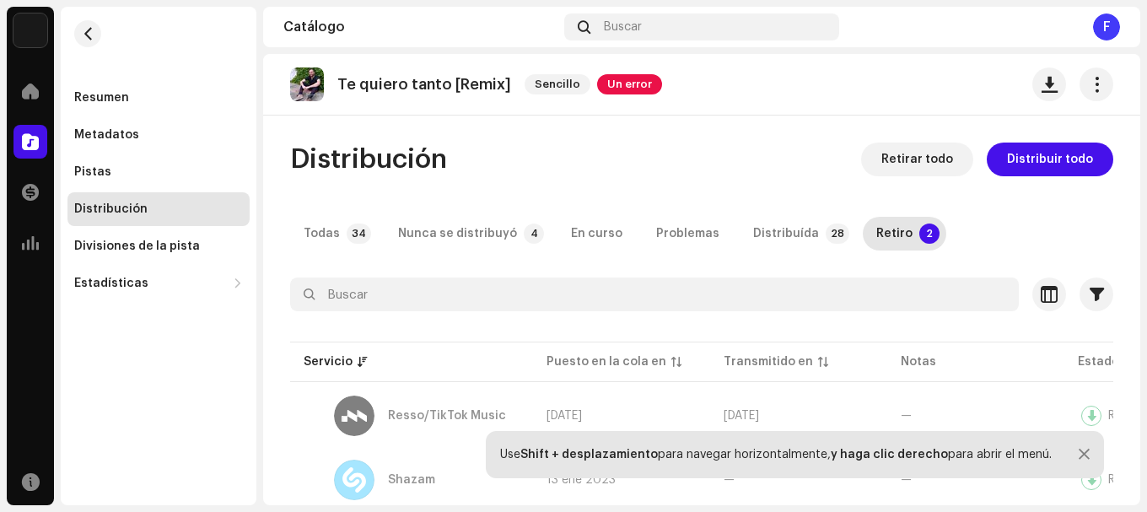
scroll to position [56, 0]
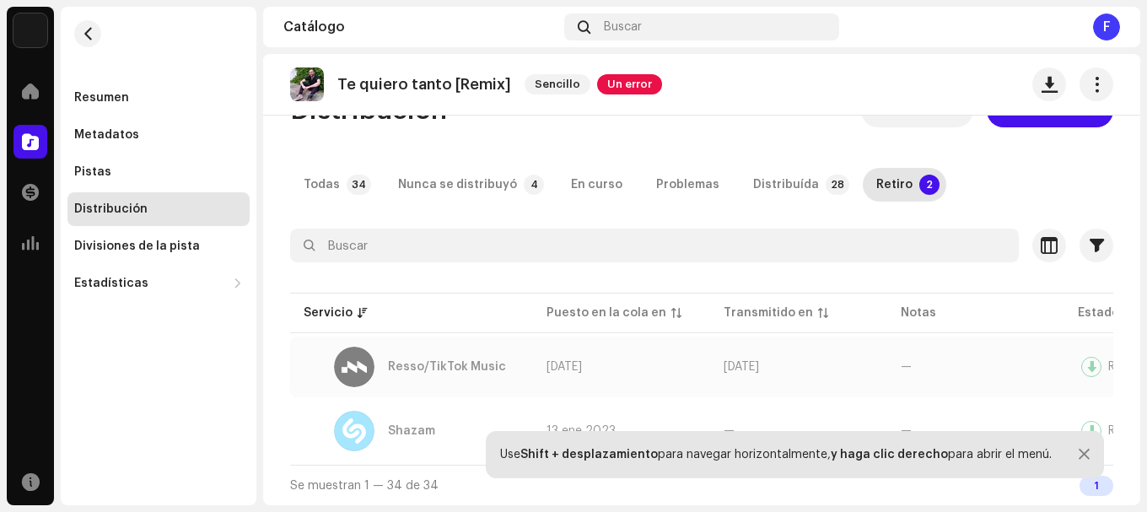
click at [423, 361] on div "Resso/TikTok Music" at bounding box center [447, 367] width 118 height 12
drag, startPoint x: 595, startPoint y: 335, endPoint x: 594, endPoint y: 343, distance: 8.5
click at [595, 338] on td "[DATE]" at bounding box center [621, 367] width 177 height 61
click at [1075, 455] on div "Use Shift + desplazamiento para navegar horizontalmente, y haga clic derecho pa…" at bounding box center [795, 454] width 618 height 47
click at [1074, 451] on div "Use Shift + desplazamiento para navegar horizontalmente, y haga clic derecho pa…" at bounding box center [795, 454] width 618 height 47
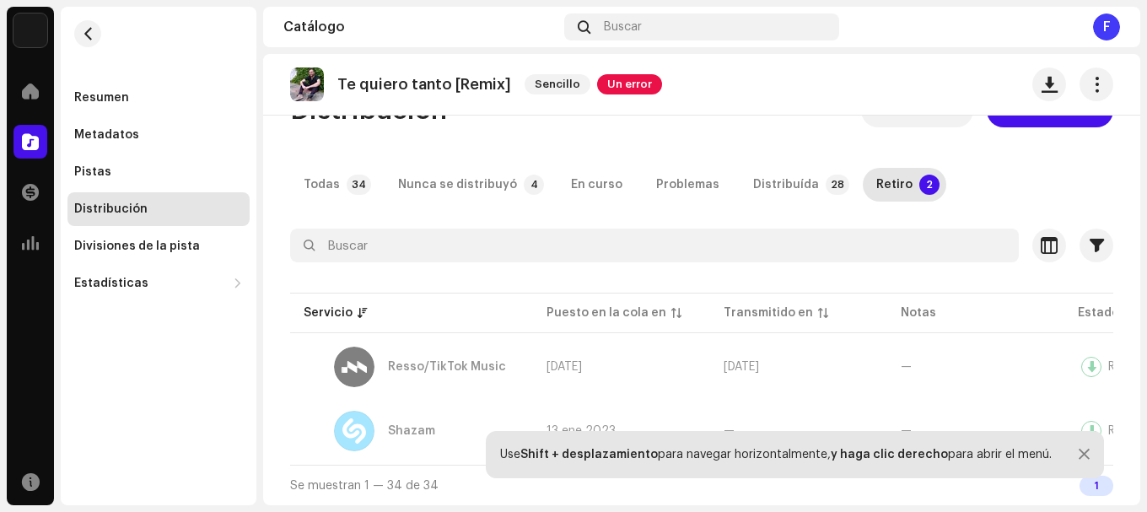
click at [1092, 455] on div "Use Shift + desplazamiento para navegar horizontalmente, y haga clic derecho pa…" at bounding box center [795, 454] width 618 height 47
click at [1084, 455] on div at bounding box center [1084, 454] width 11 height 13
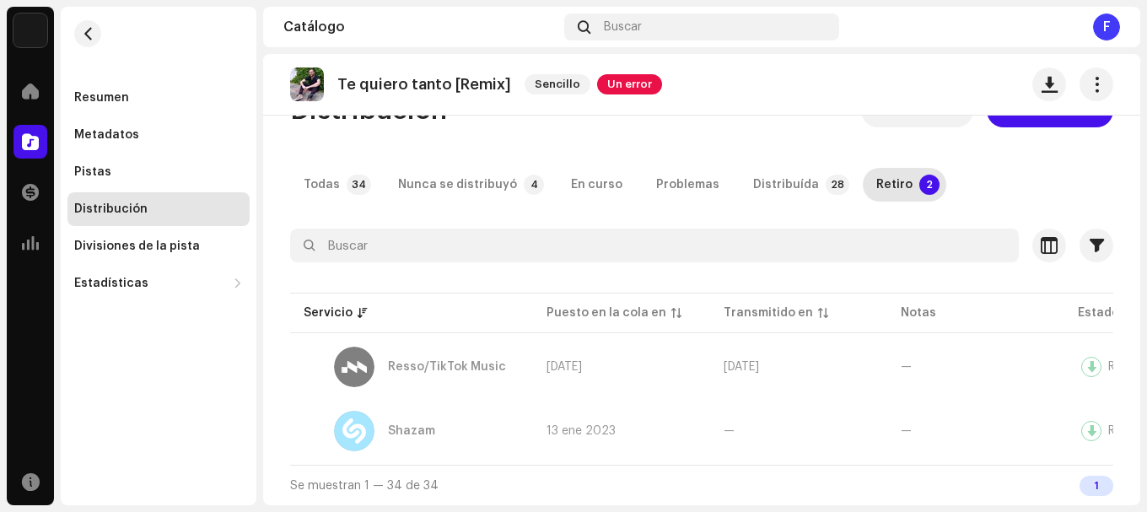
click at [1084, 479] on div "1" at bounding box center [1097, 486] width 34 height 20
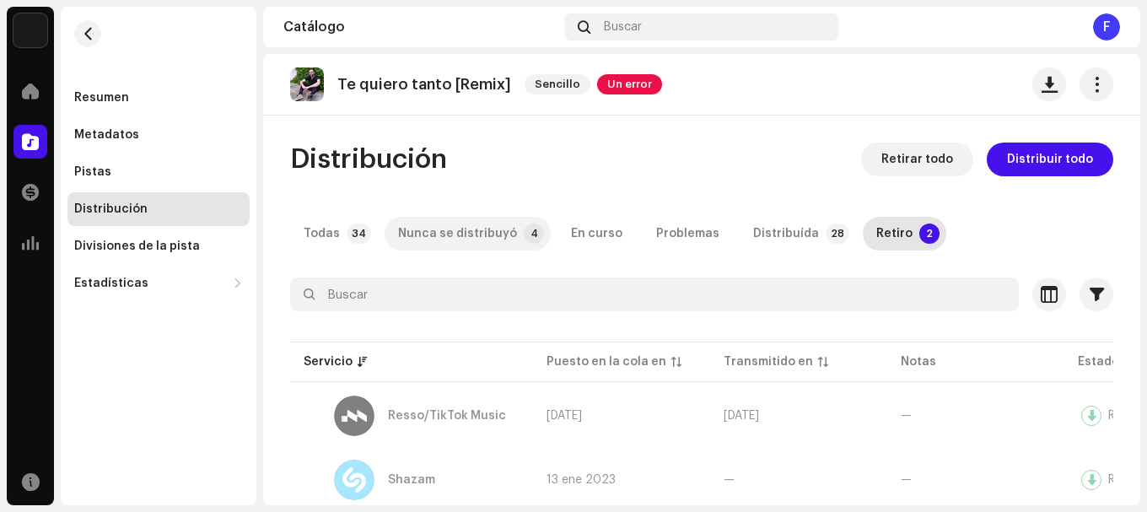
click at [466, 231] on div "Nunca se distribuyó" at bounding box center [457, 234] width 119 height 34
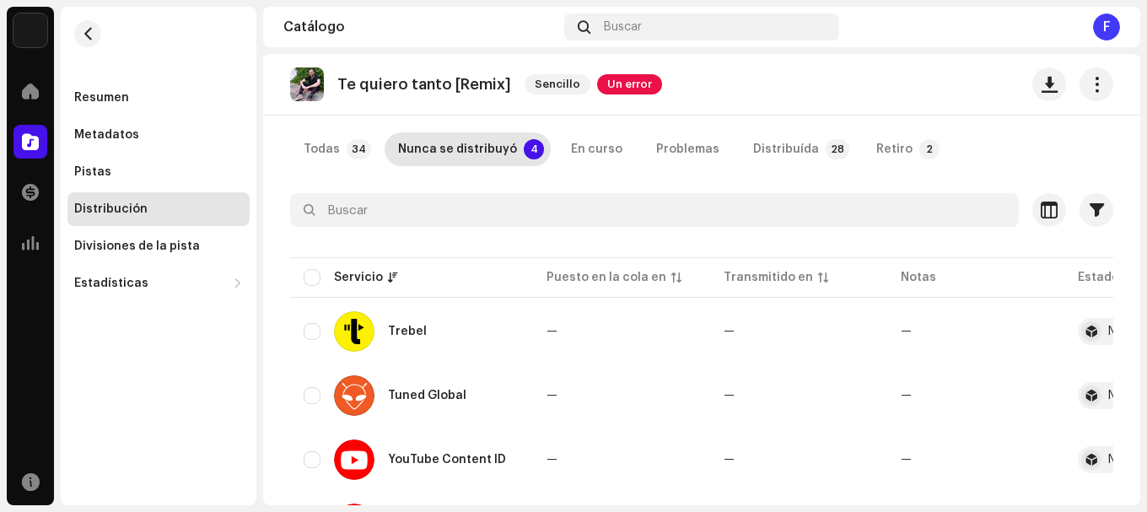
scroll to position [184, 0]
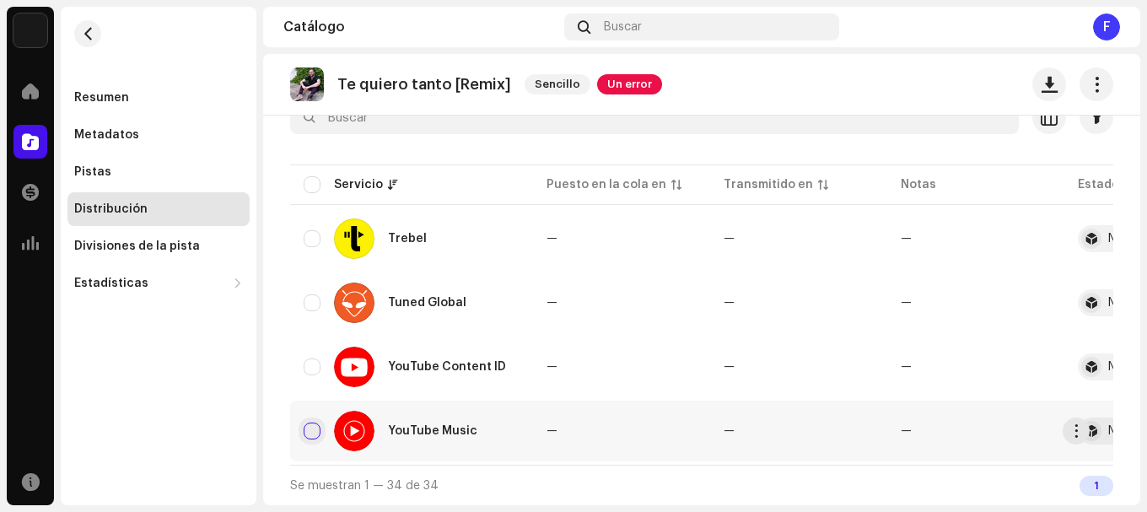
click at [312, 423] on input "checkbox" at bounding box center [312, 431] width 17 height 17
checkbox input "true"
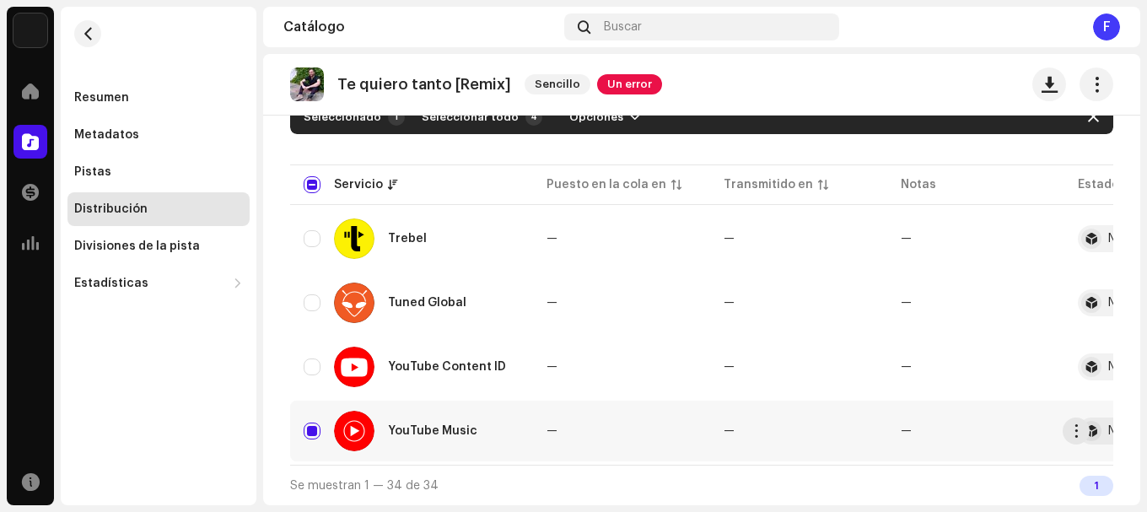
click at [509, 439] on div "YouTube Music" at bounding box center [412, 431] width 216 height 40
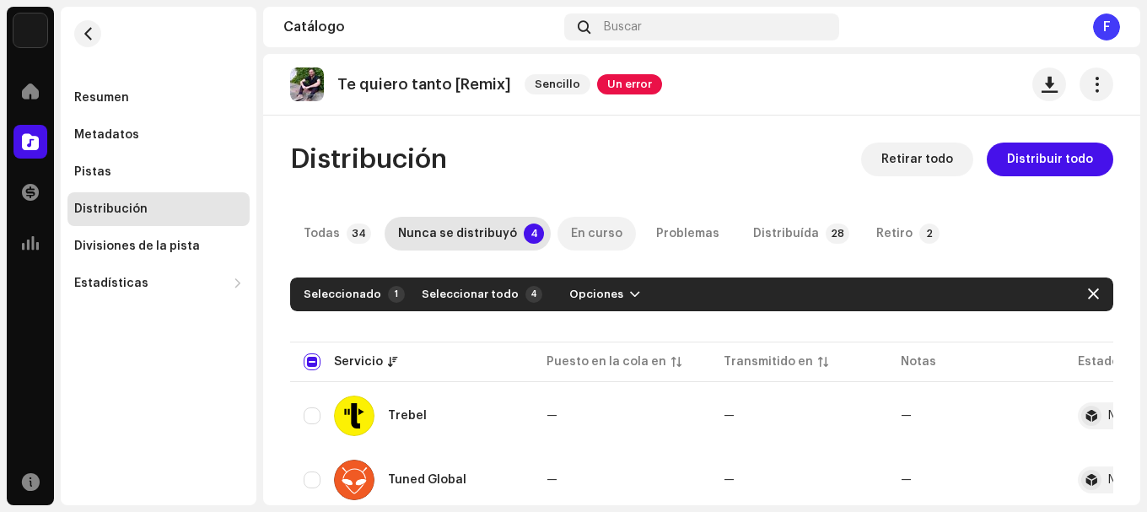
click at [585, 220] on div "En curso" at bounding box center [596, 234] width 51 height 34
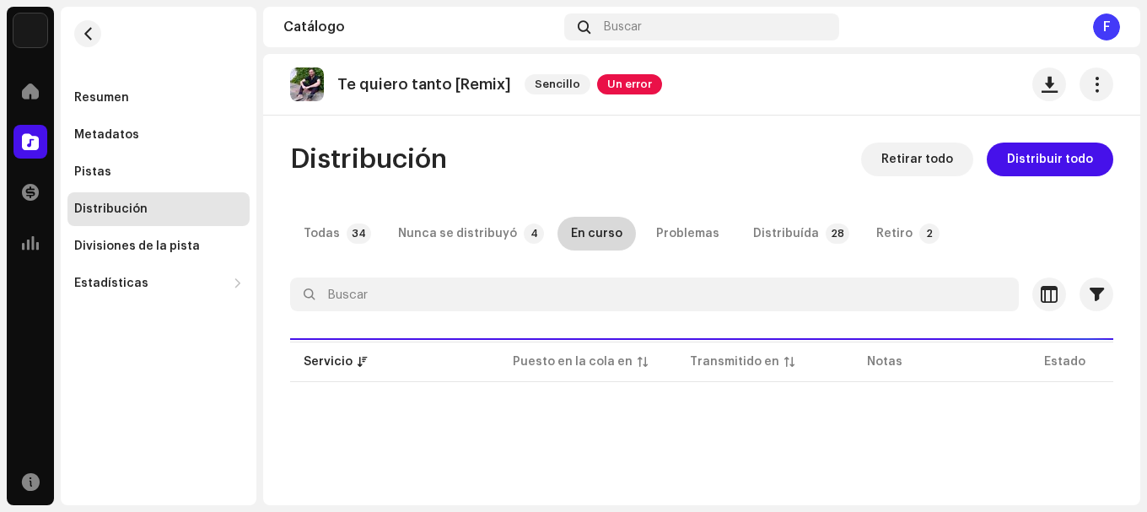
drag, startPoint x: 585, startPoint y: 220, endPoint x: 603, endPoint y: 238, distance: 25.0
click at [597, 238] on div "En curso" at bounding box center [596, 234] width 51 height 34
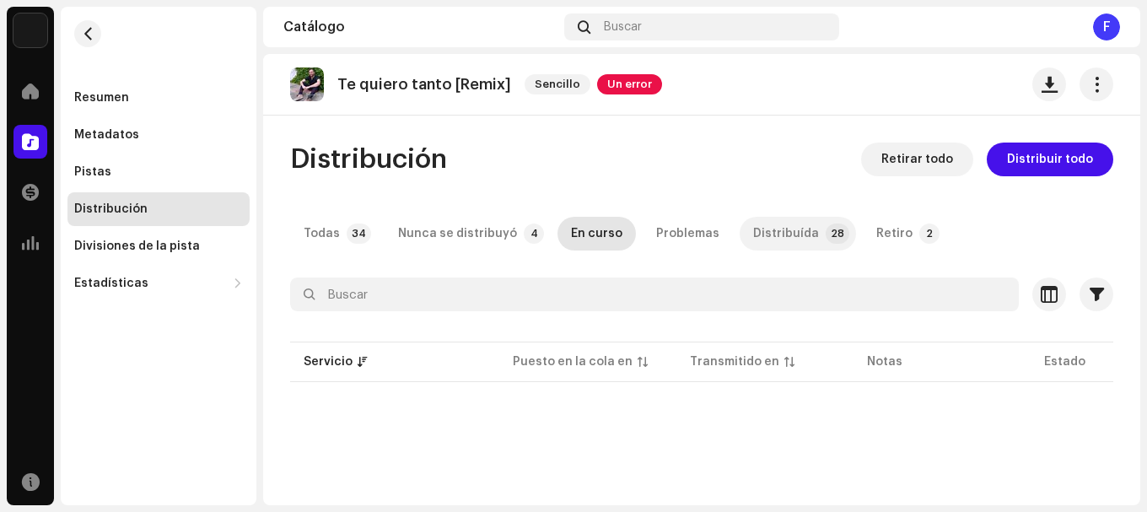
click at [753, 229] on div "Distribuída" at bounding box center [786, 234] width 66 height 34
